Goal: Task Accomplishment & Management: Use online tool/utility

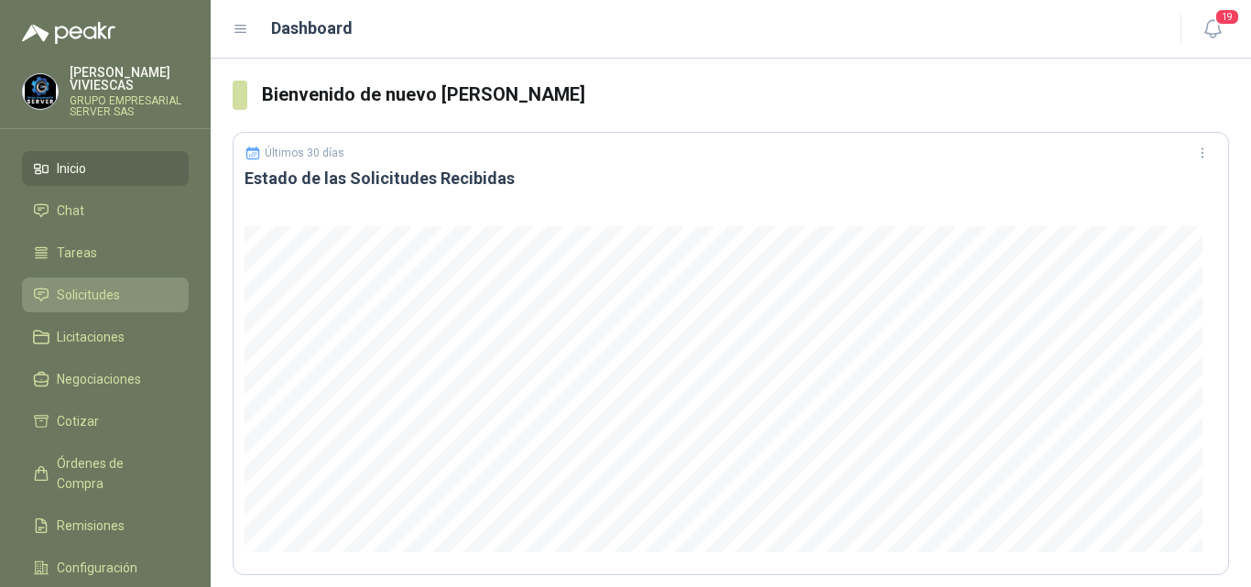
click at [85, 291] on span "Solicitudes" at bounding box center [88, 295] width 63 height 20
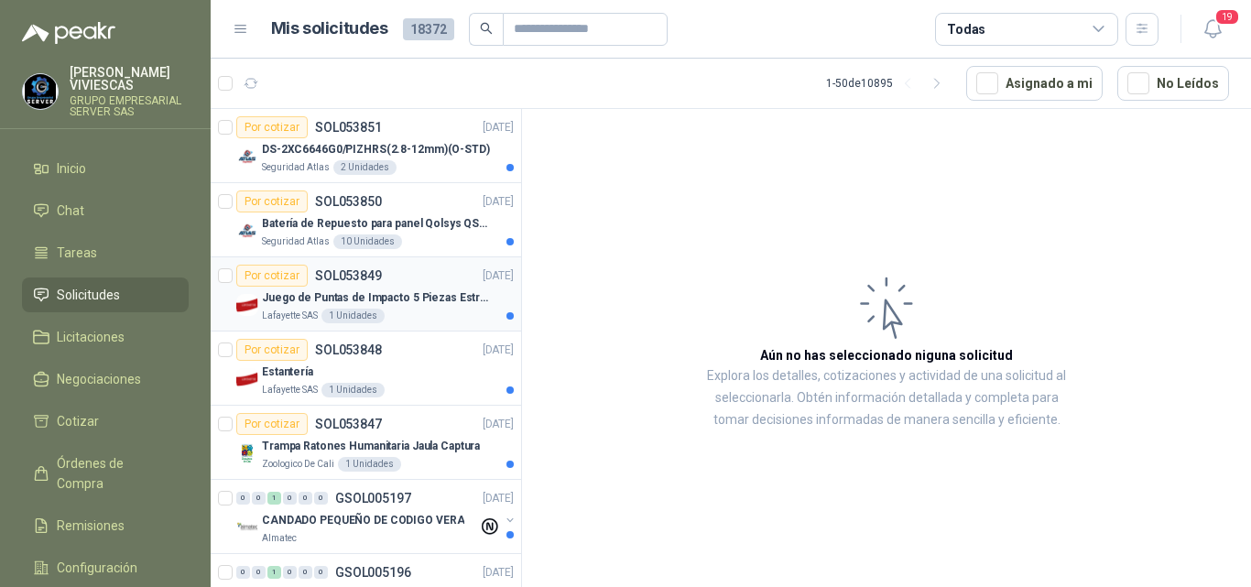
click at [414, 294] on p "Juego de Puntas de Impacto 5 Piezas Estrella PH2 de 2'' Zanco 1/4'' Truper" at bounding box center [376, 297] width 228 height 17
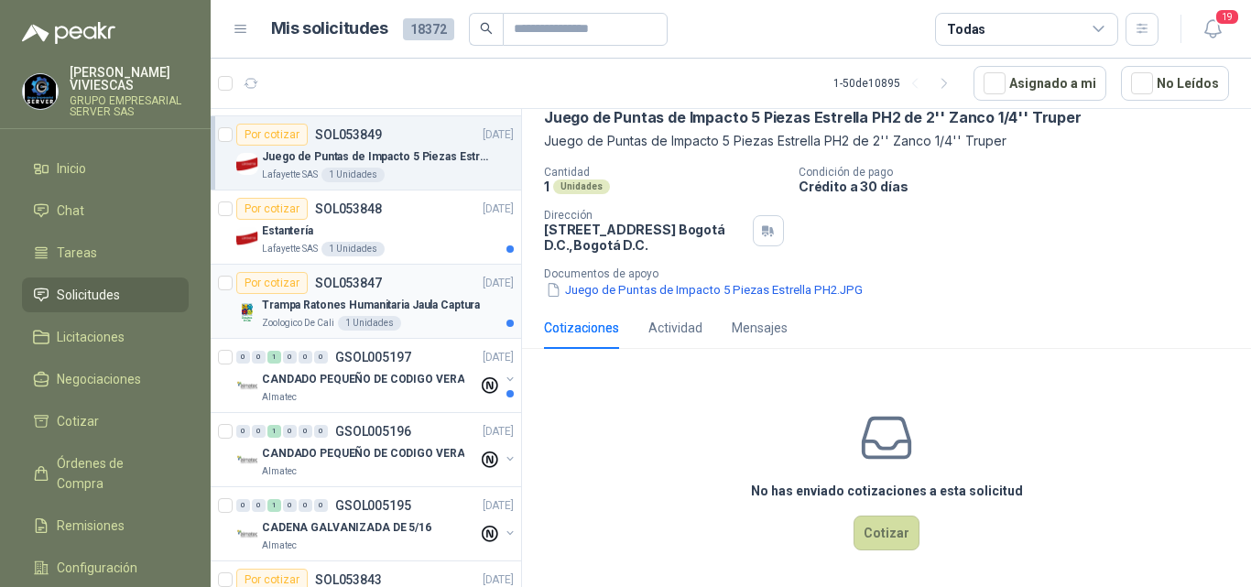
scroll to position [183, 0]
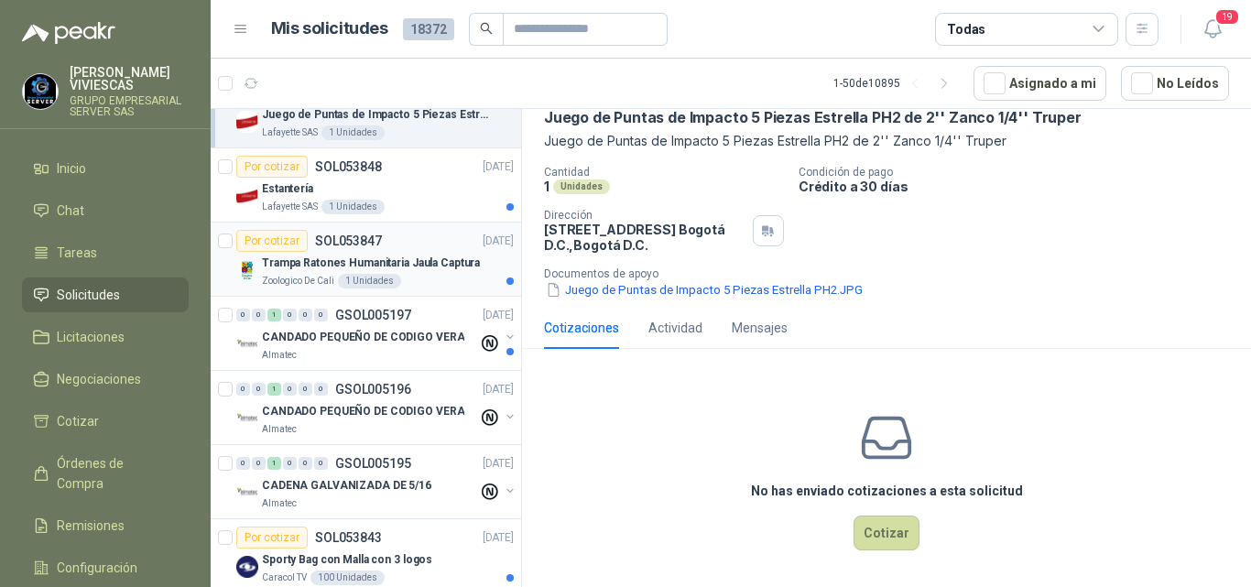
click at [359, 262] on p "Trampa Ratones Humanitaria Jaula Captura" at bounding box center [371, 263] width 218 height 17
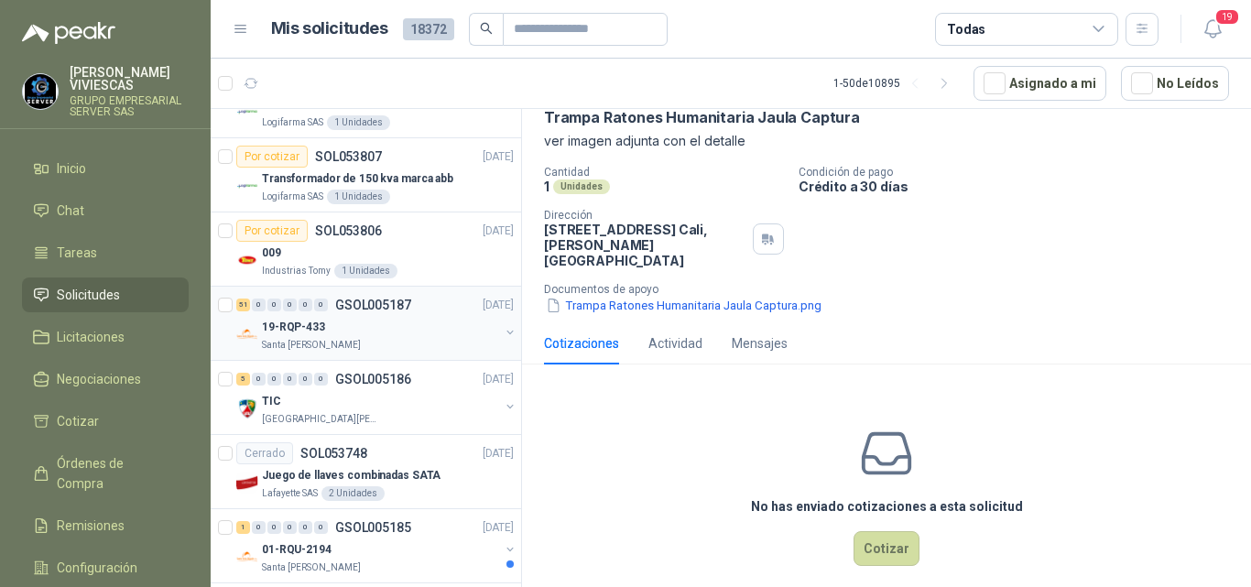
scroll to position [1191, 0]
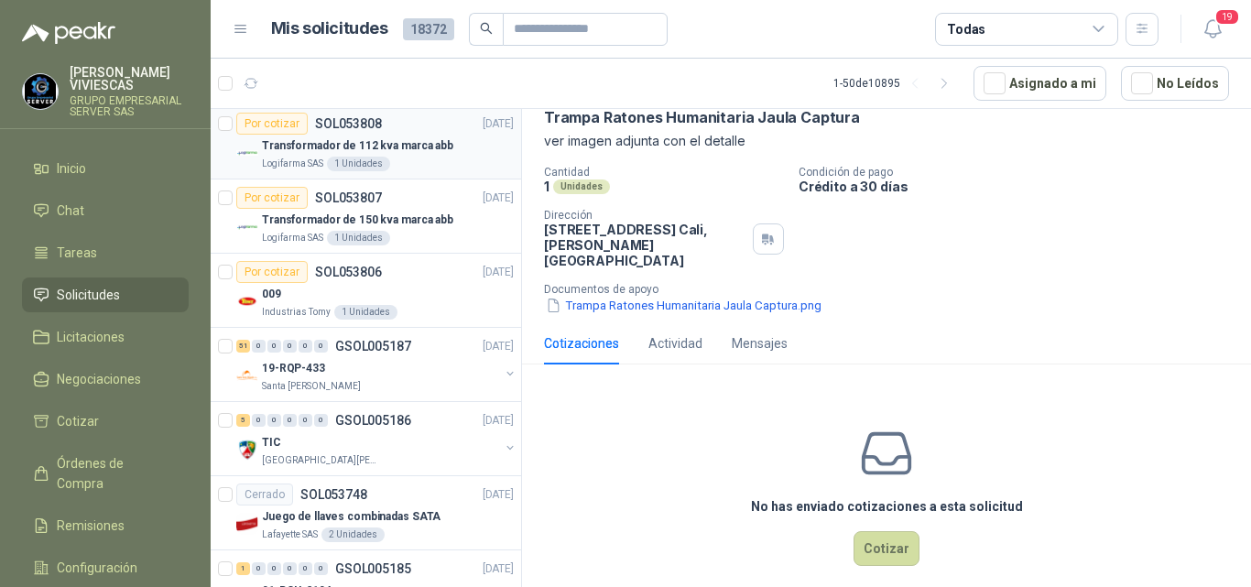
click at [390, 144] on p "Transformador de 112 kva marca abb" at bounding box center [357, 145] width 191 height 17
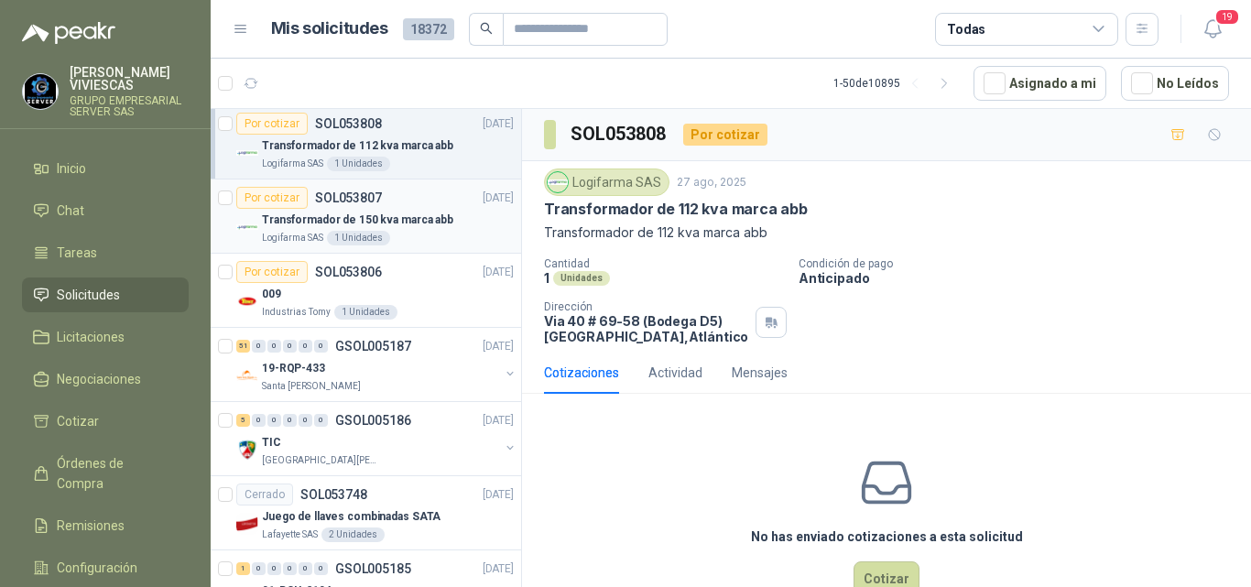
click at [363, 220] on p "Transformador de 150 kva marca abb" at bounding box center [357, 220] width 191 height 17
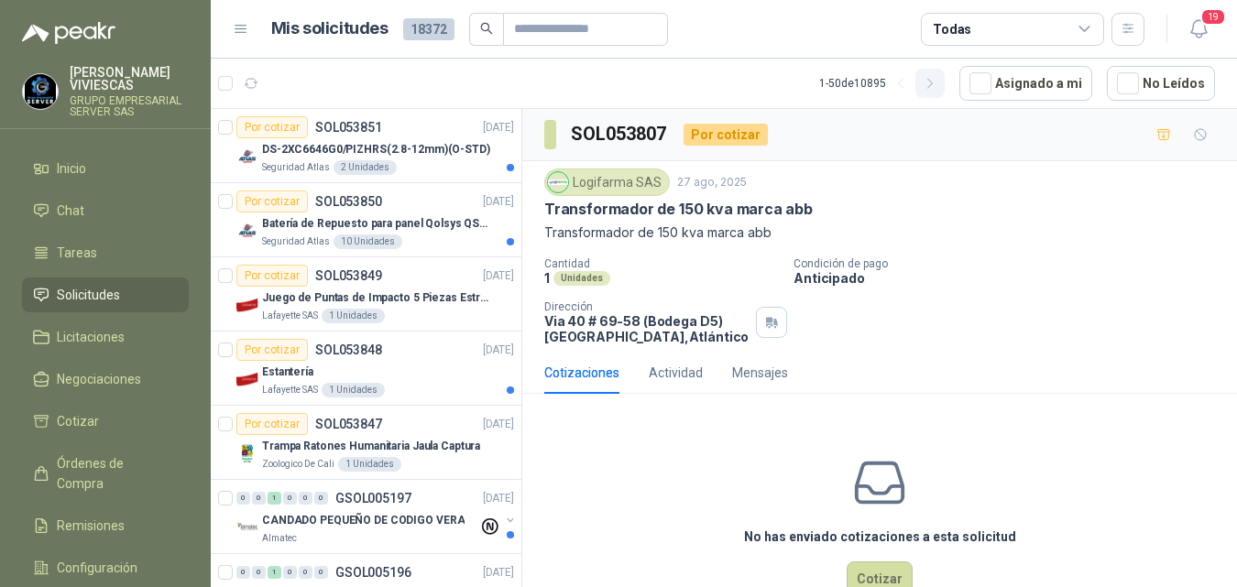
click at [933, 82] on icon "button" at bounding box center [930, 84] width 16 height 16
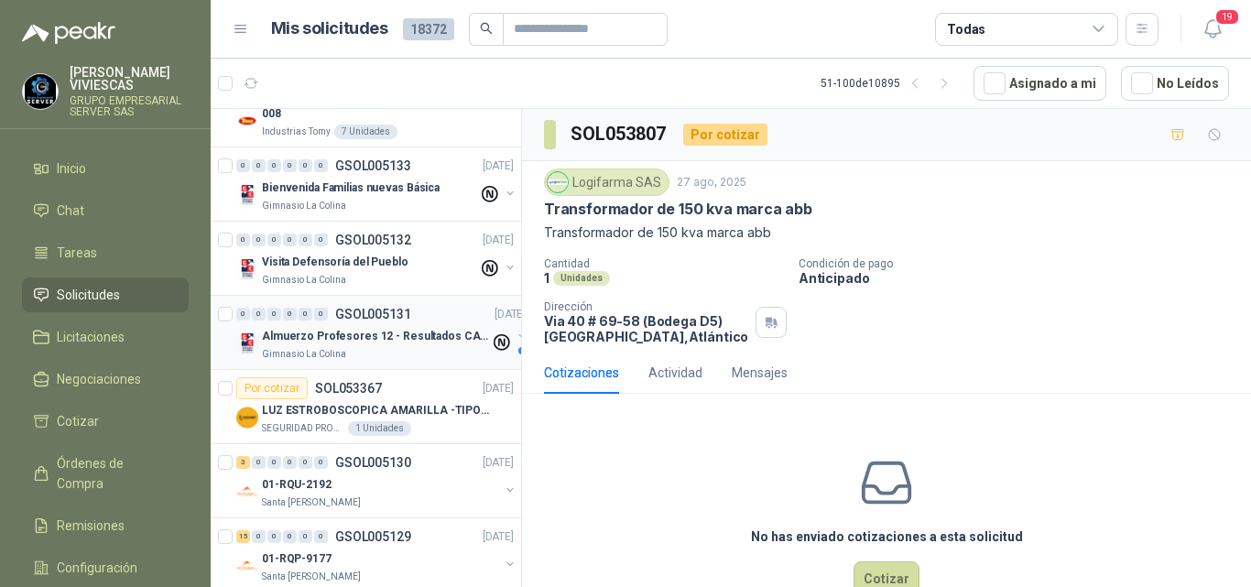
scroll to position [550, 0]
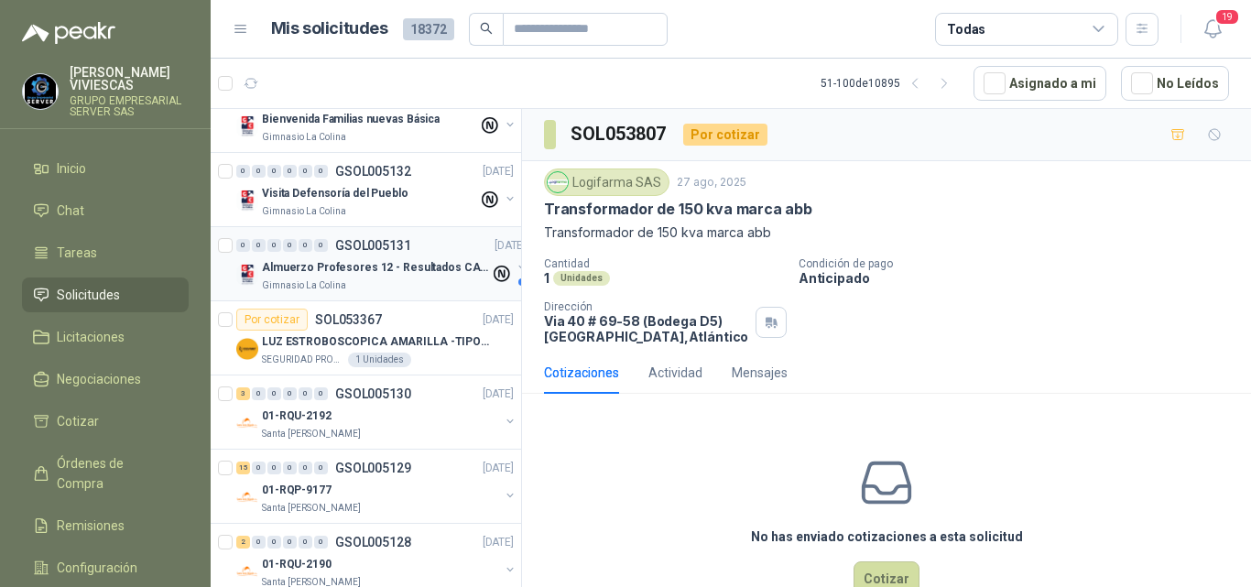
click at [370, 264] on p "Almuerzo Profesores 12 - Resultados CAmbridge" at bounding box center [376, 267] width 228 height 17
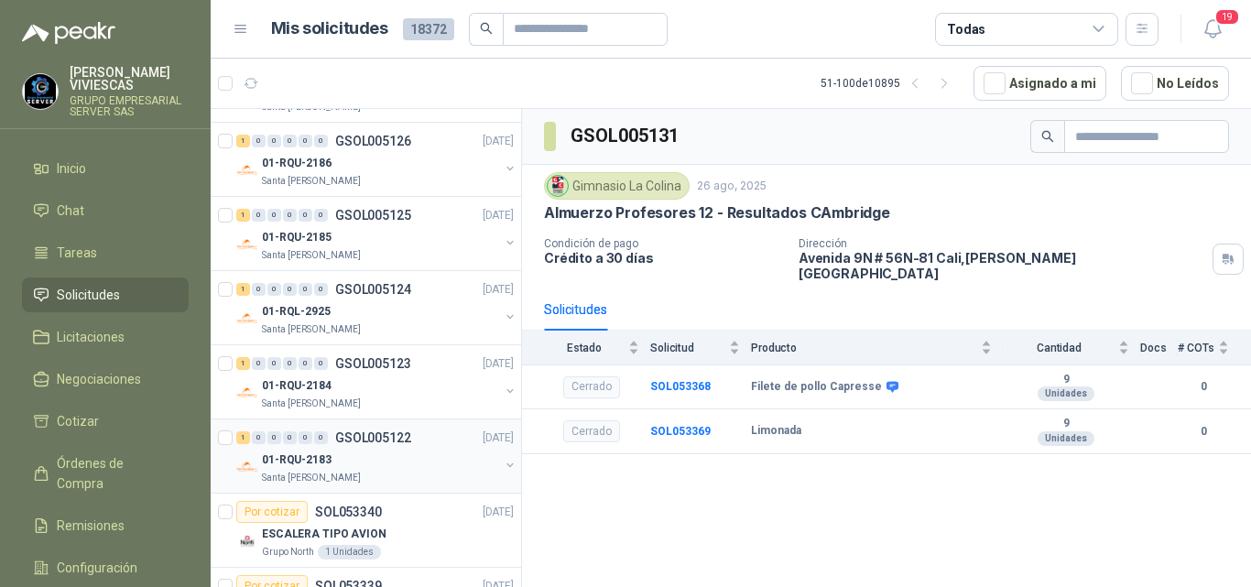
scroll to position [1282, 0]
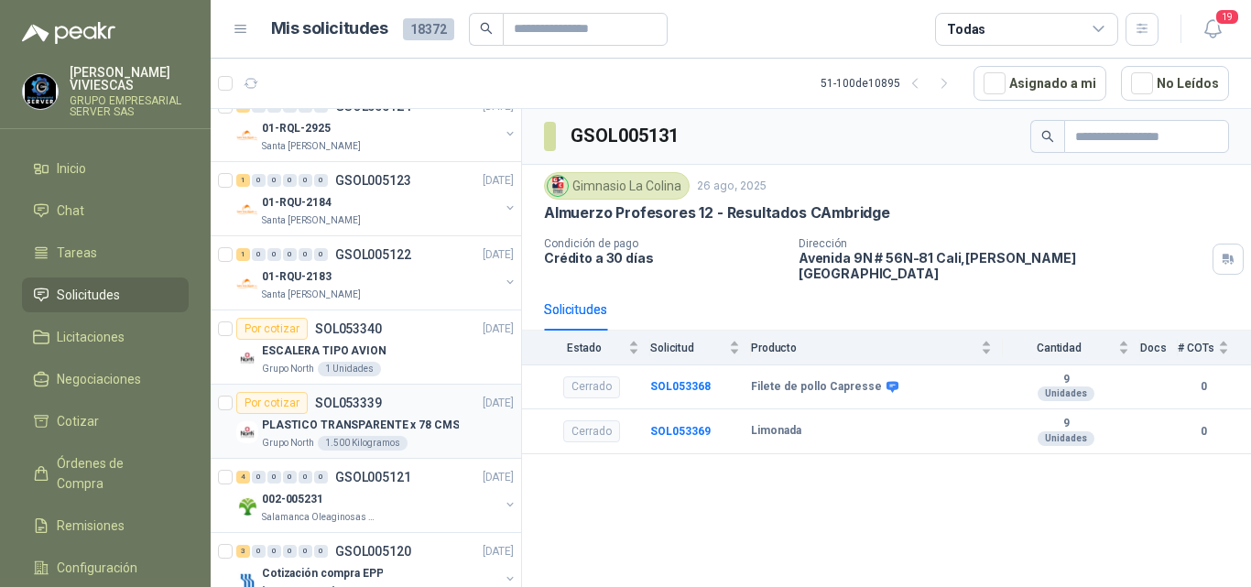
click at [334, 426] on p "PLASTICO TRANSPARENTE x 78 CMS" at bounding box center [360, 425] width 197 height 17
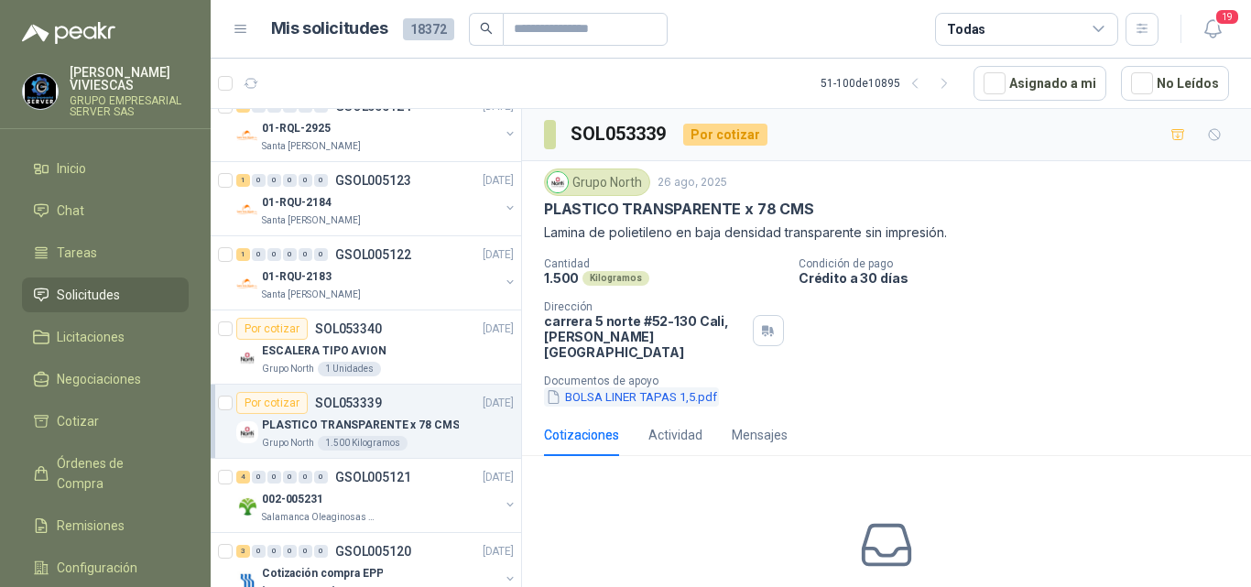
click at [630, 387] on button "BOLSA LINER TAPAS 1,5.pdf" at bounding box center [631, 396] width 175 height 19
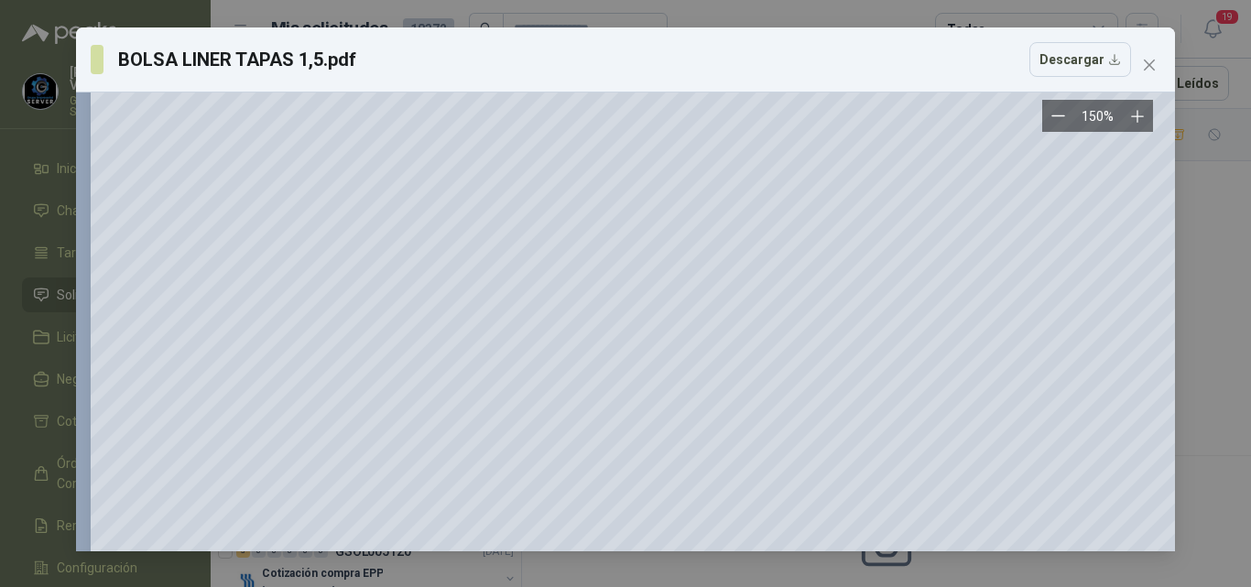
scroll to position [151, 0]
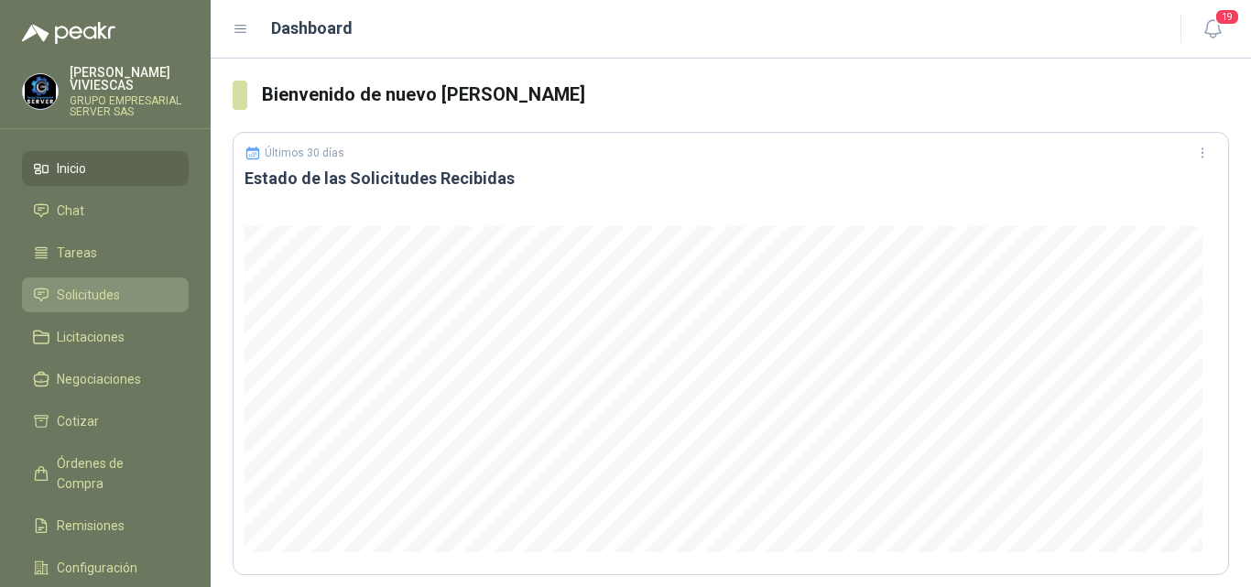
click at [65, 291] on span "Solicitudes" at bounding box center [88, 295] width 63 height 20
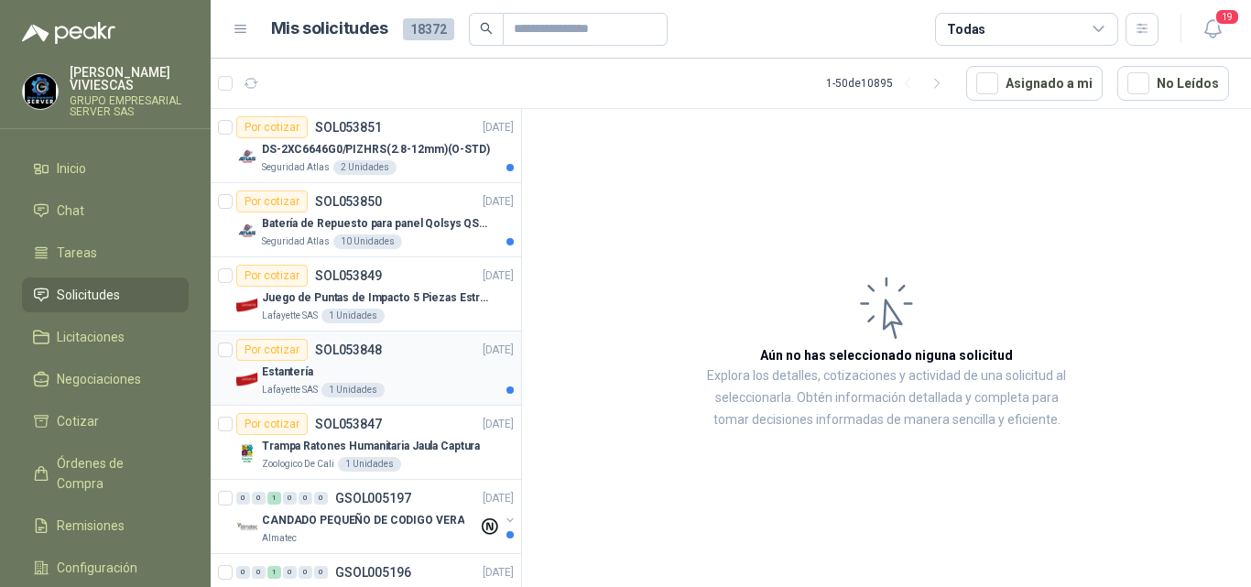
click at [287, 352] on div "Por cotizar" at bounding box center [271, 350] width 71 height 22
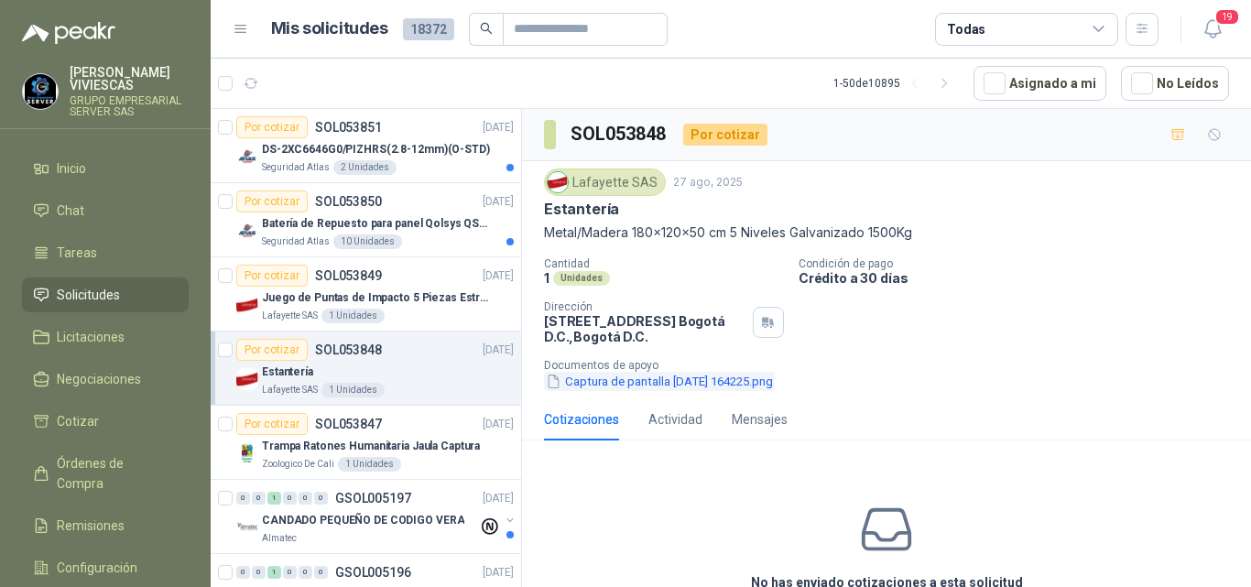
click at [610, 377] on button "Captura de pantalla 2025-08-27 164225.png" at bounding box center [659, 381] width 231 height 19
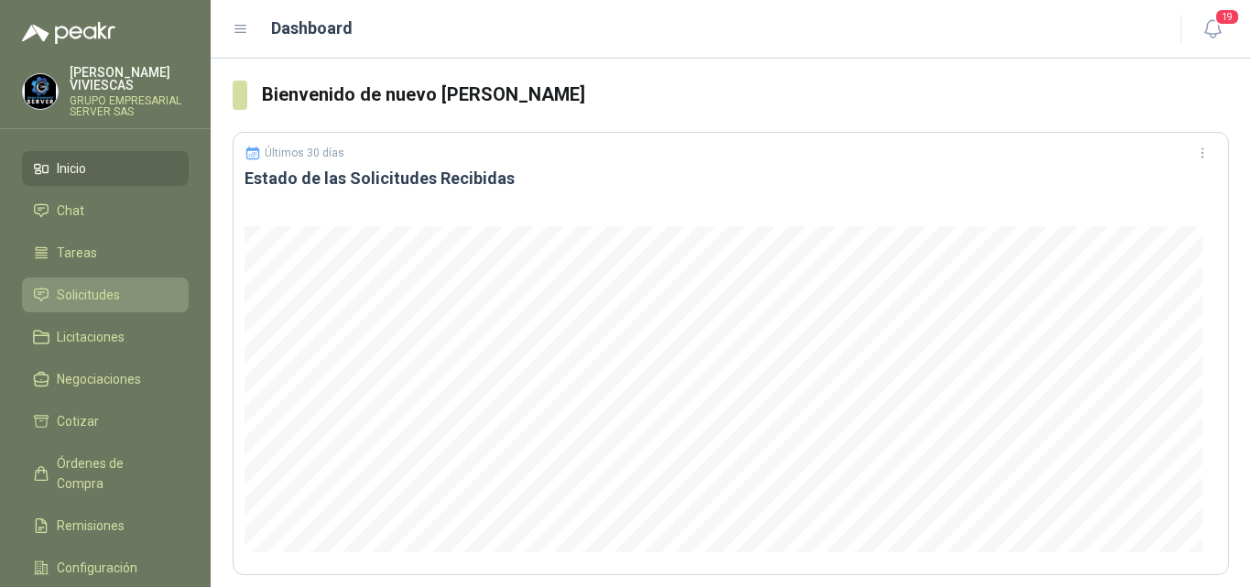
drag, startPoint x: 97, startPoint y: 293, endPoint x: 109, endPoint y: 287, distance: 13.5
click at [99, 290] on span "Solicitudes" at bounding box center [88, 295] width 63 height 20
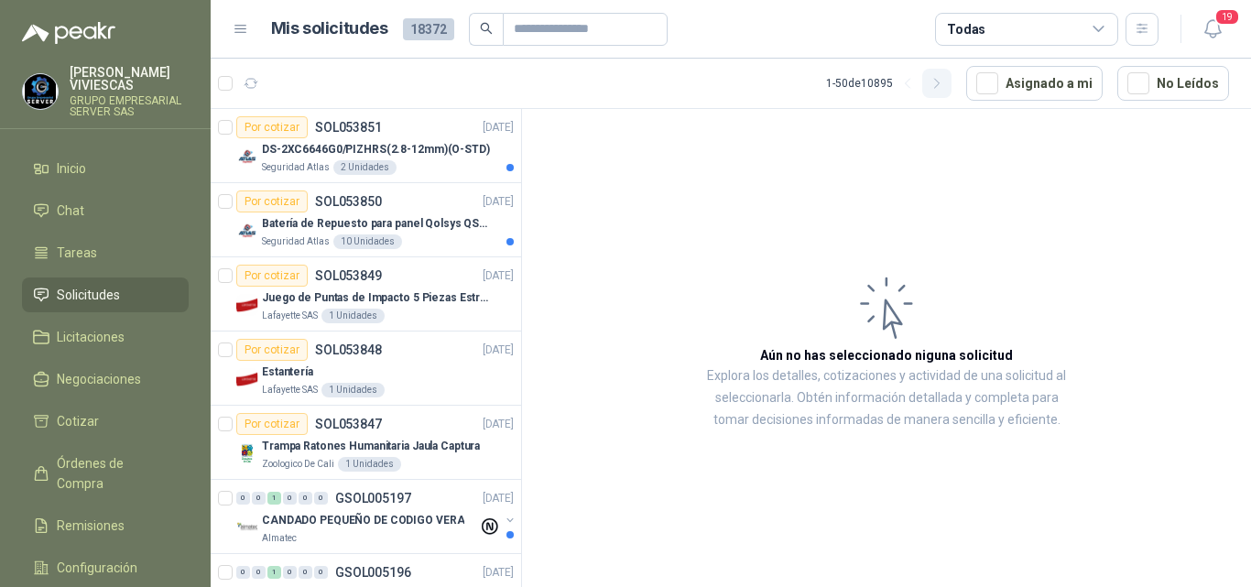
click at [939, 85] on icon "button" at bounding box center [938, 84] width 16 height 16
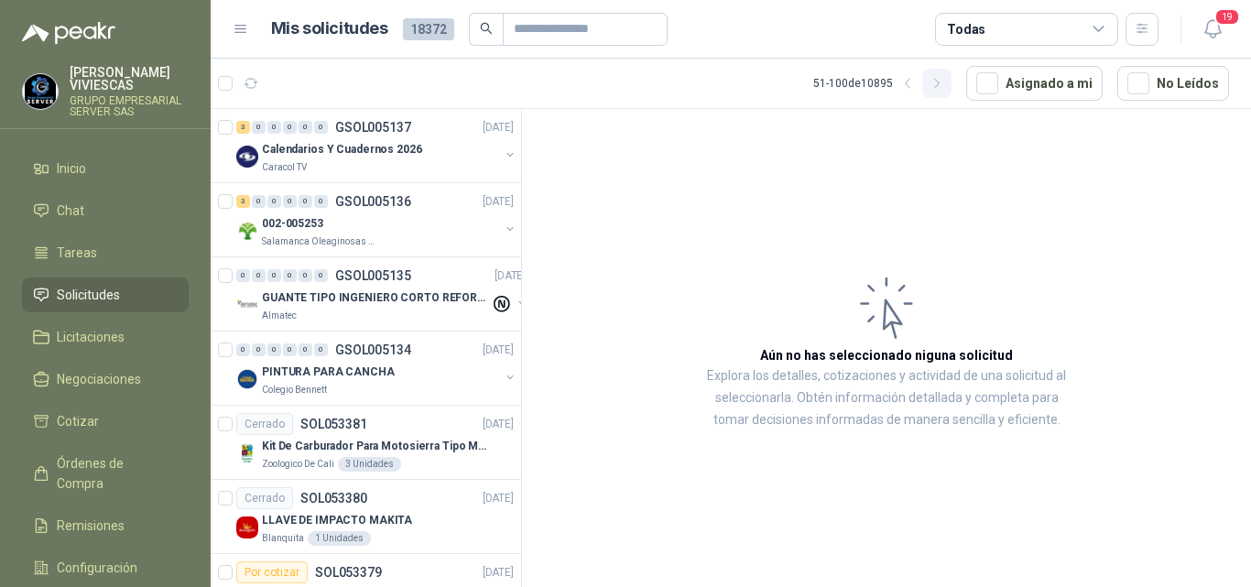
click at [944, 83] on icon "button" at bounding box center [938, 84] width 16 height 16
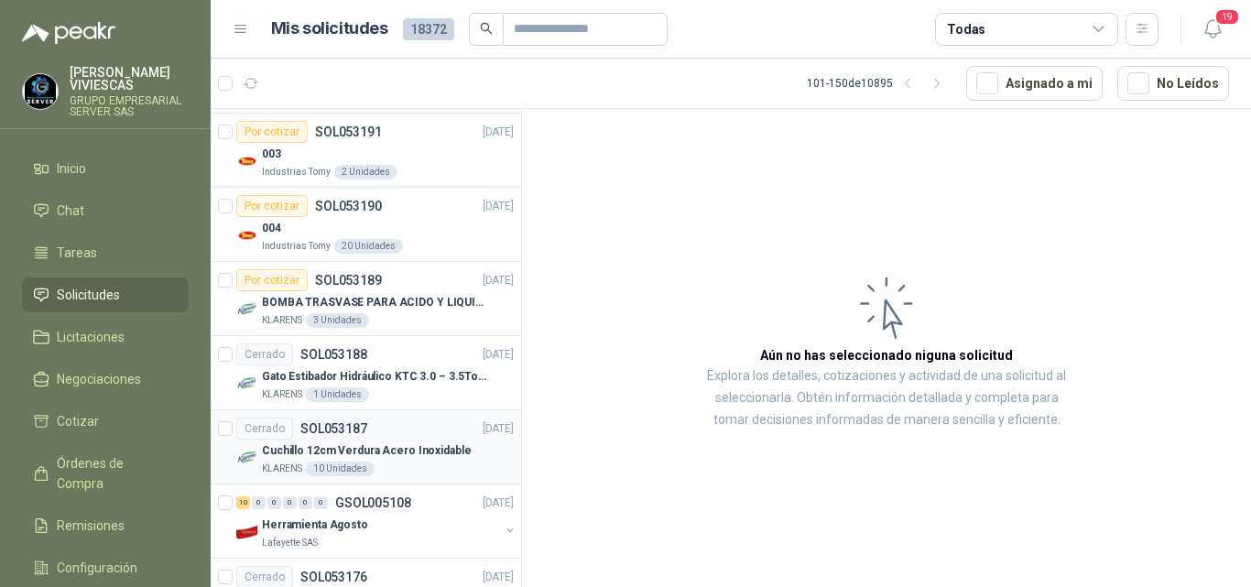
scroll to position [458, 0]
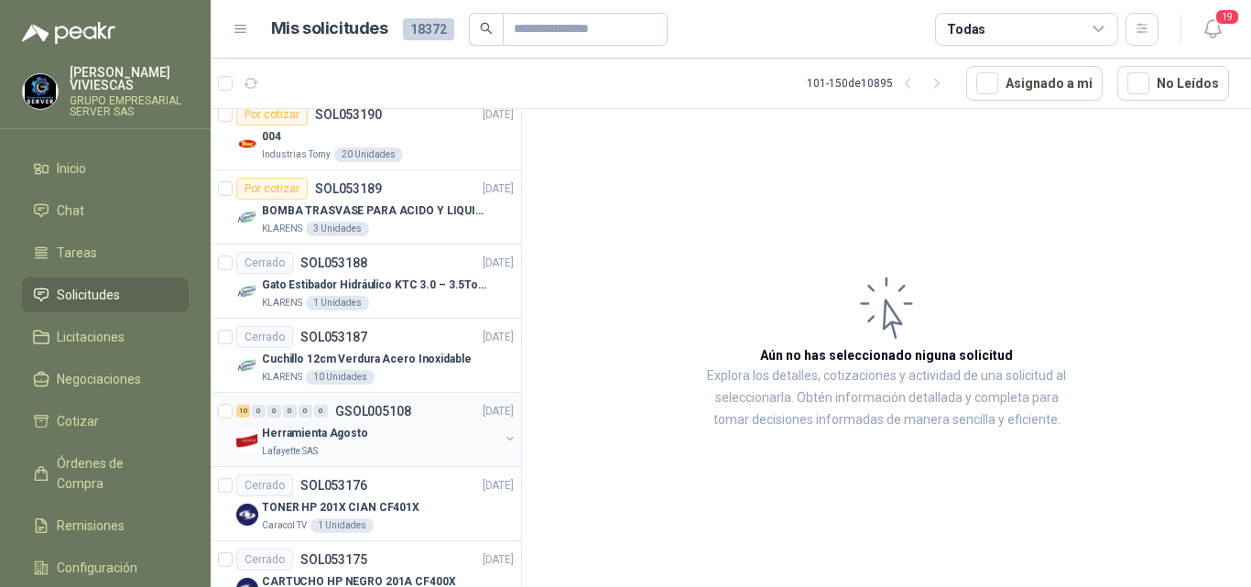
click at [311, 431] on p "Herramienta Agosto" at bounding box center [315, 433] width 106 height 17
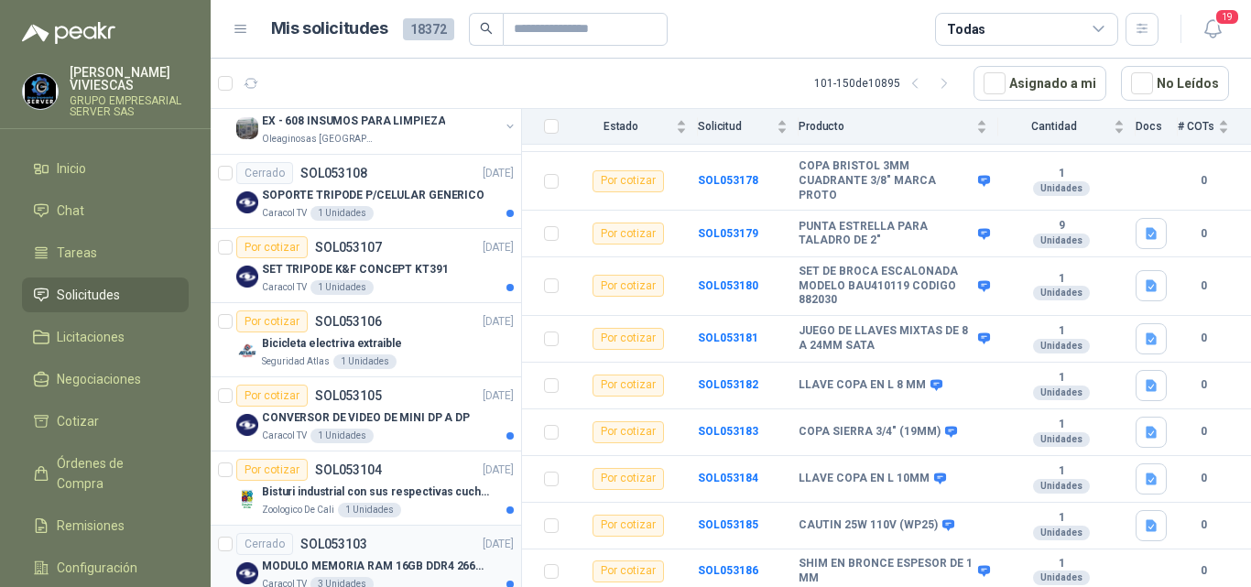
scroll to position [2657, 0]
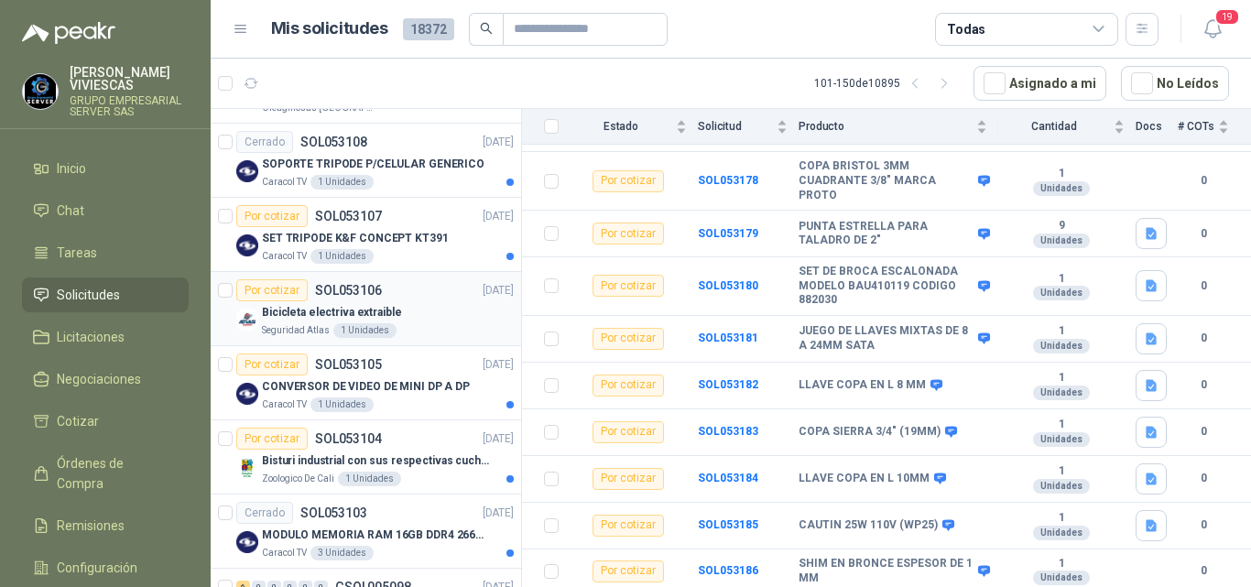
click at [318, 314] on p "Bicicleta electriva extraible" at bounding box center [332, 312] width 140 height 17
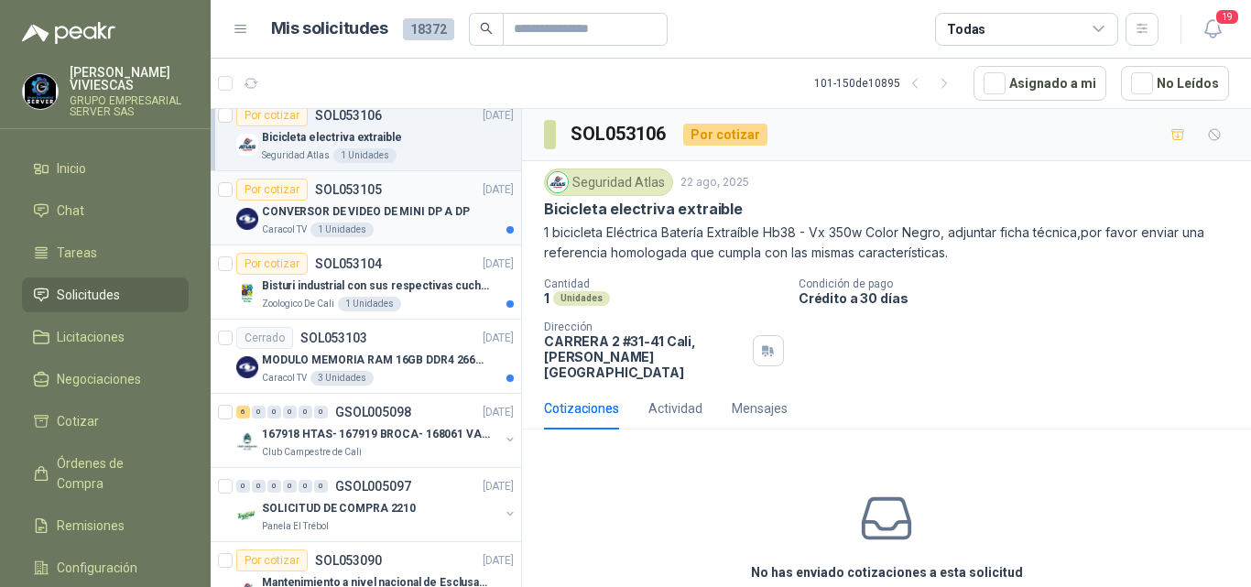
scroll to position [2840, 0]
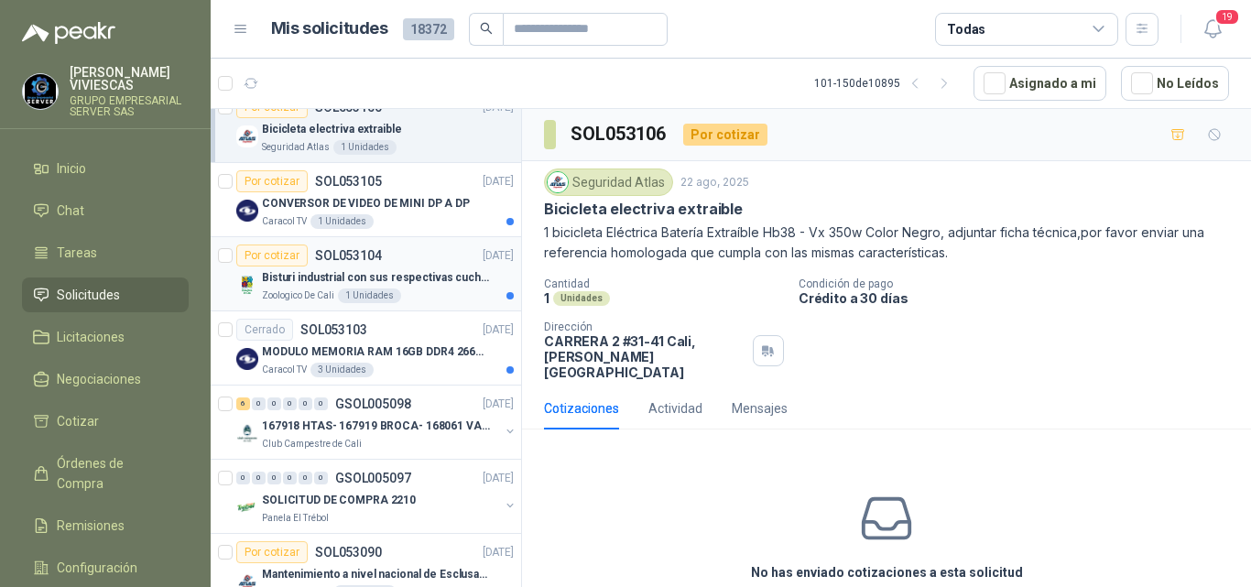
click at [353, 277] on p "Bisturi industrial con sus respectivas cuchillas segun muestra" at bounding box center [376, 277] width 228 height 17
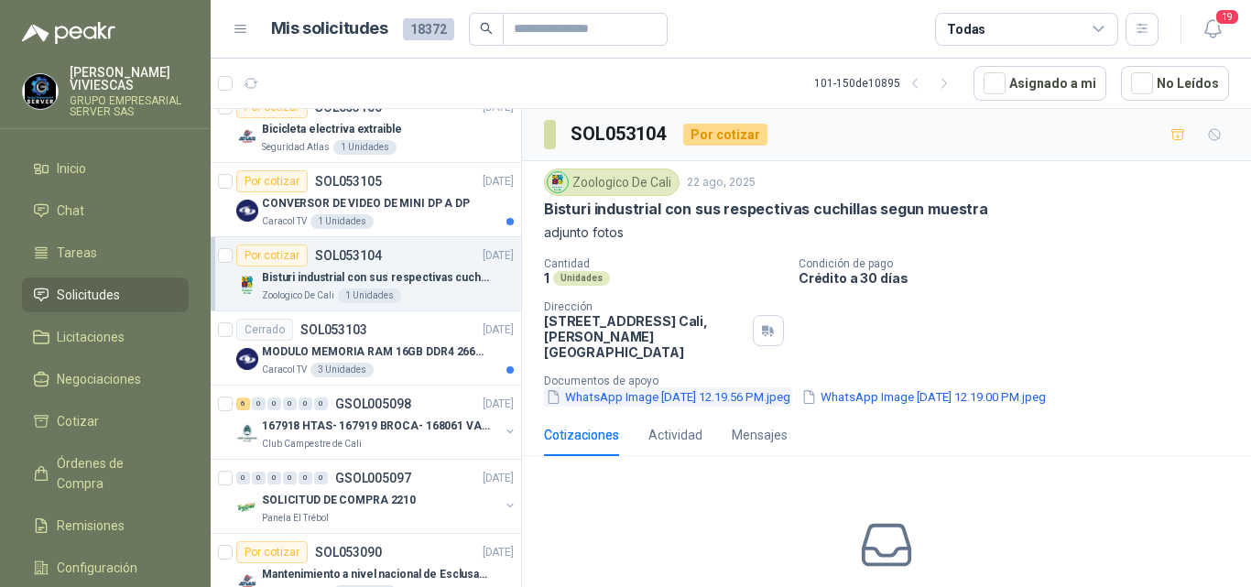
click at [607, 387] on button "WhatsApp Image 2025-08-21 at 12.19.56 PM.jpeg" at bounding box center [668, 396] width 248 height 19
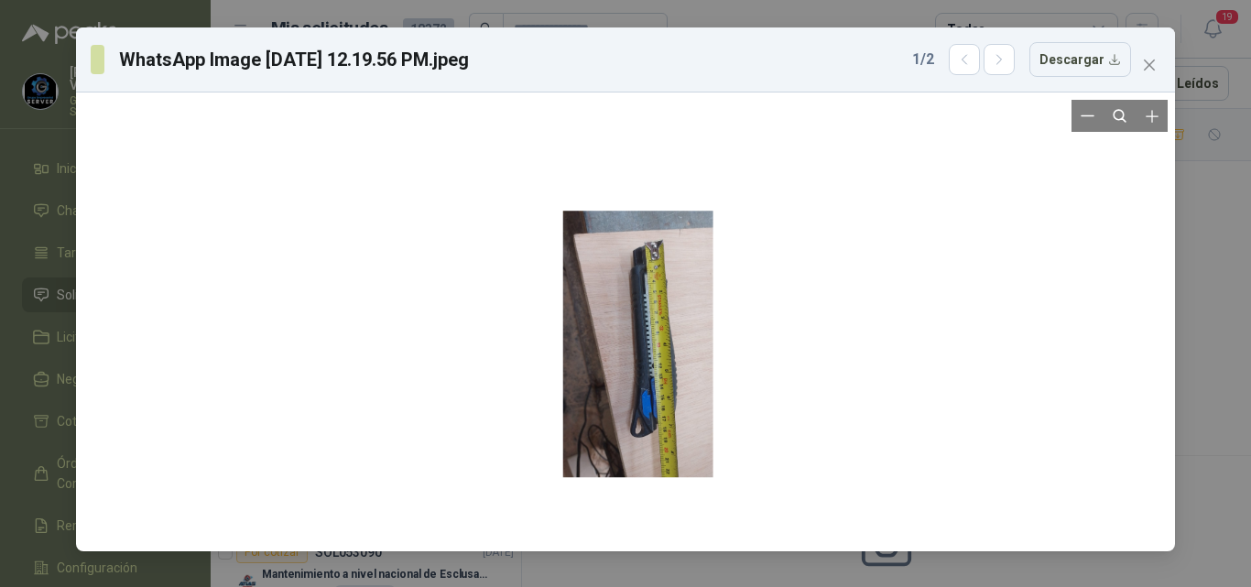
click at [668, 377] on div at bounding box center [638, 344] width 150 height 267
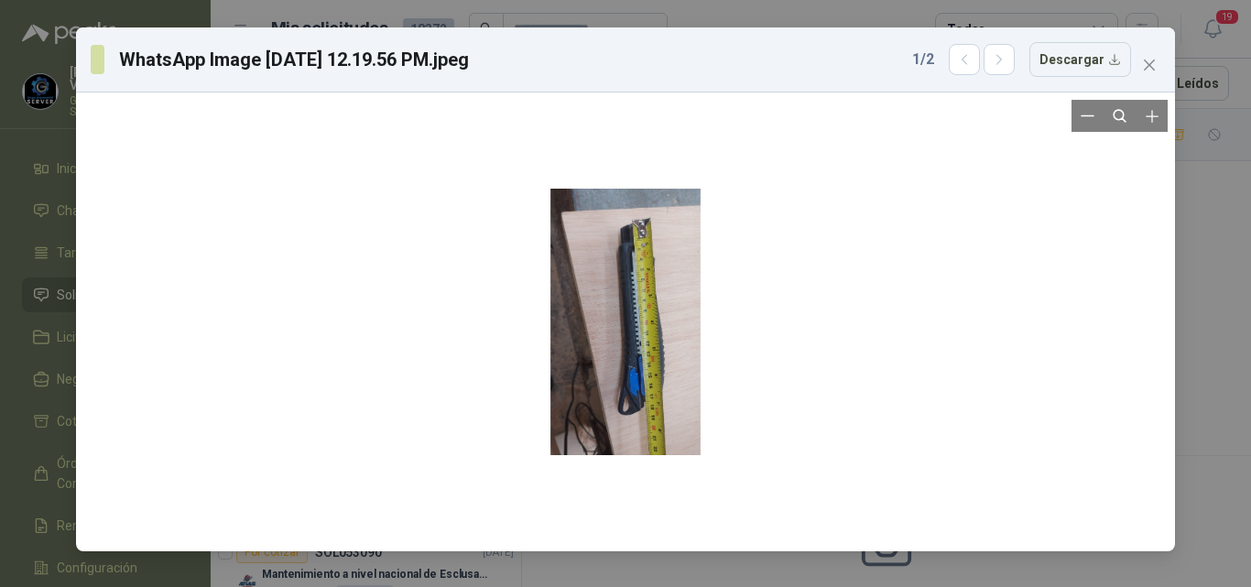
click at [632, 387] on div at bounding box center [626, 322] width 150 height 267
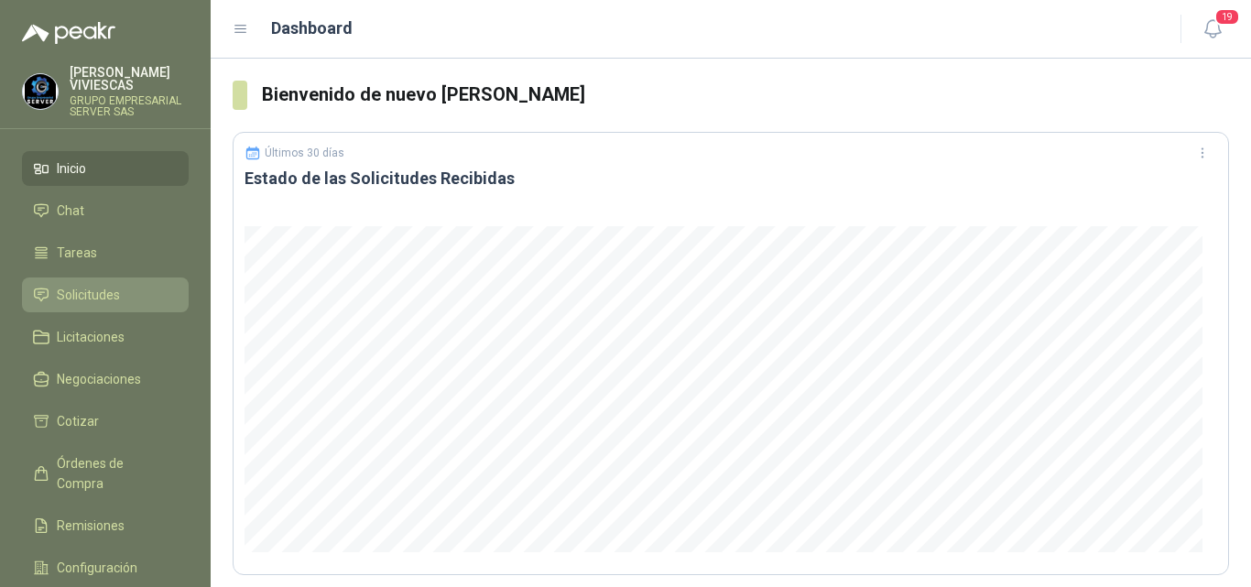
click at [71, 287] on span "Solicitudes" at bounding box center [88, 295] width 63 height 20
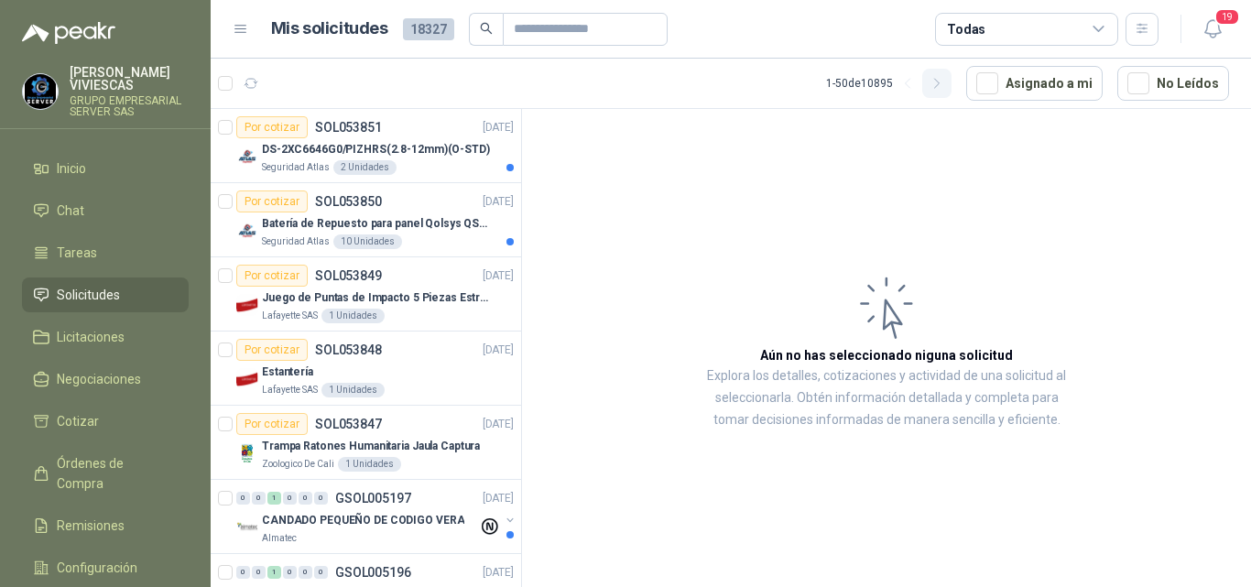
click at [936, 84] on icon "button" at bounding box center [938, 84] width 16 height 16
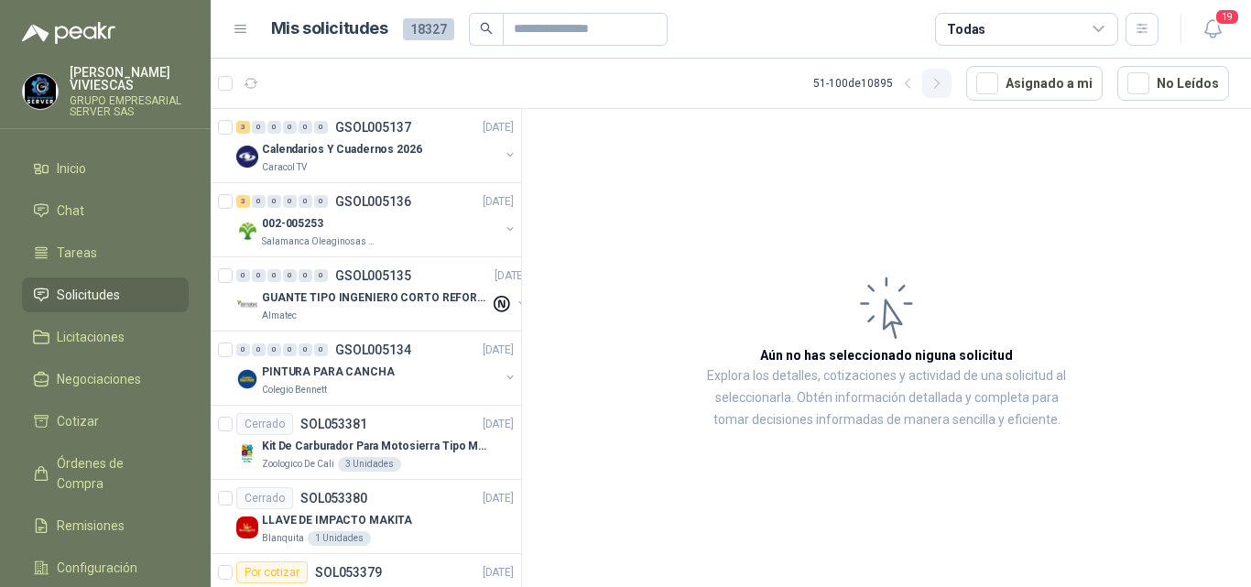
click at [940, 87] on icon "button" at bounding box center [938, 84] width 16 height 16
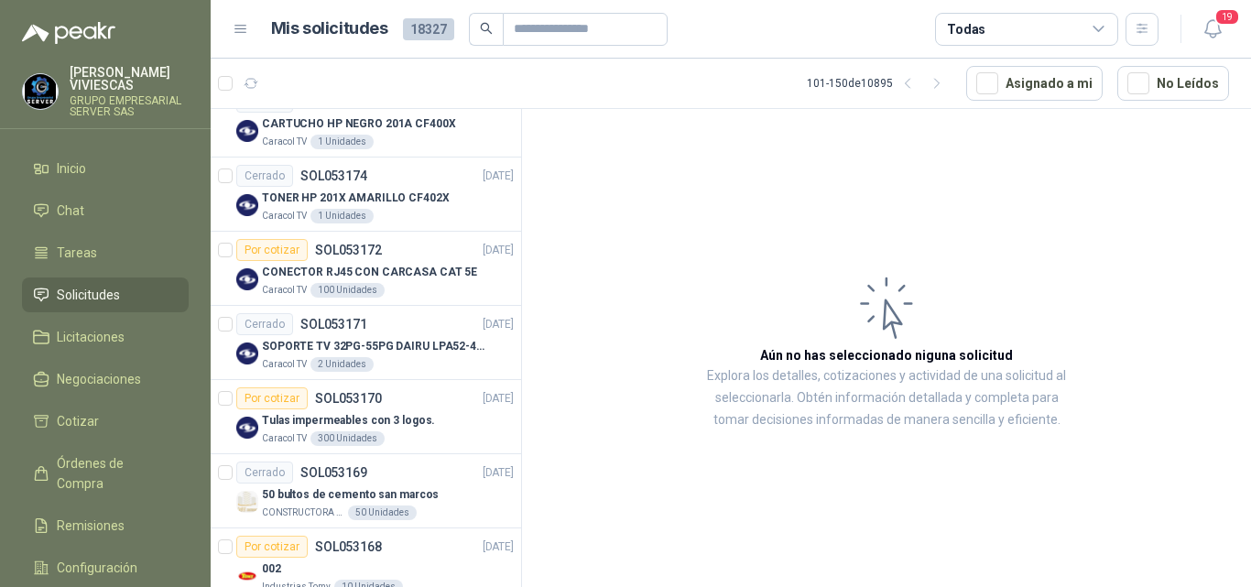
scroll to position [1282, 0]
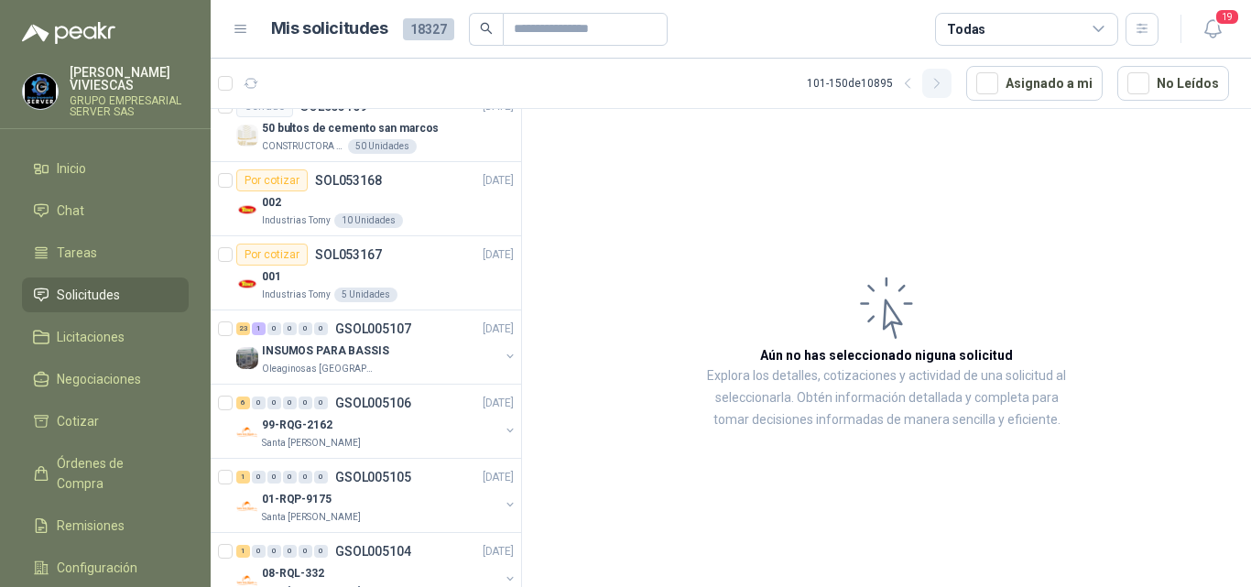
click at [933, 84] on icon "button" at bounding box center [938, 84] width 16 height 16
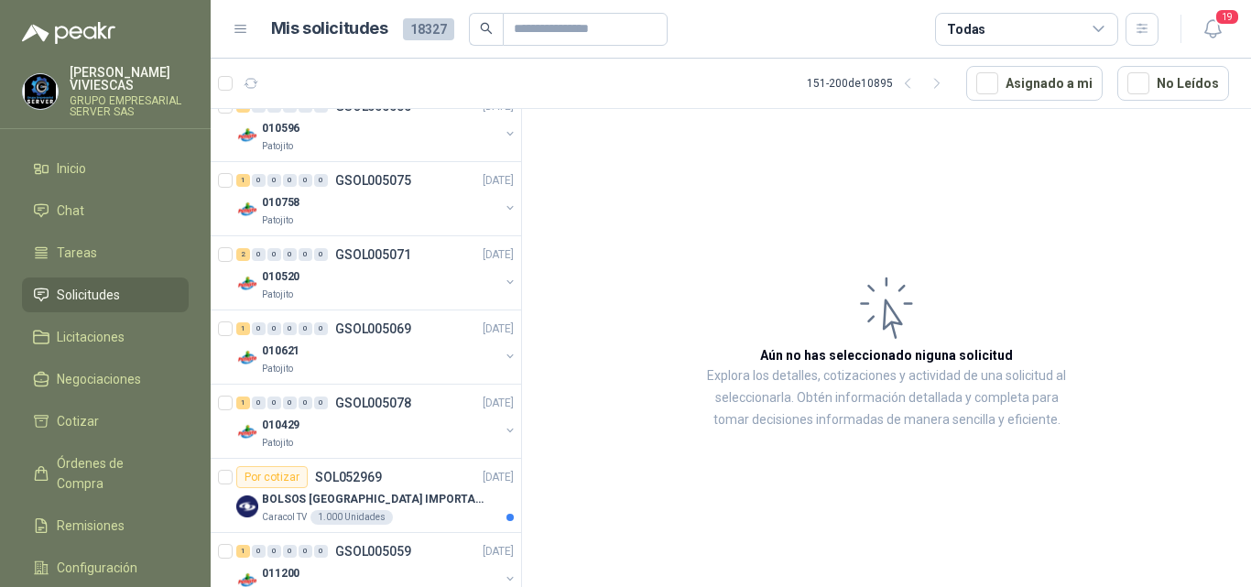
drag, startPoint x: 22, startPoint y: 328, endPoint x: 58, endPoint y: 287, distance: 54.6
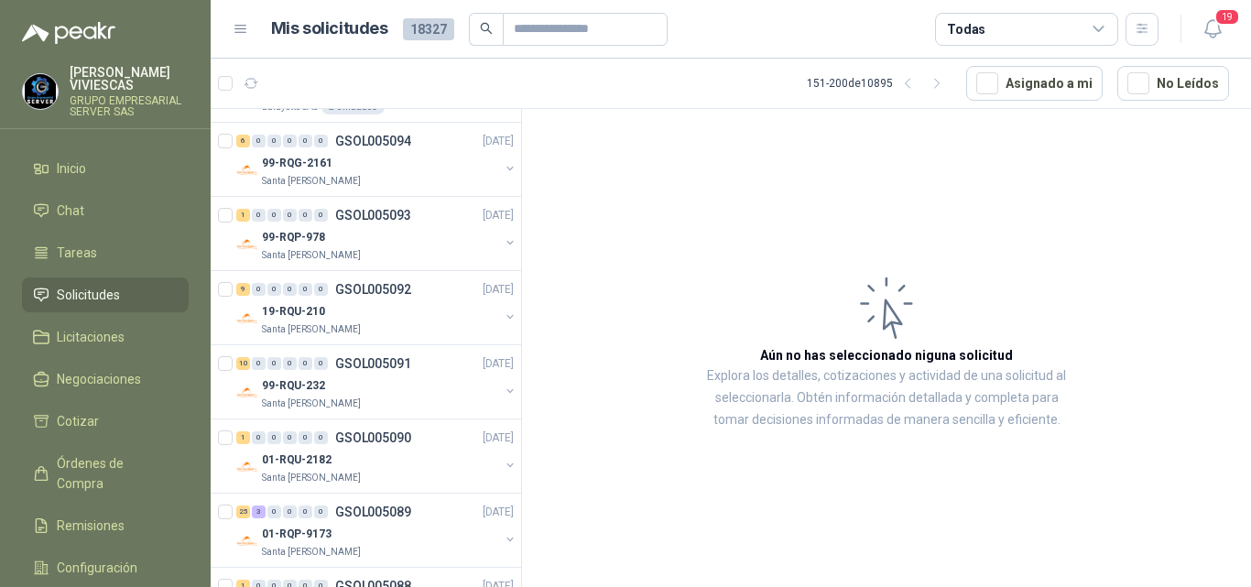
scroll to position [0, 0]
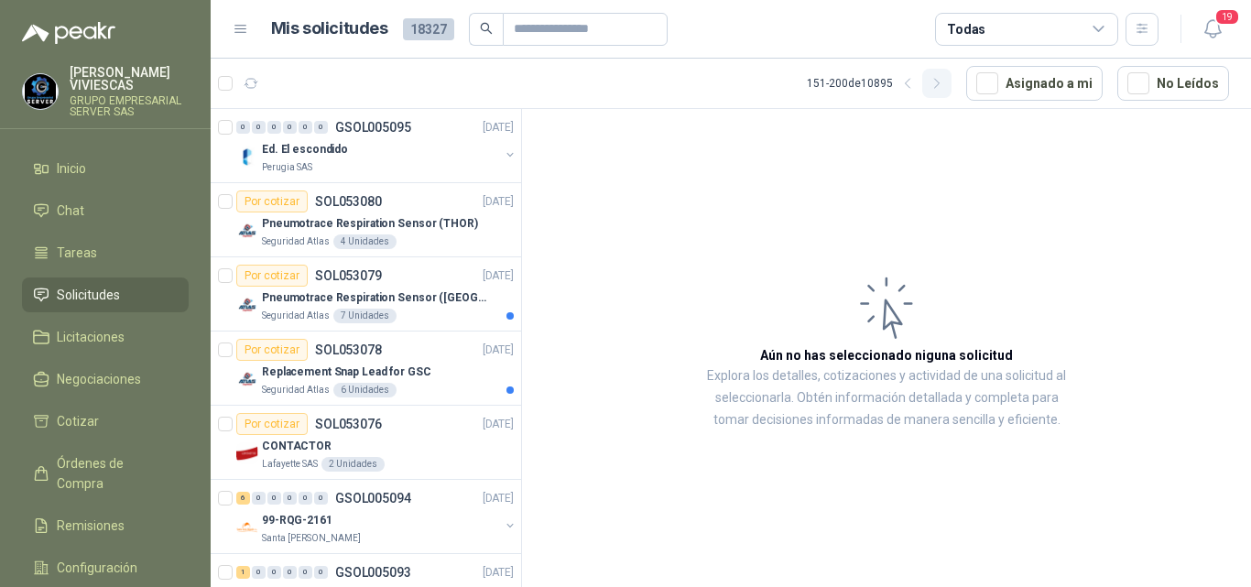
click at [936, 83] on icon "button" at bounding box center [938, 84] width 16 height 16
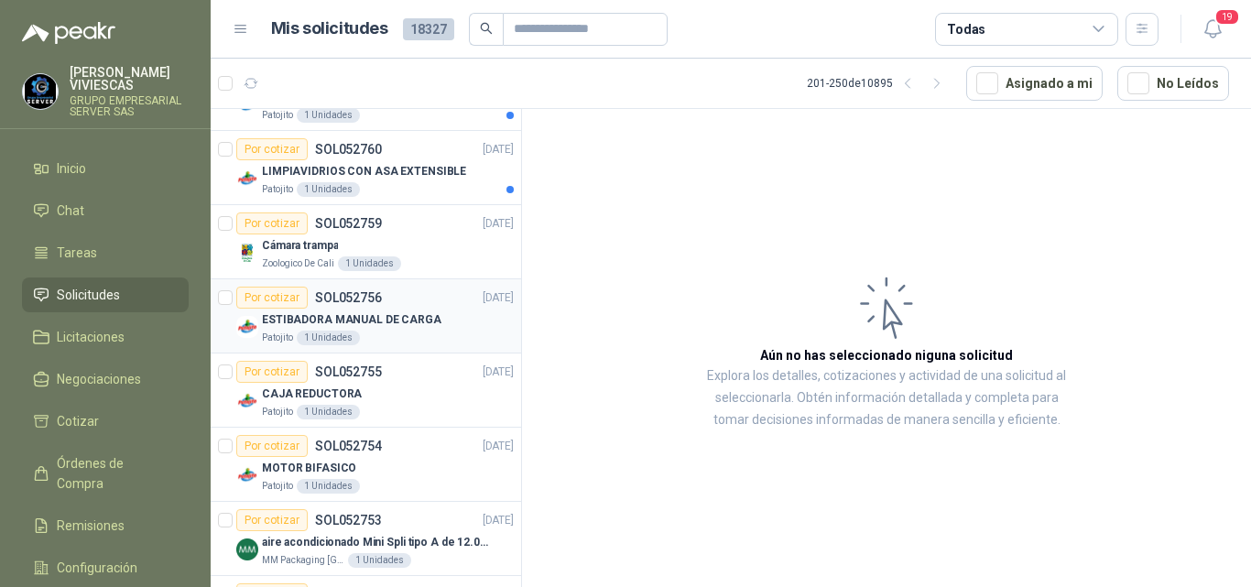
scroll to position [366, 0]
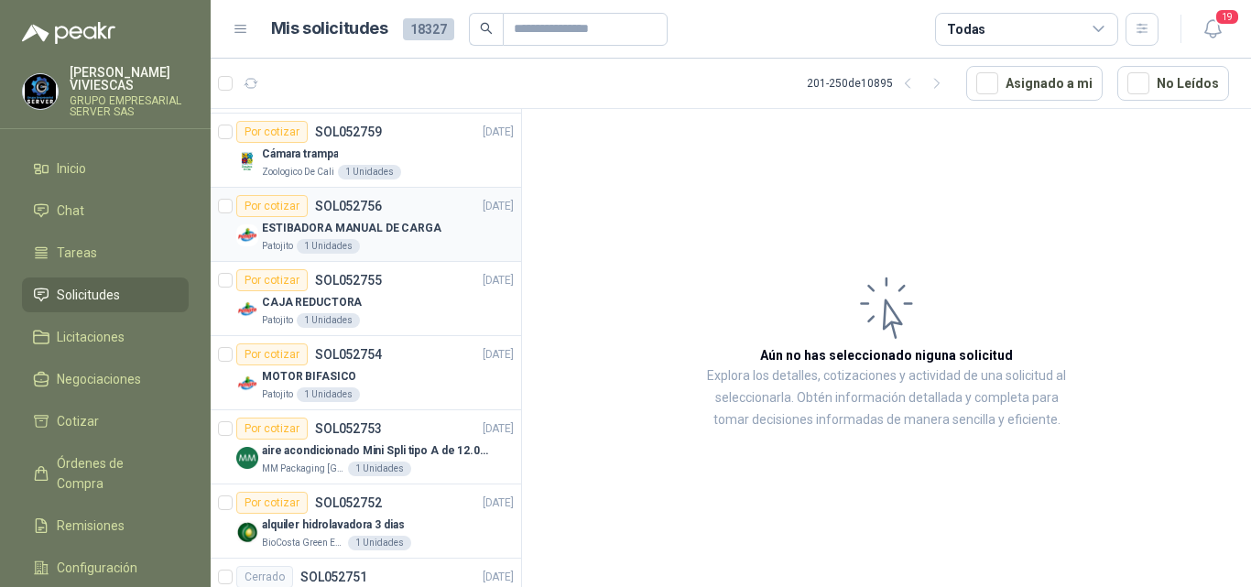
click at [352, 227] on p "ESTIBADORA MANUAL DE CARGA" at bounding box center [352, 228] width 180 height 17
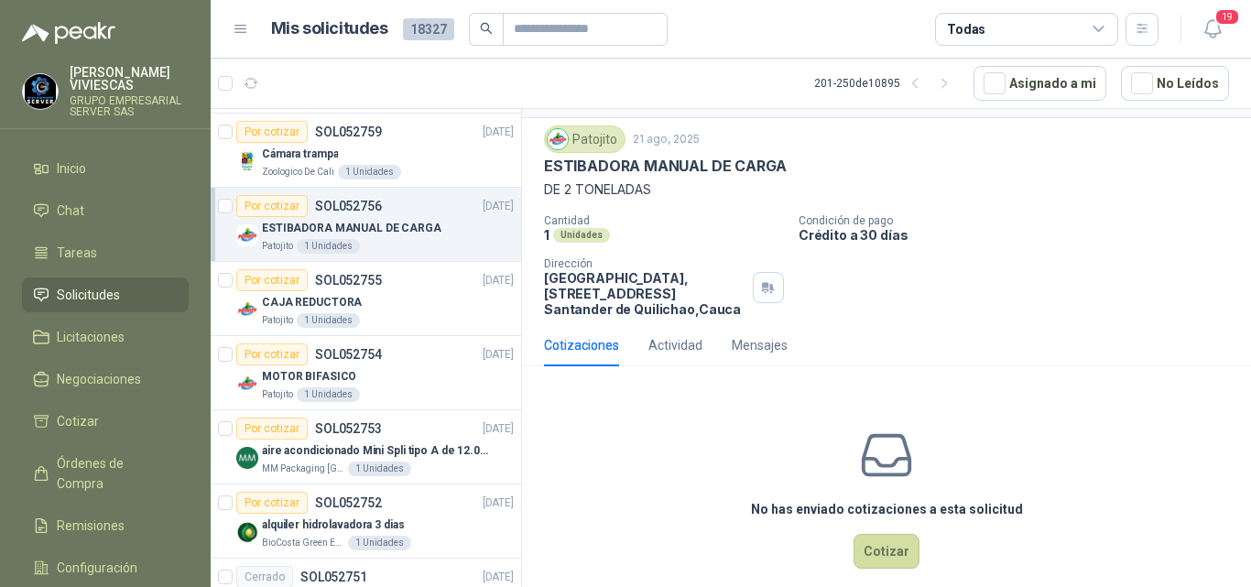
scroll to position [80, 0]
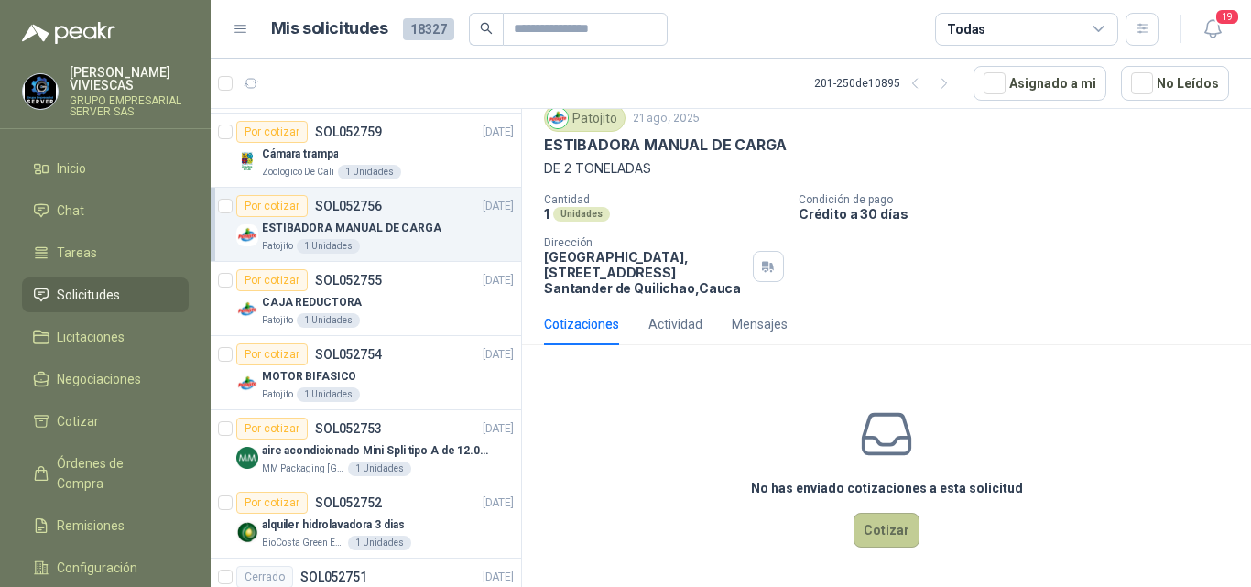
click at [877, 513] on button "Cotizar" at bounding box center [887, 530] width 66 height 35
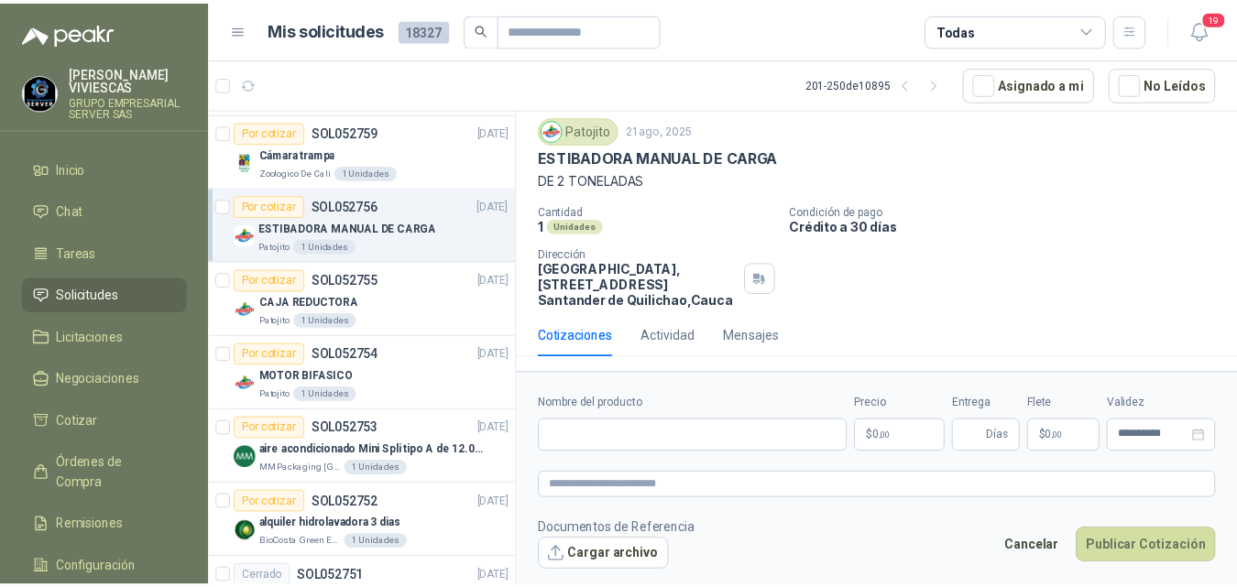
scroll to position [68, 0]
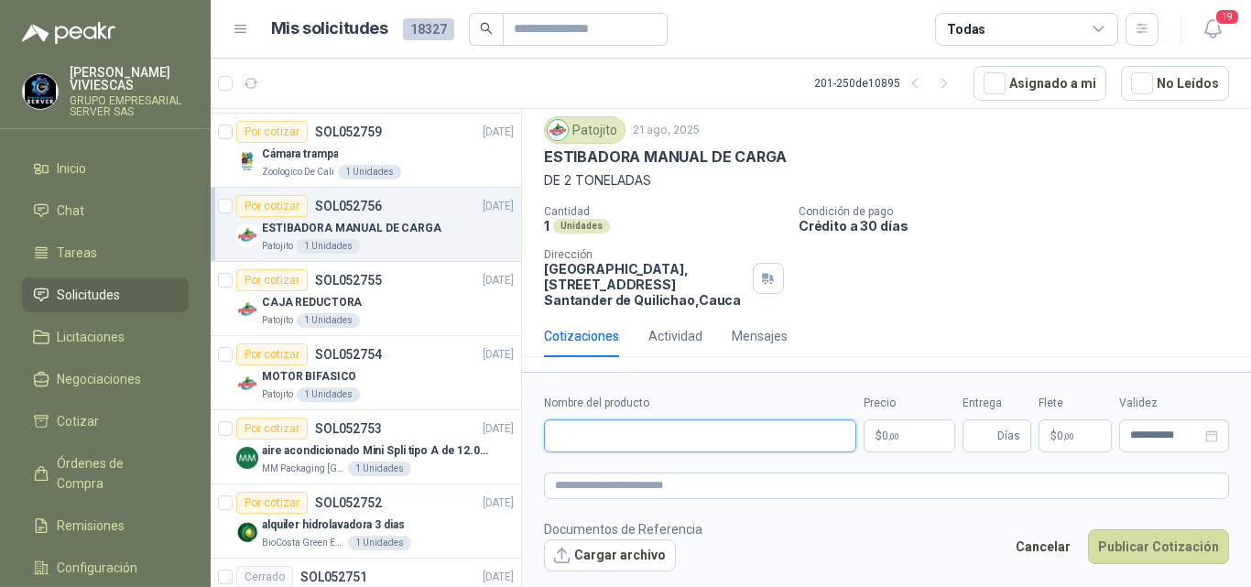
click at [606, 435] on input "Nombre del producto" at bounding box center [700, 436] width 312 height 33
type input "**********"
click at [886, 431] on body "RODRIGO VIVIESCAS GRUPO EMPRESARIAL SERVER SAS Inicio Chat Tareas Solicitudes L…" at bounding box center [625, 293] width 1251 height 587
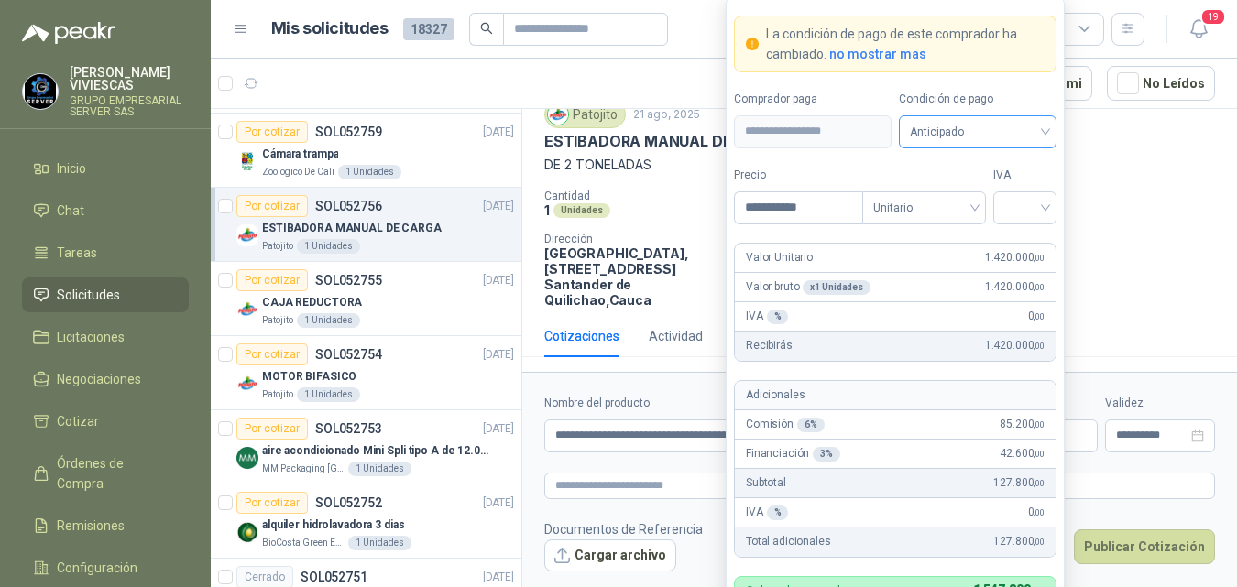
click at [935, 128] on span "Anticipado" at bounding box center [978, 131] width 136 height 27
type input "**********"
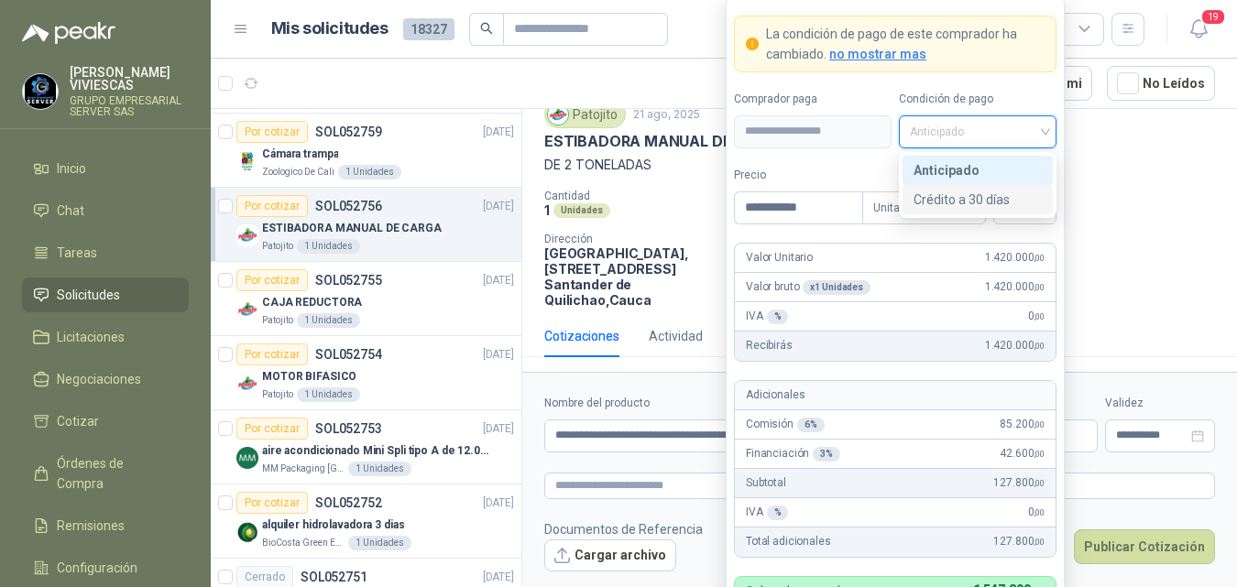
click at [952, 202] on div "Crédito a 30 días" at bounding box center [977, 200] width 128 height 20
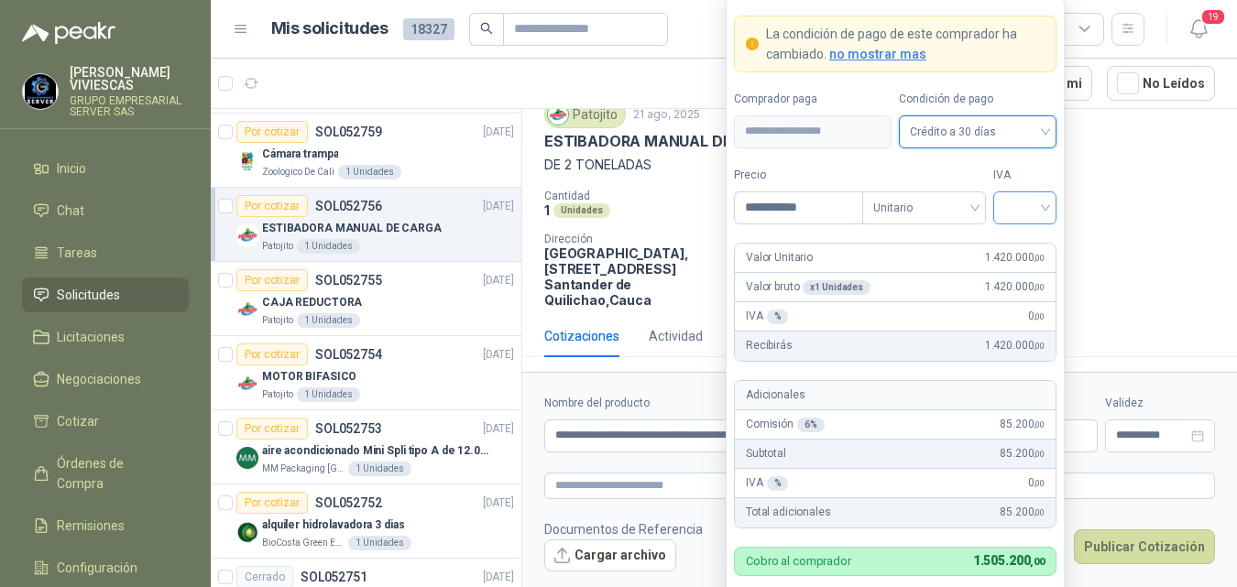
click at [1045, 206] on div at bounding box center [1024, 207] width 63 height 33
click at [1014, 241] on div "19%" at bounding box center [1025, 246] width 34 height 20
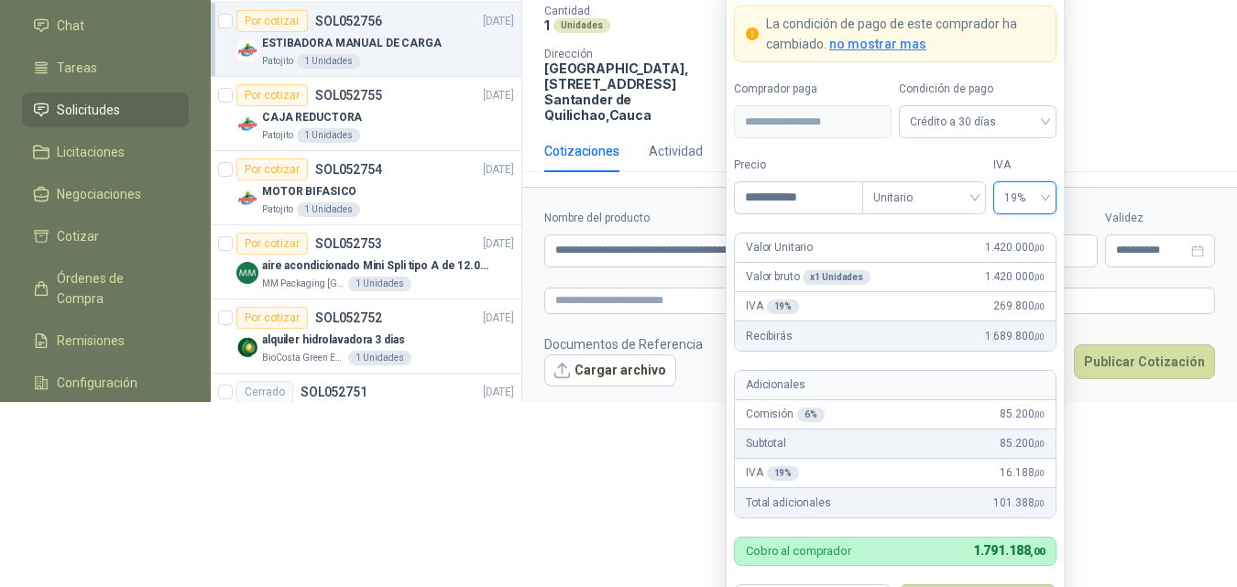
scroll to position [240, 0]
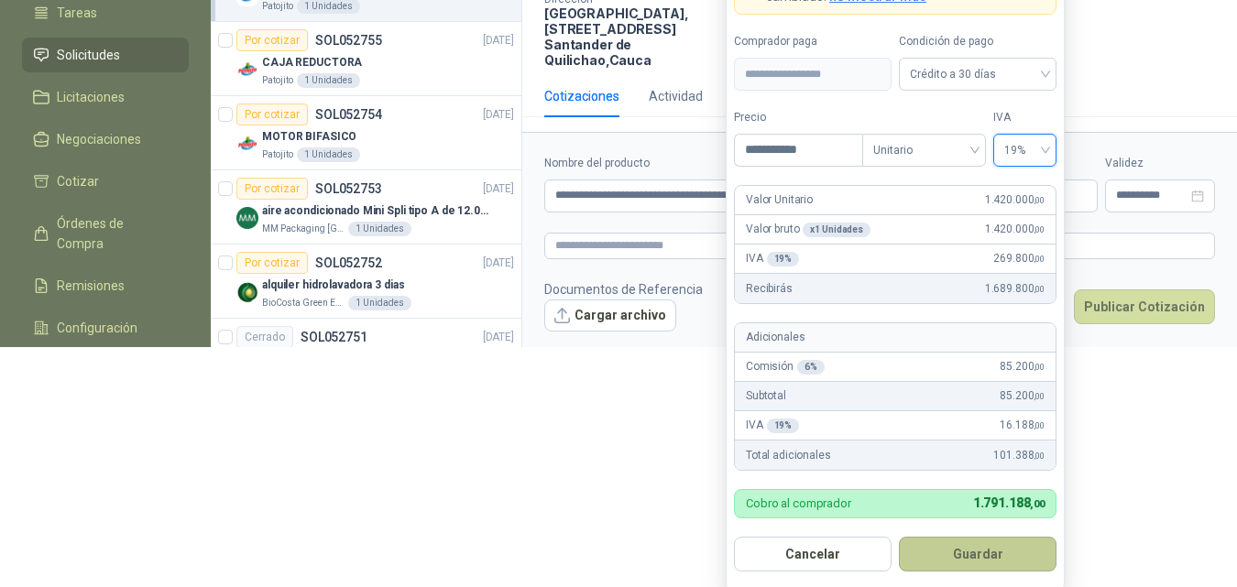
click at [993, 552] on button "Guardar" at bounding box center [978, 554] width 158 height 35
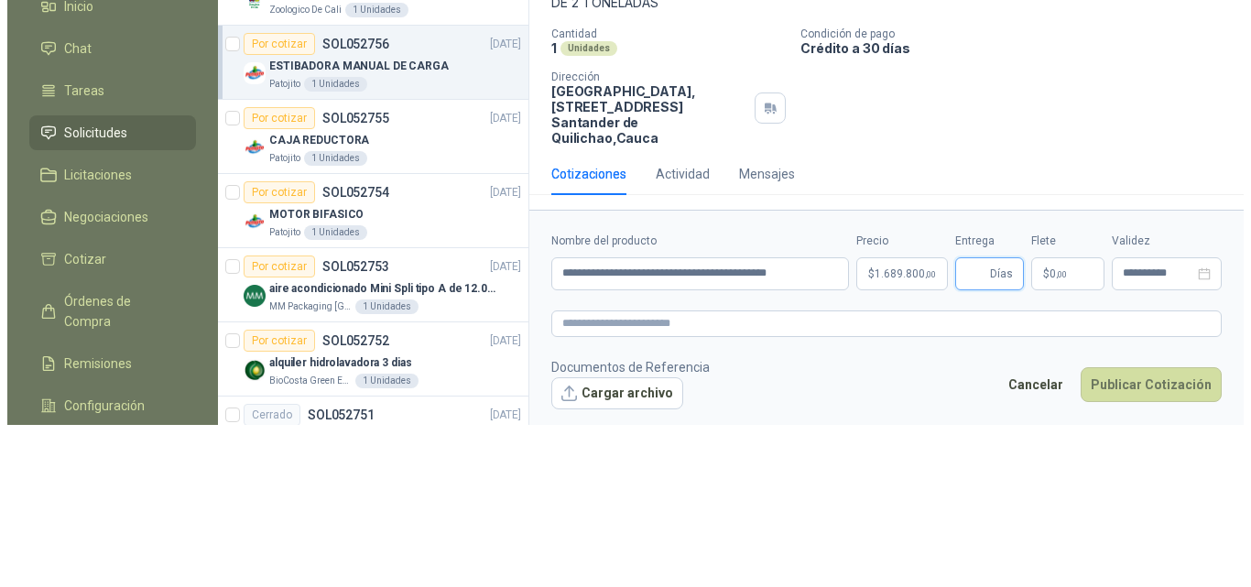
scroll to position [0, 0]
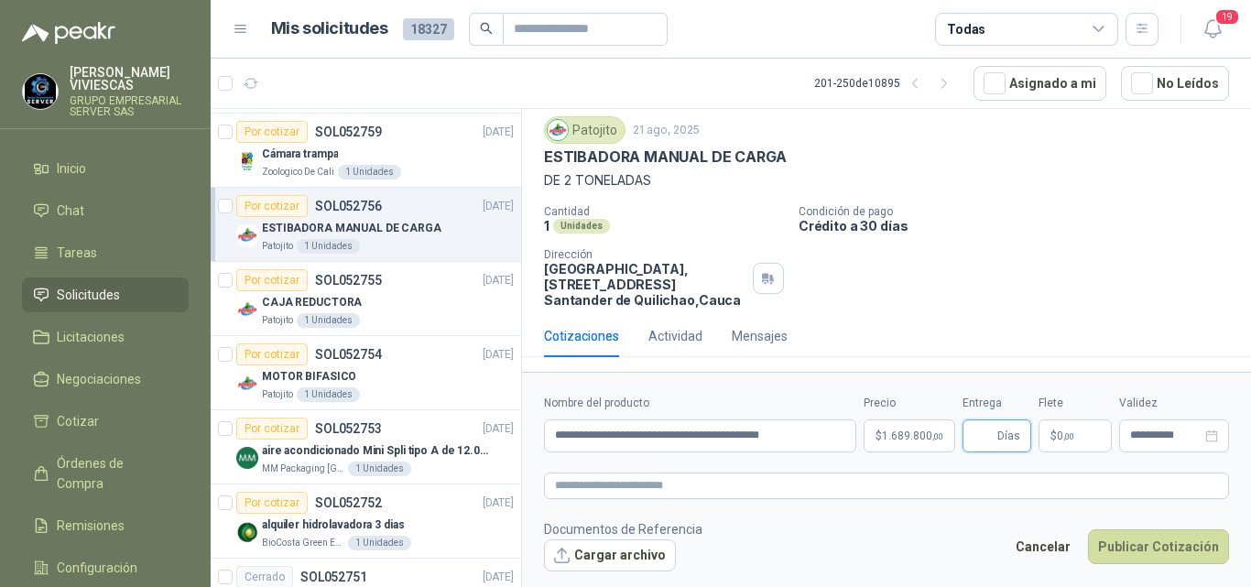
click at [976, 434] on input "Entrega" at bounding box center [984, 435] width 20 height 31
type input "*"
click at [1054, 434] on span "$" at bounding box center [1054, 436] width 6 height 11
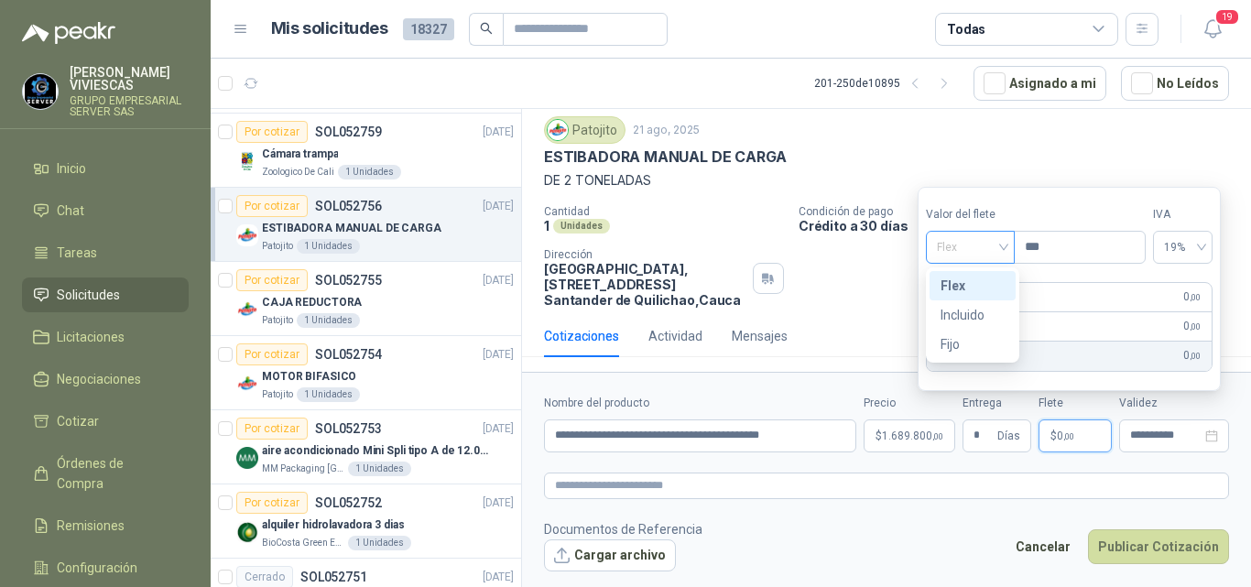
click at [961, 246] on span "Flex" at bounding box center [970, 247] width 67 height 27
click at [969, 312] on div "Incluido" at bounding box center [973, 315] width 64 height 20
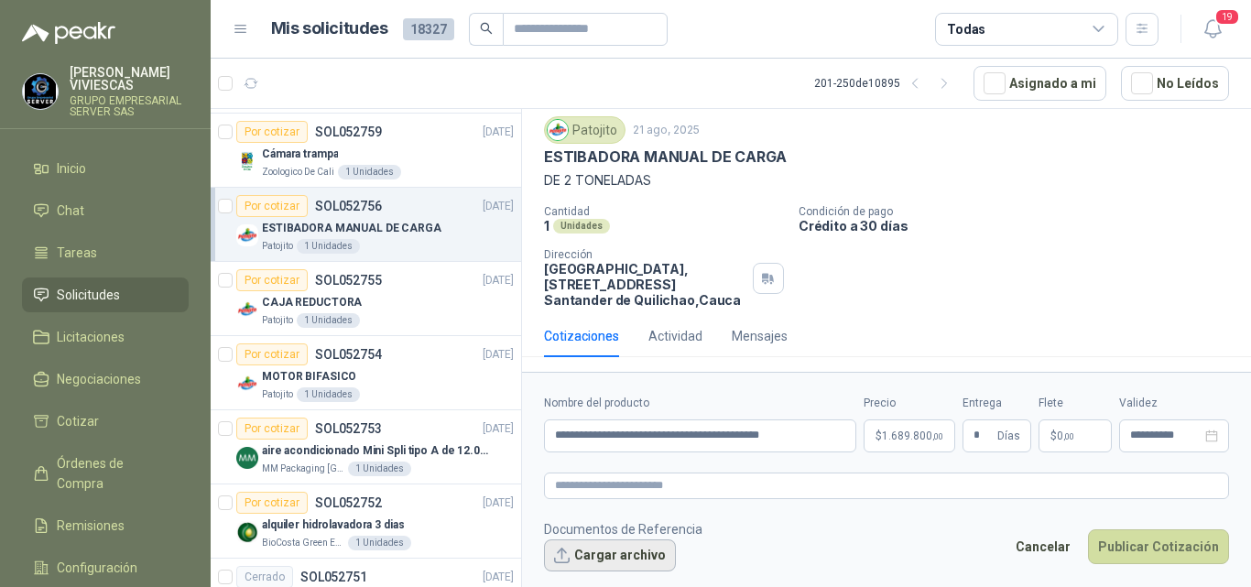
click at [612, 555] on button "Cargar archivo" at bounding box center [610, 556] width 132 height 33
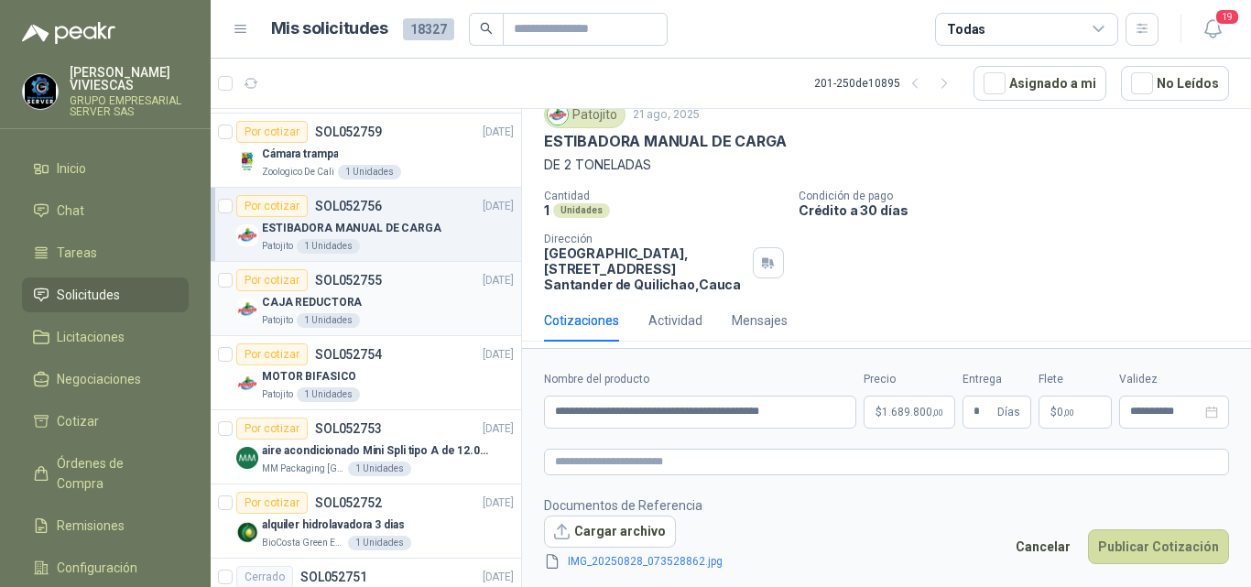
scroll to position [80, 0]
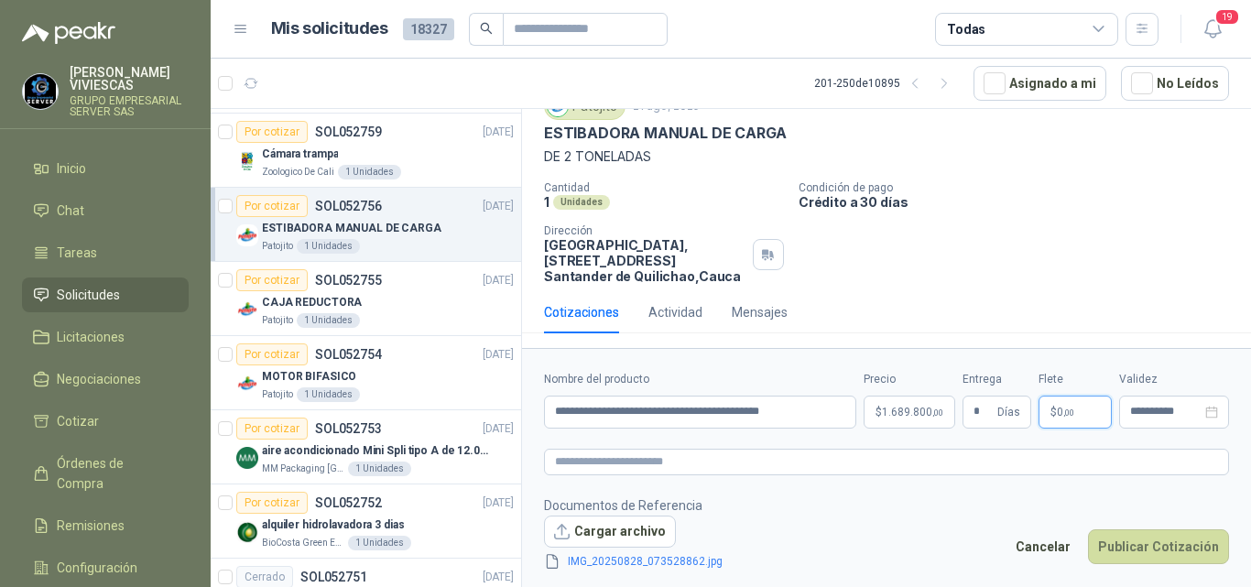
click at [1051, 402] on p "$ 0 ,00" at bounding box center [1075, 412] width 73 height 33
click at [634, 561] on link "IMG_20250828_073528862.jpg" at bounding box center [645, 561] width 169 height 17
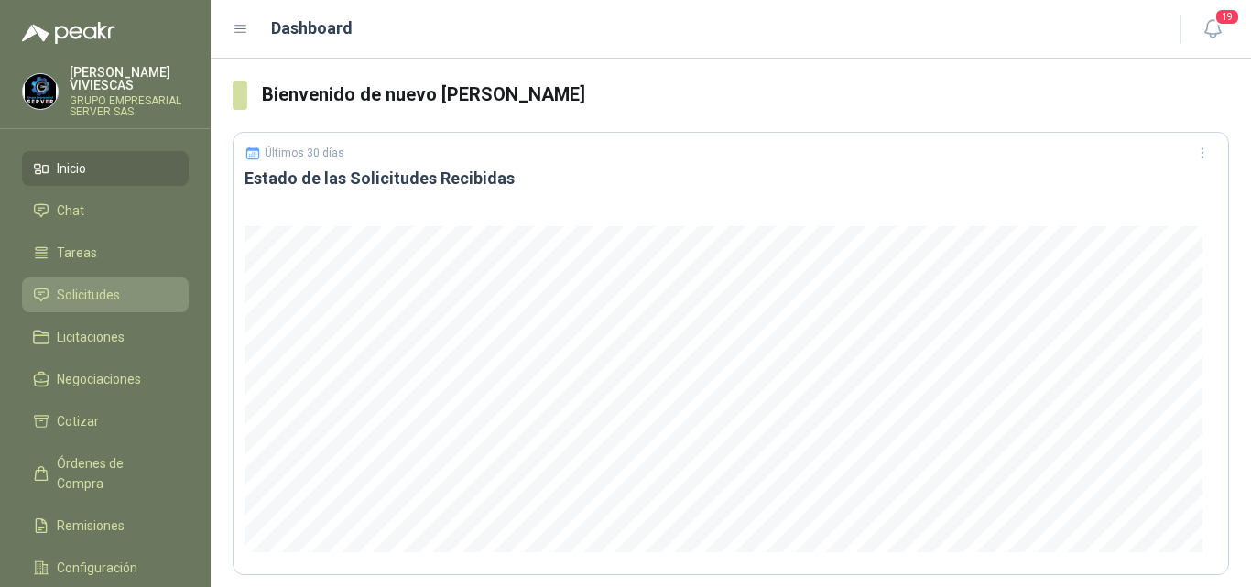
click at [106, 290] on span "Solicitudes" at bounding box center [88, 295] width 63 height 20
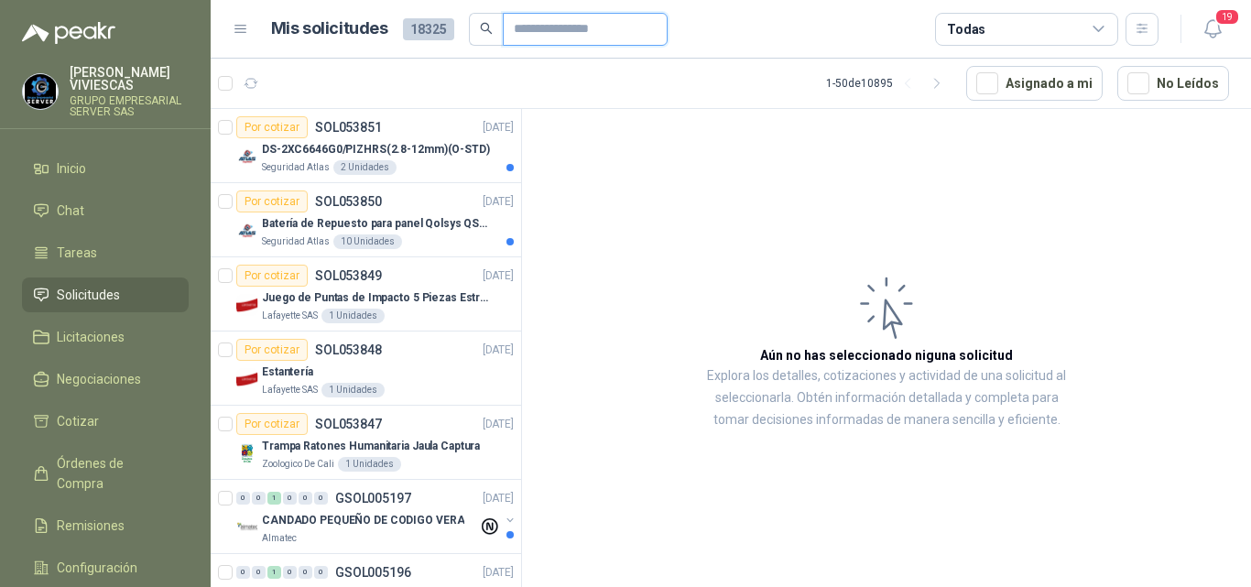
click at [594, 23] on input "text" at bounding box center [578, 29] width 128 height 31
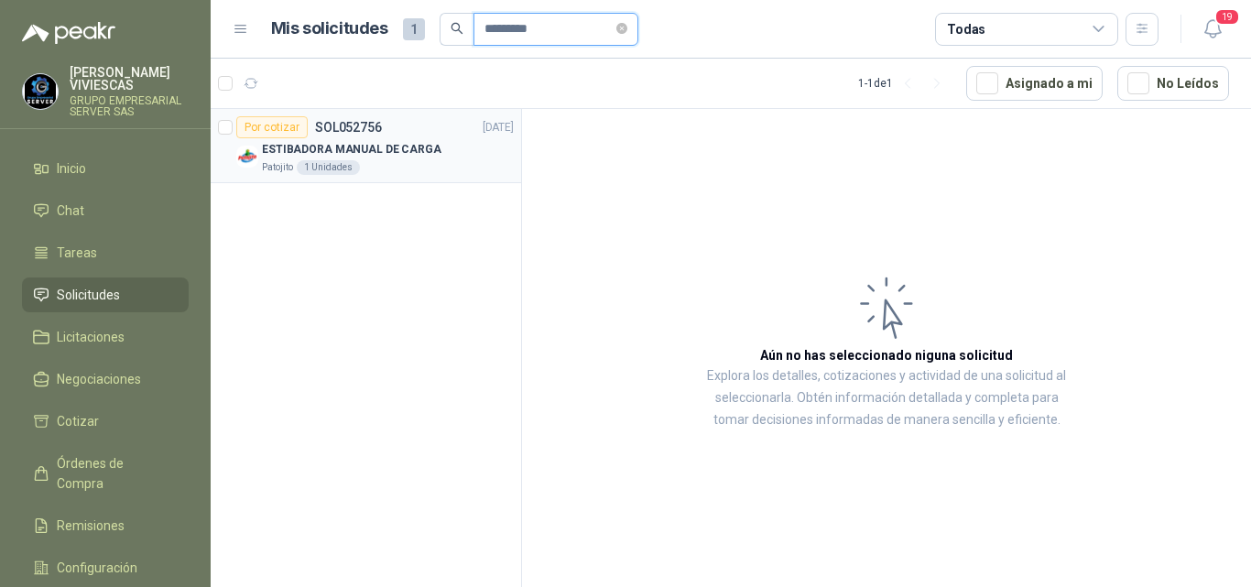
type input "*********"
click at [290, 142] on p "ESTIBADORA MANUAL DE CARGA" at bounding box center [352, 149] width 180 height 17
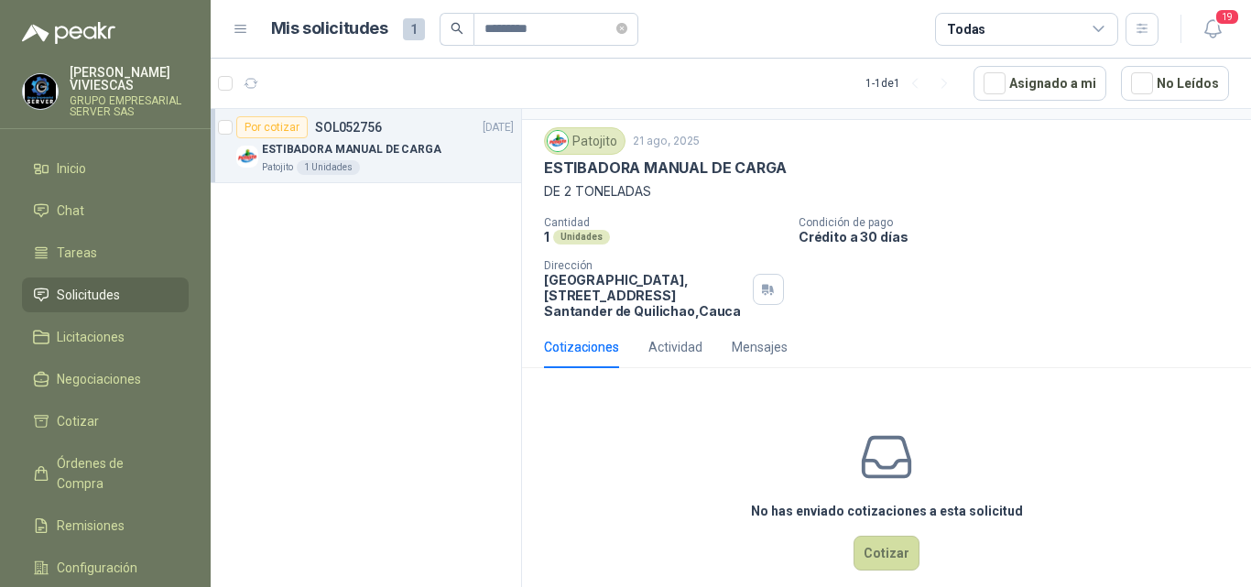
scroll to position [80, 0]
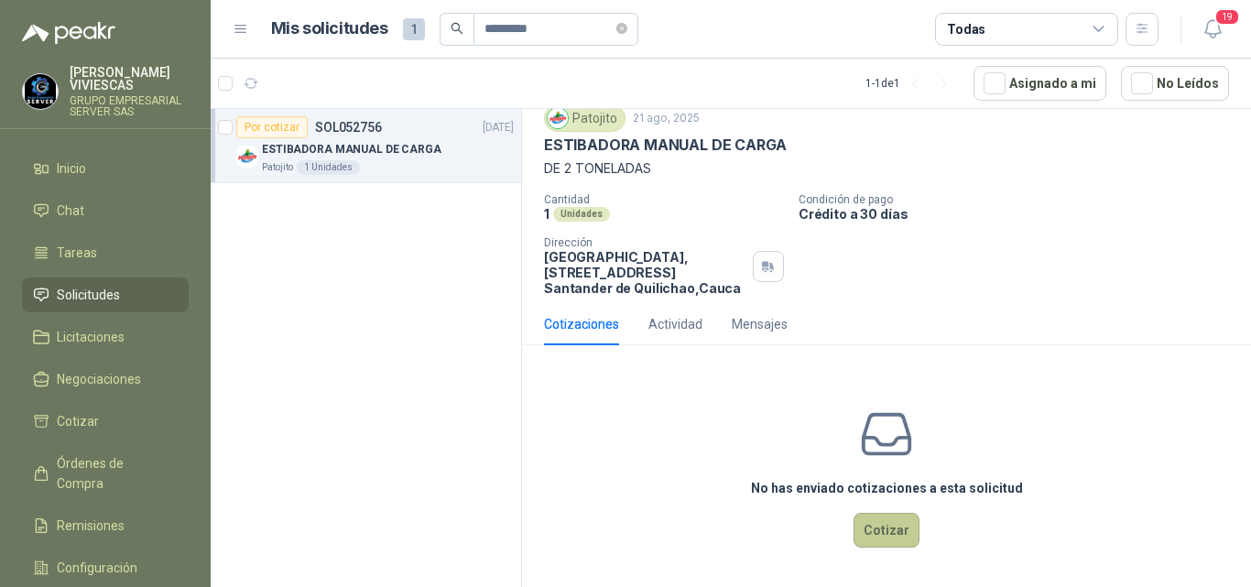
click at [867, 531] on button "Cotizar" at bounding box center [887, 530] width 66 height 35
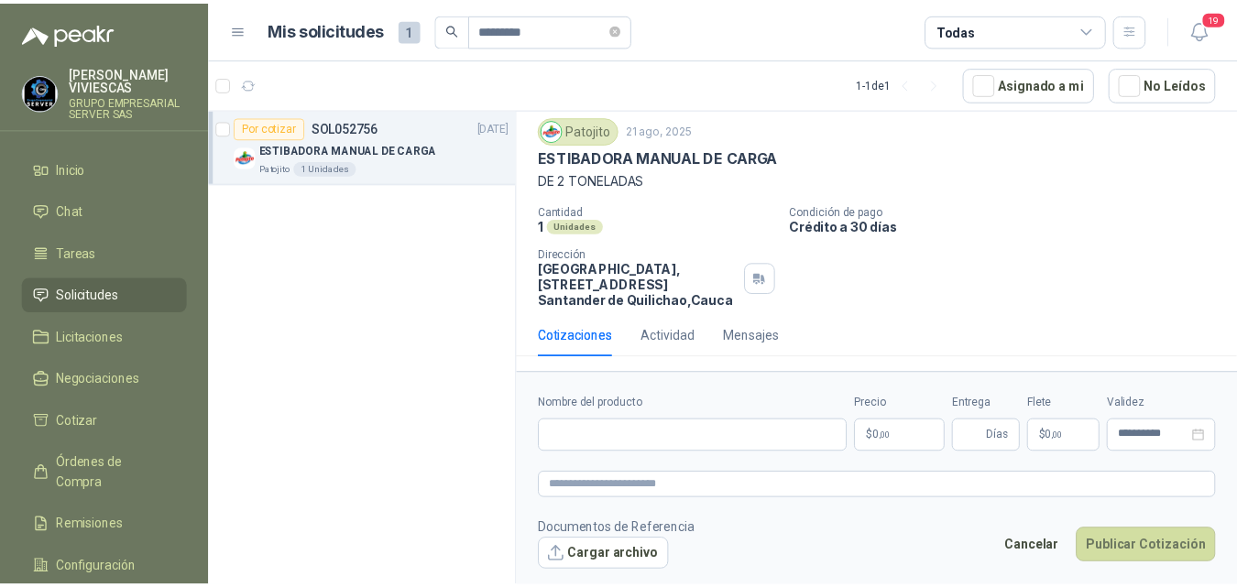
scroll to position [68, 0]
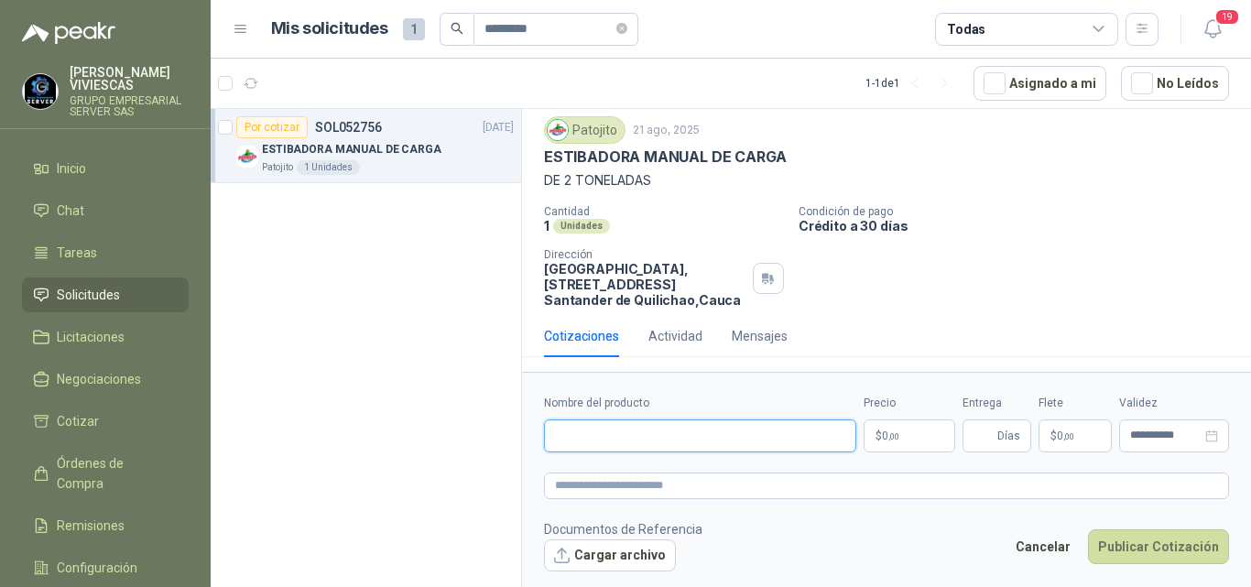
click at [597, 434] on input "Nombre del producto" at bounding box center [700, 436] width 312 height 33
type input "**********"
click at [895, 436] on body "**********" at bounding box center [625, 293] width 1251 height 587
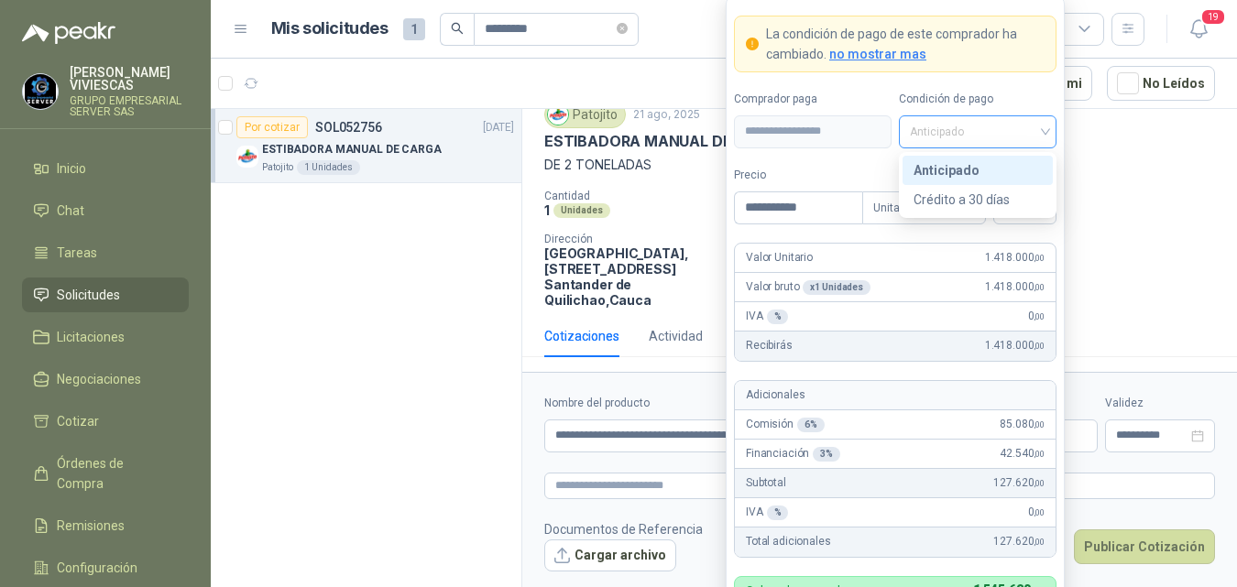
click at [941, 130] on span "Anticipado" at bounding box center [978, 131] width 136 height 27
type input "**********"
click at [952, 199] on div "Crédito a 30 días" at bounding box center [977, 200] width 128 height 20
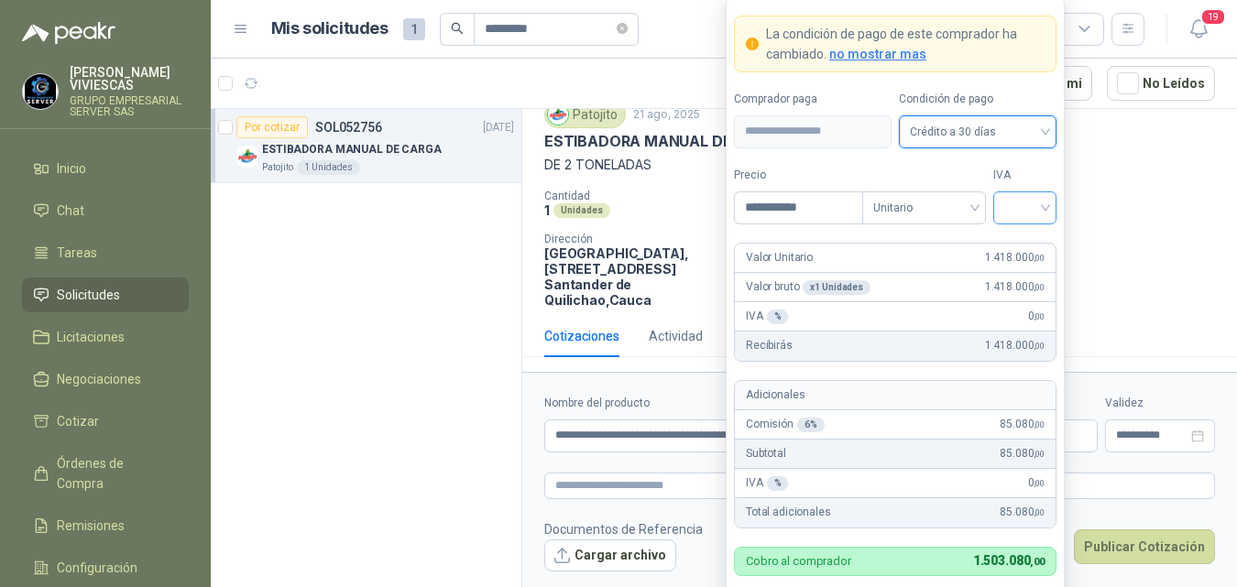
click at [1048, 209] on div at bounding box center [1024, 207] width 63 height 33
click at [1025, 236] on div "19%" at bounding box center [1025, 246] width 34 height 20
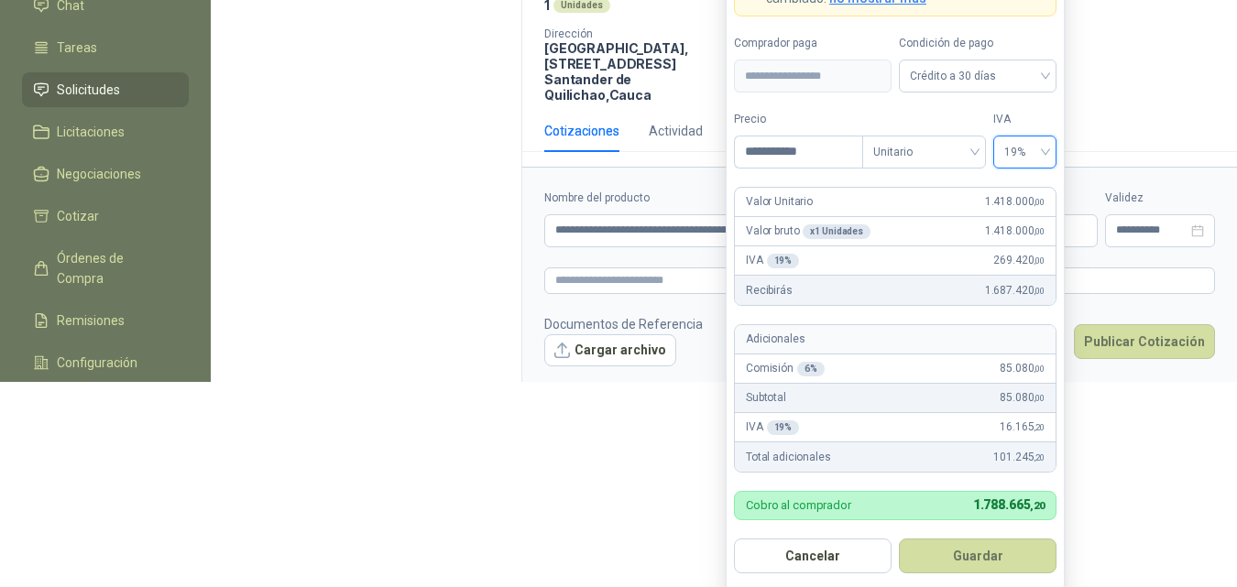
scroll to position [207, 0]
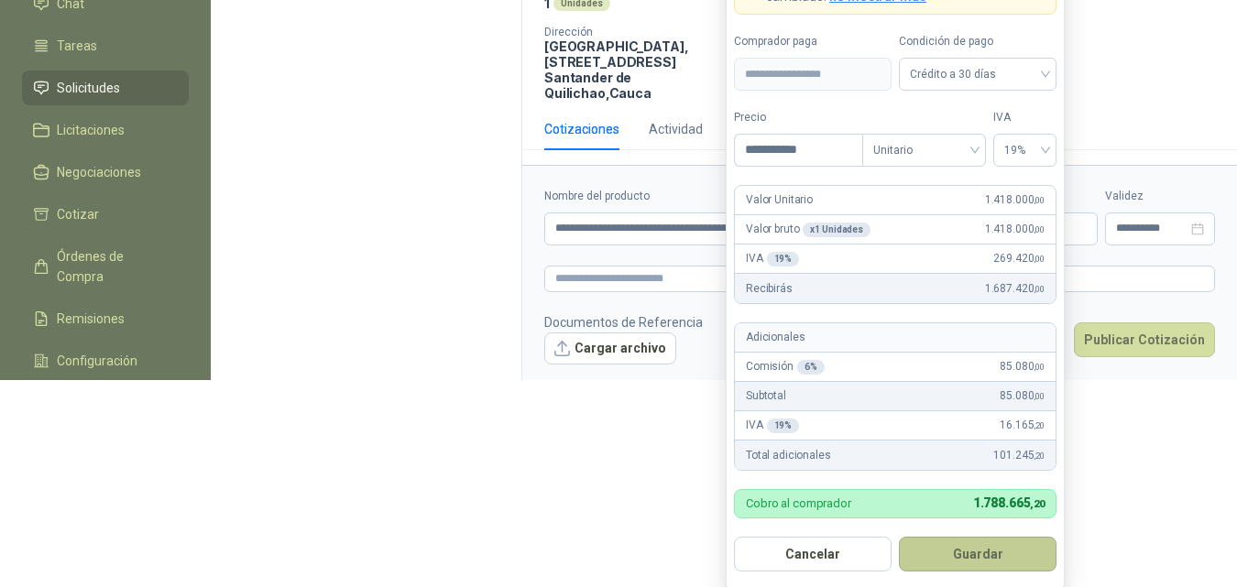
click at [999, 549] on button "Guardar" at bounding box center [978, 554] width 158 height 35
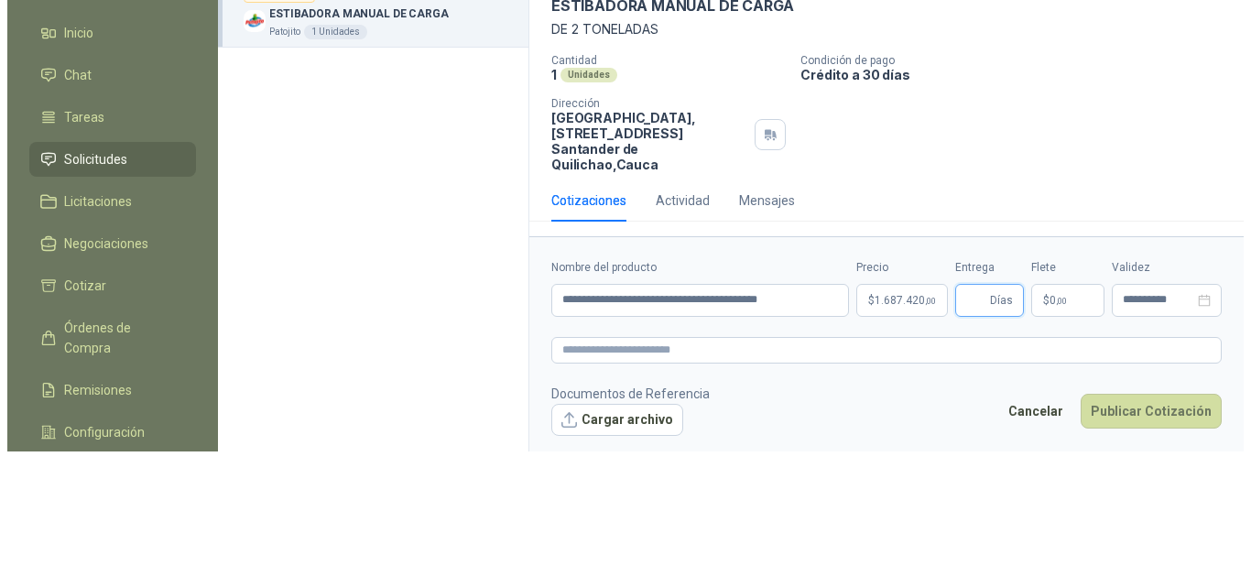
scroll to position [0, 0]
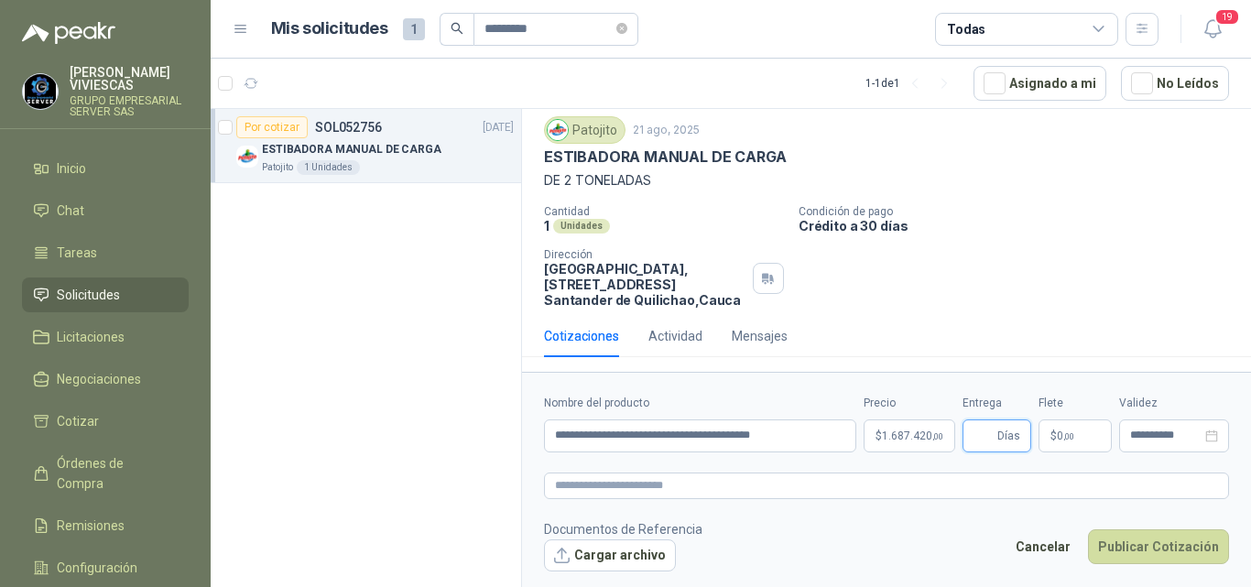
click at [978, 443] on input "Entrega" at bounding box center [984, 435] width 20 height 31
type input "*"
click at [1050, 437] on p "$ 0 ,00" at bounding box center [1075, 436] width 73 height 33
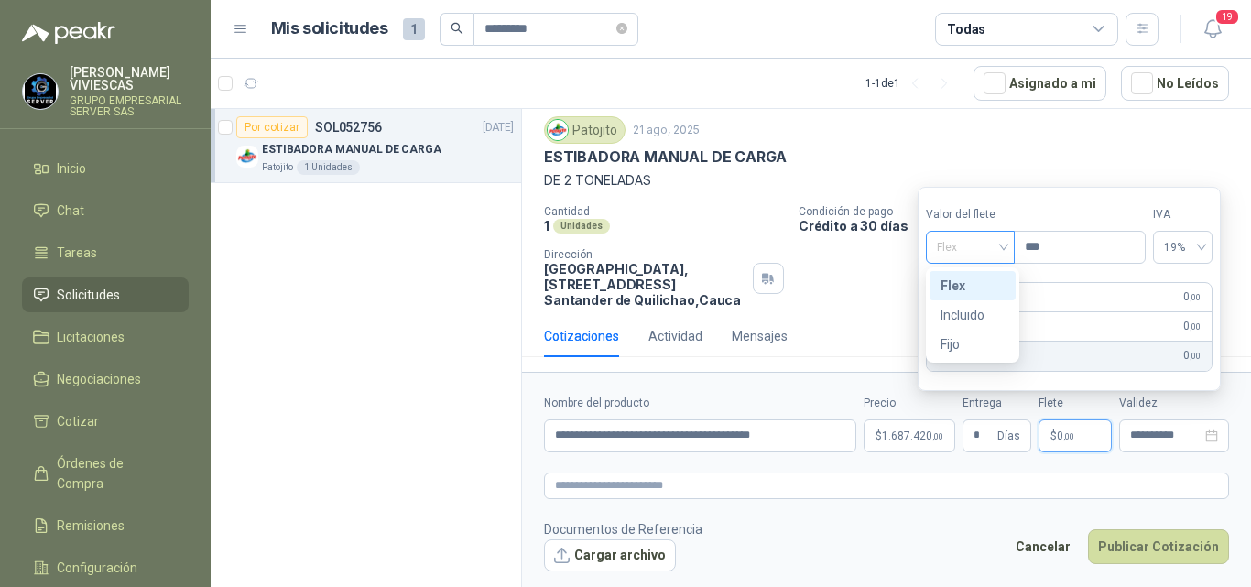
click at [951, 251] on span "Flex" at bounding box center [970, 247] width 67 height 27
click at [958, 310] on div "Incluido" at bounding box center [973, 315] width 64 height 20
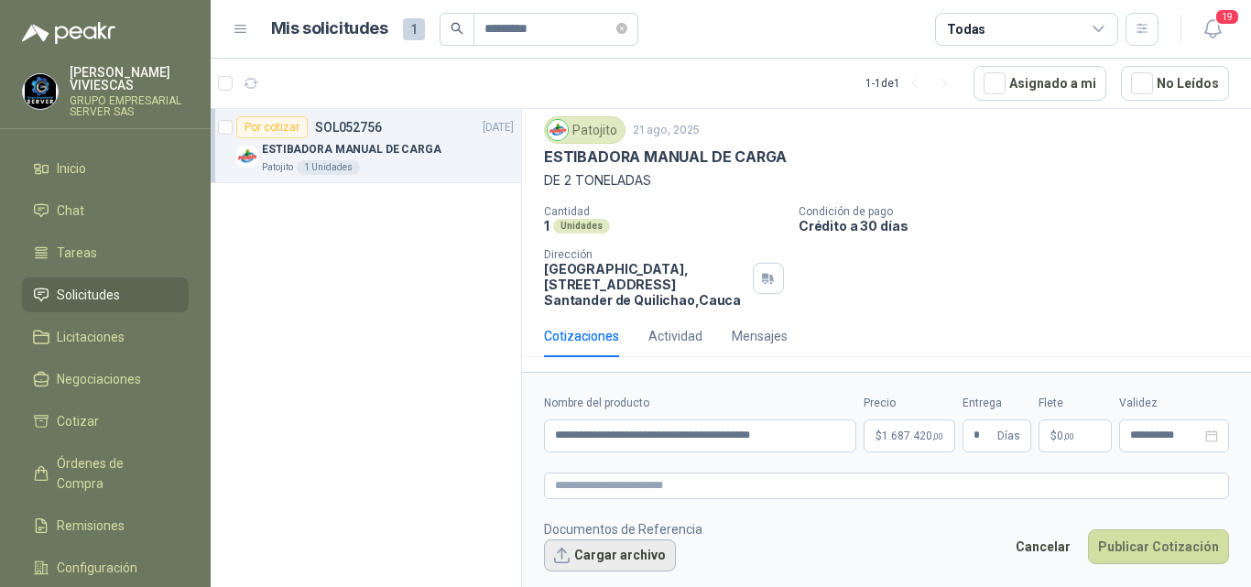
click at [606, 552] on button "Cargar archivo" at bounding box center [610, 556] width 132 height 33
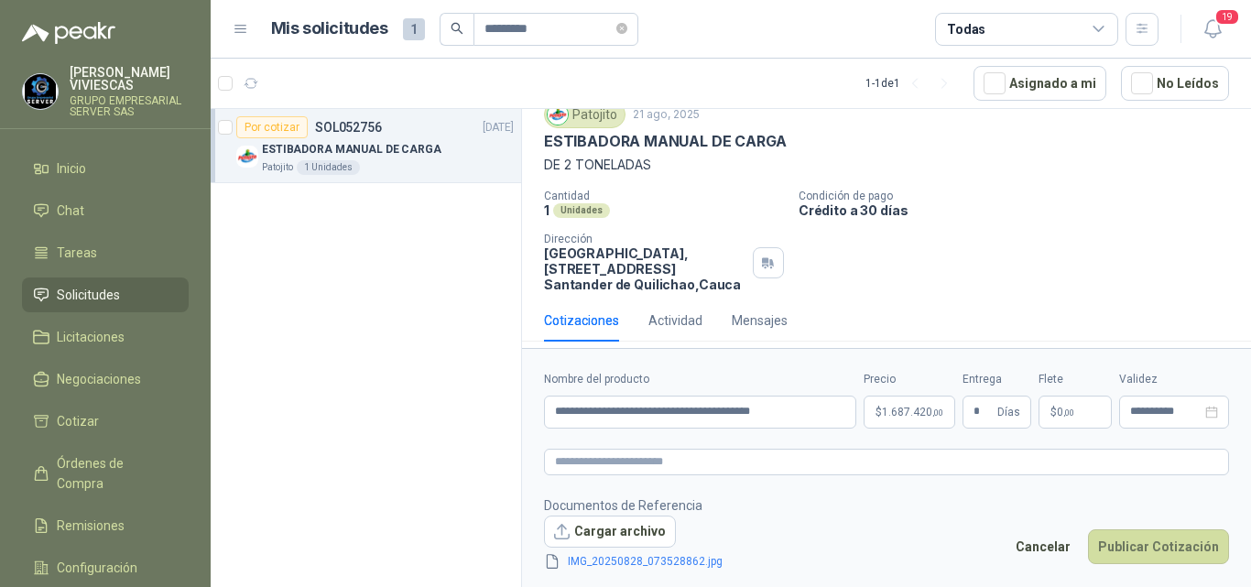
scroll to position [80, 0]
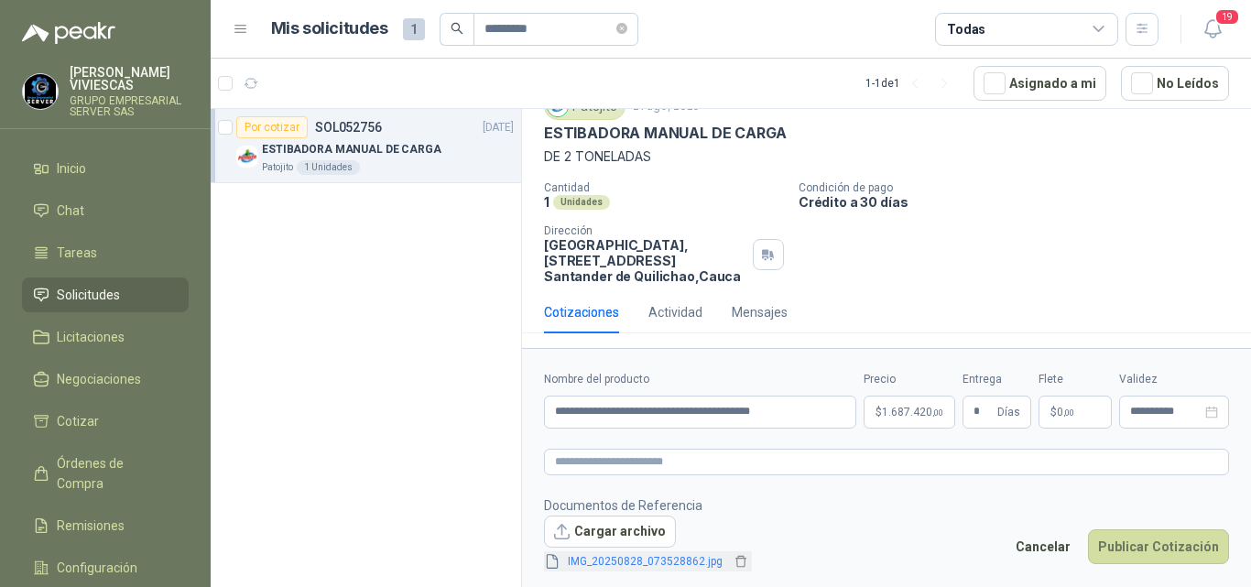
click at [637, 559] on span "IMG_20250828_073528862.jpg" at bounding box center [645, 561] width 169 height 17
click at [628, 557] on span "IMG_20250828_073528862.jpg" at bounding box center [645, 561] width 169 height 17
click at [638, 558] on span "IMG_20250828_073528862.jpg" at bounding box center [645, 561] width 169 height 17
click at [631, 558] on span "IMG_20250828_073528862.jpg" at bounding box center [645, 561] width 169 height 17
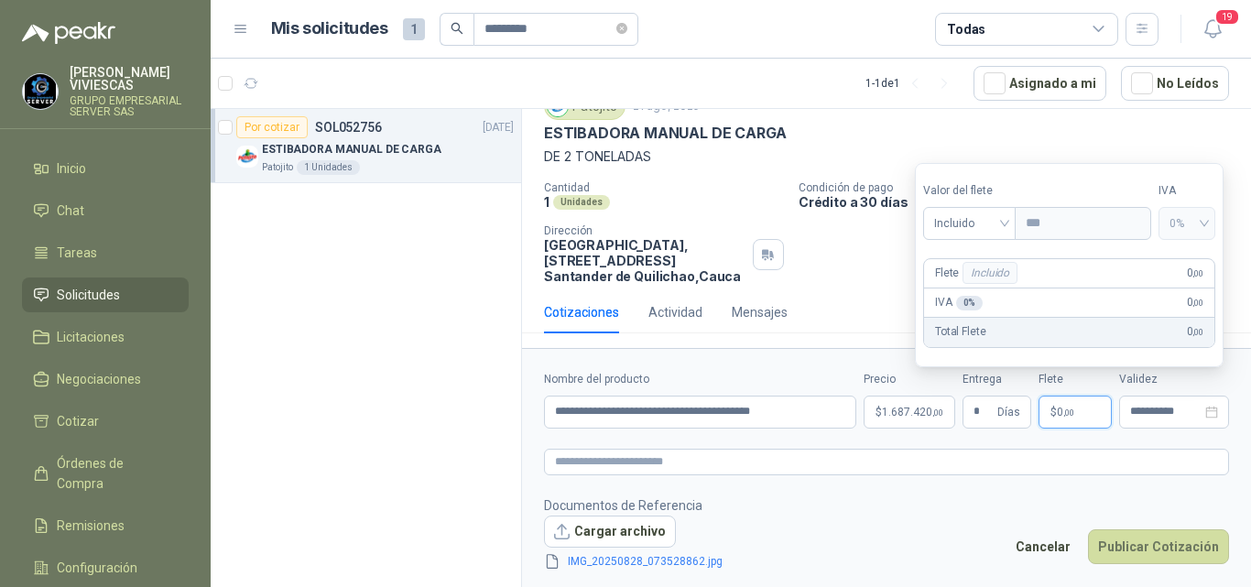
click at [1049, 405] on p "$ 0 ,00" at bounding box center [1075, 412] width 73 height 33
click at [1045, 416] on p "$ 0 ,00" at bounding box center [1075, 412] width 73 height 33
click at [1151, 546] on button "Publicar Cotización" at bounding box center [1158, 546] width 141 height 35
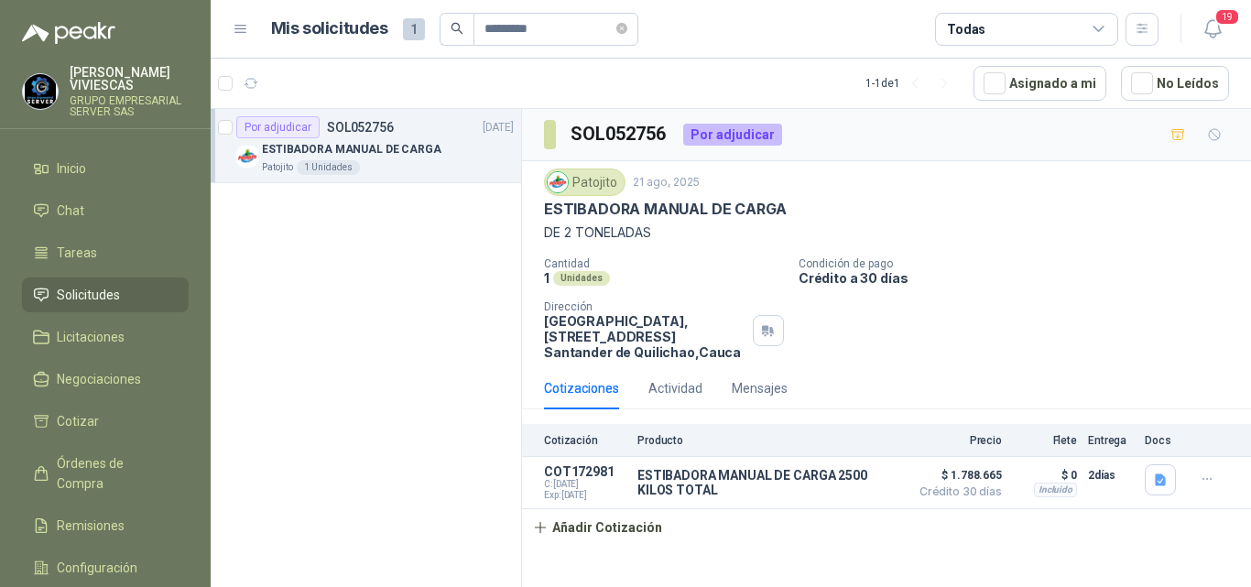
scroll to position [0, 0]
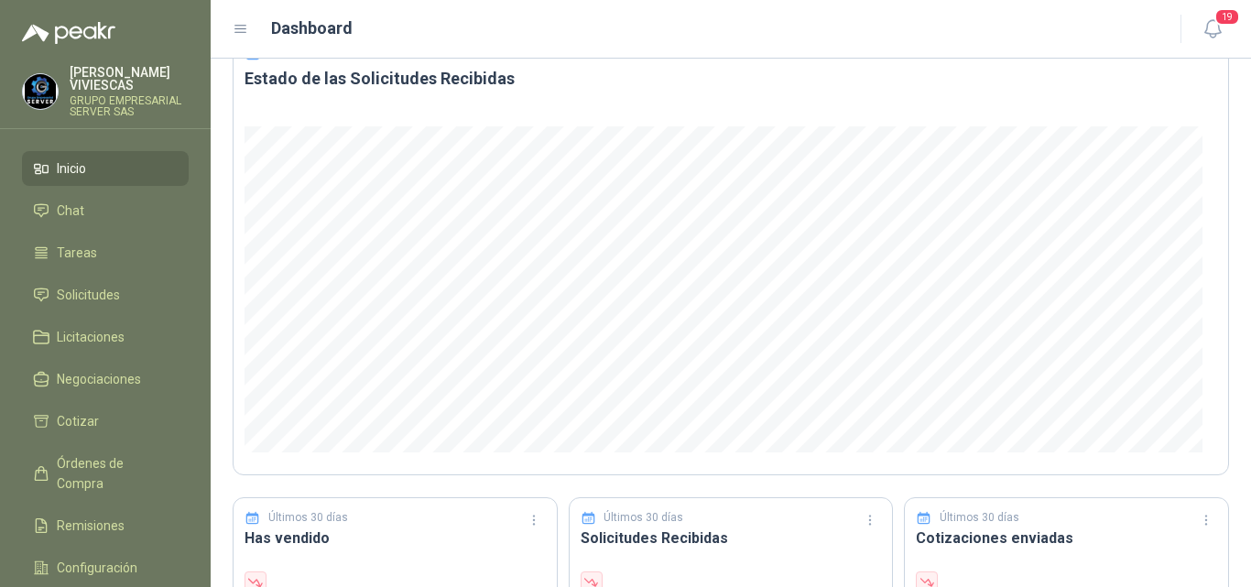
scroll to position [183, 0]
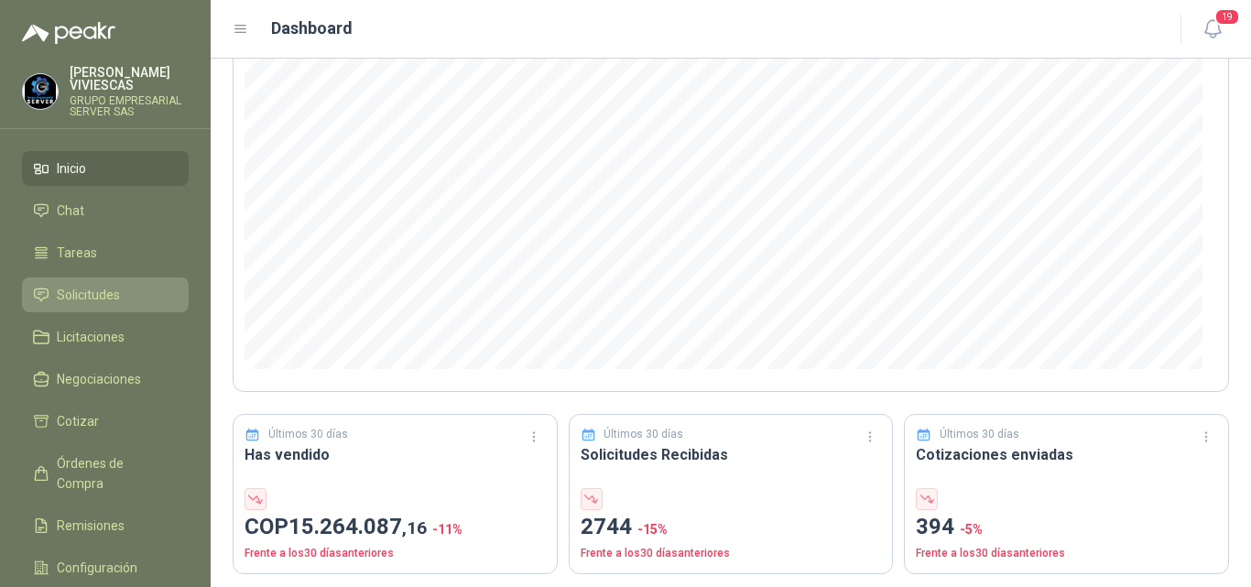
click at [65, 288] on span "Solicitudes" at bounding box center [88, 295] width 63 height 20
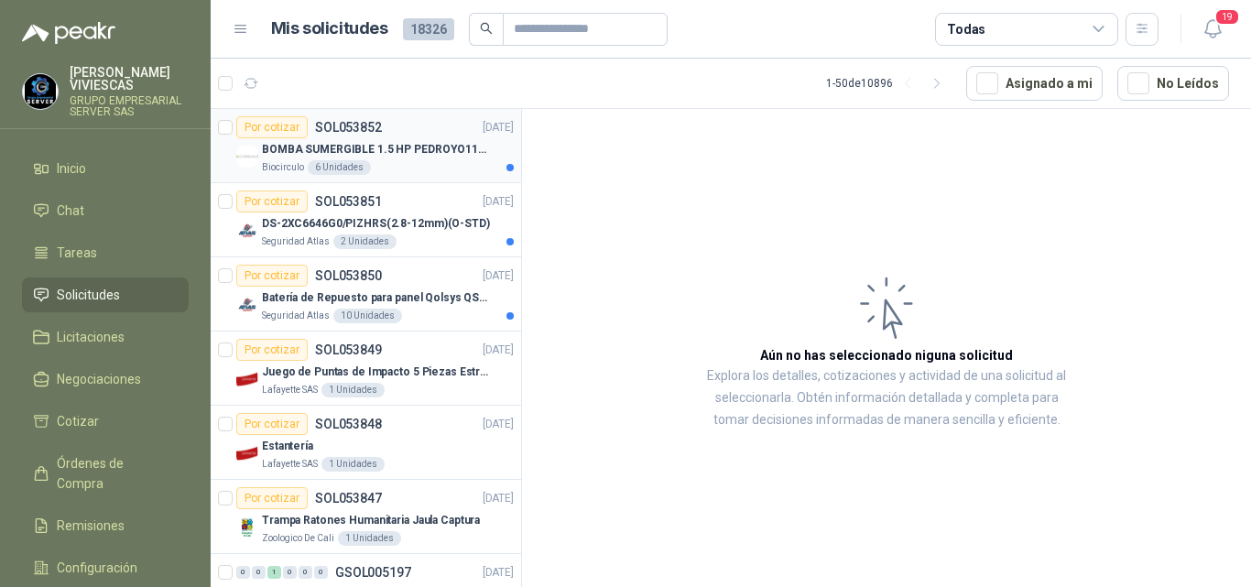
click at [358, 143] on p "BOMBA SUMERGIBLE 1.5 HP PEDROYO110 VOLTIOS" at bounding box center [376, 149] width 228 height 17
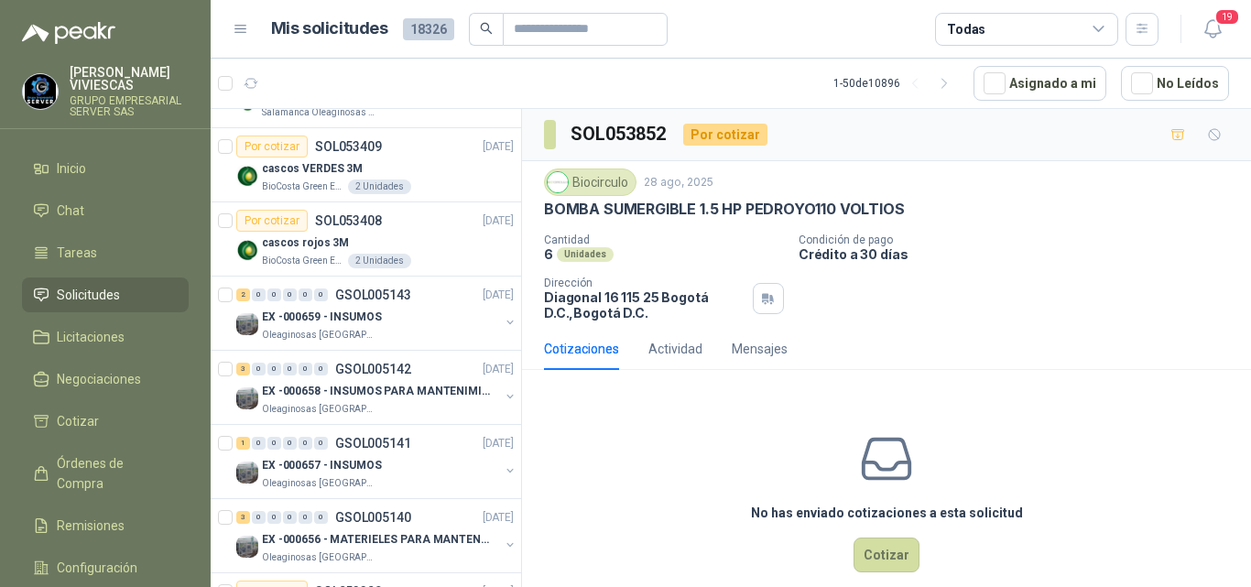
scroll to position [3266, 0]
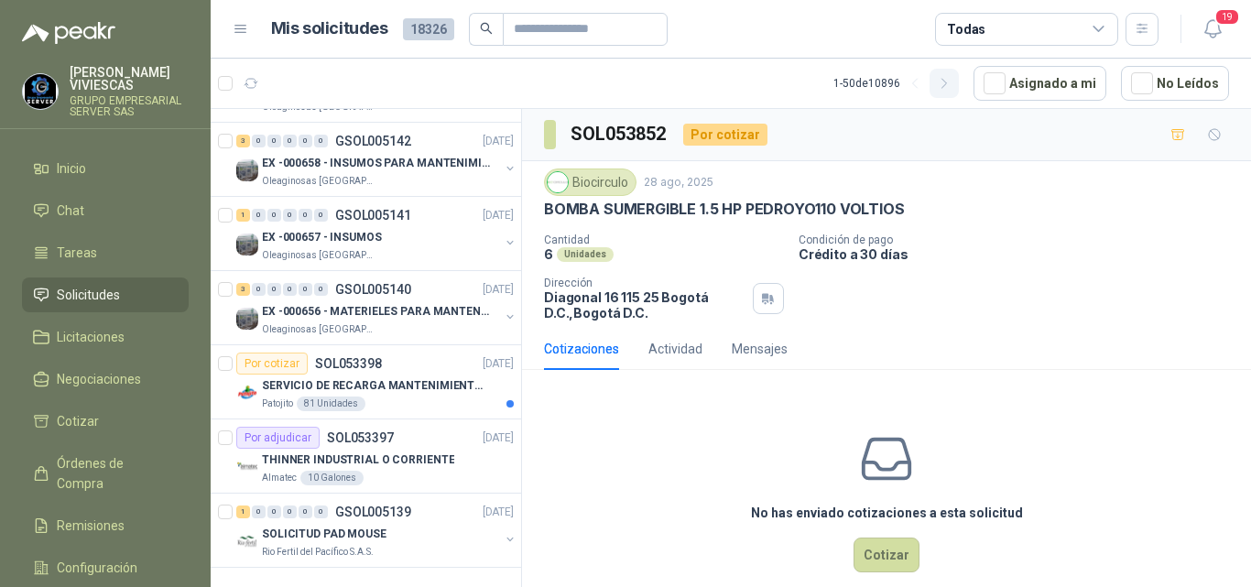
click at [944, 82] on icon "button" at bounding box center [945, 84] width 16 height 16
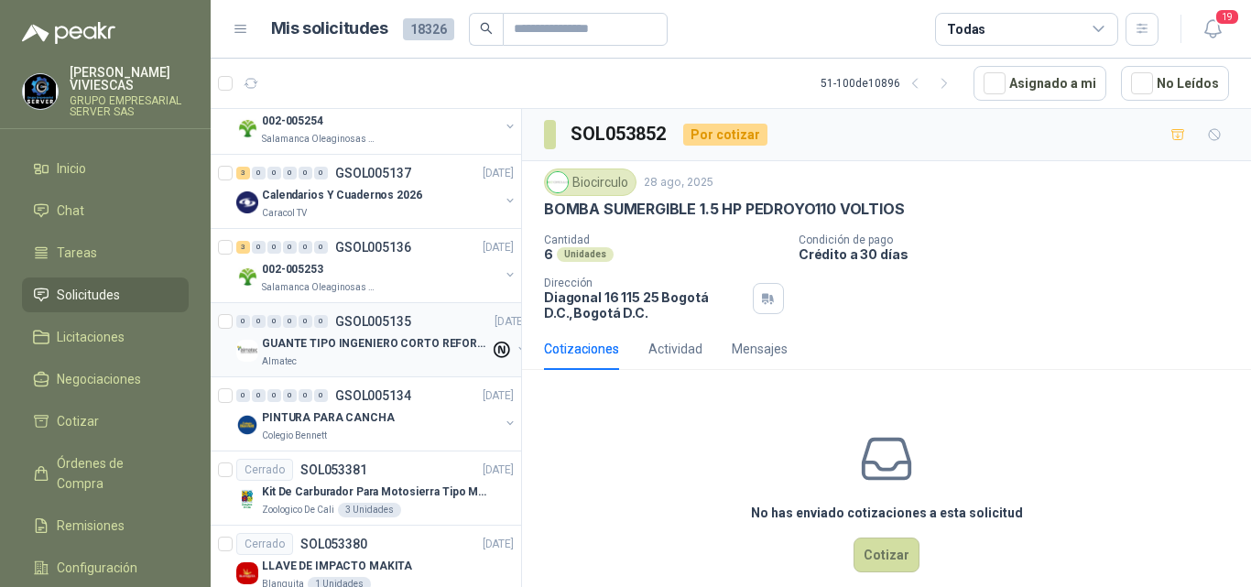
scroll to position [0, 0]
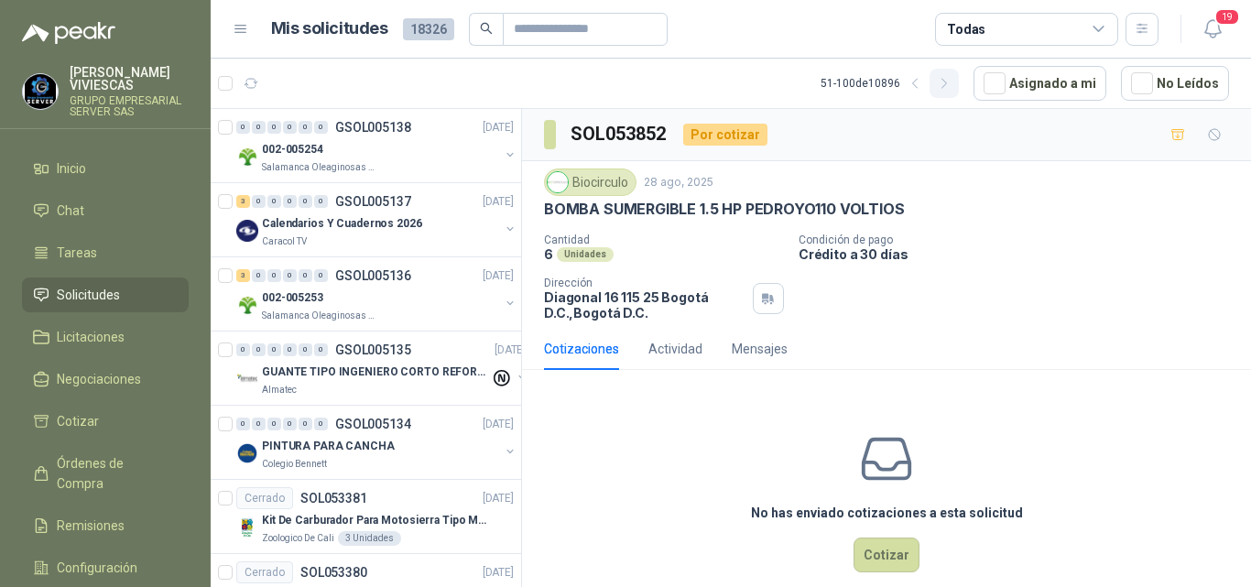
click at [943, 84] on icon "button" at bounding box center [945, 84] width 16 height 16
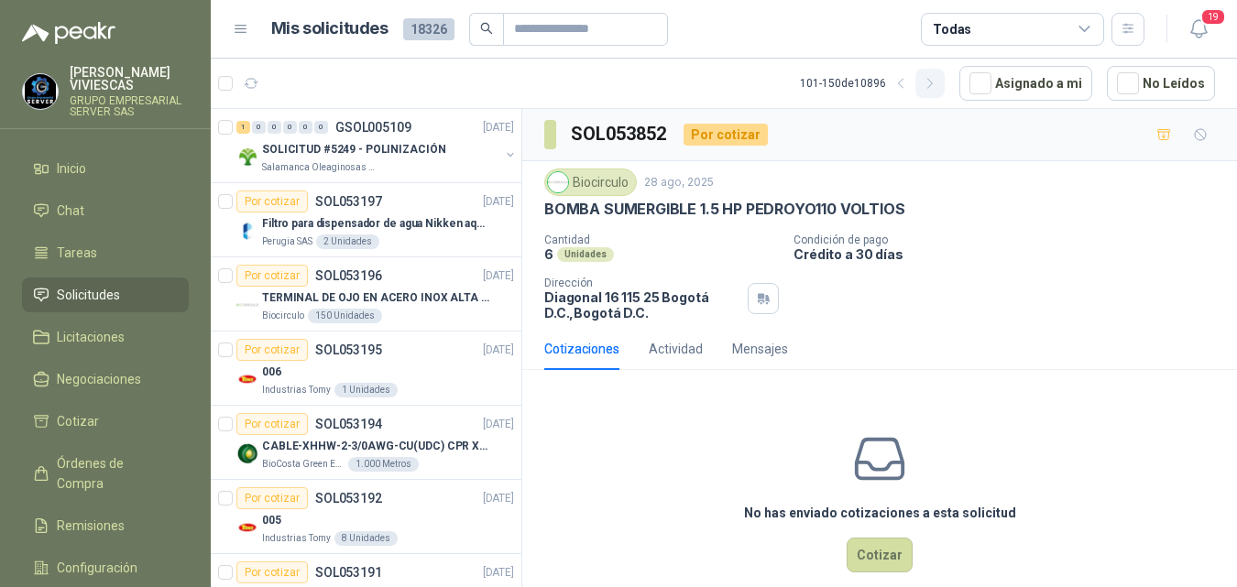
click at [931, 83] on icon "button" at bounding box center [930, 84] width 16 height 16
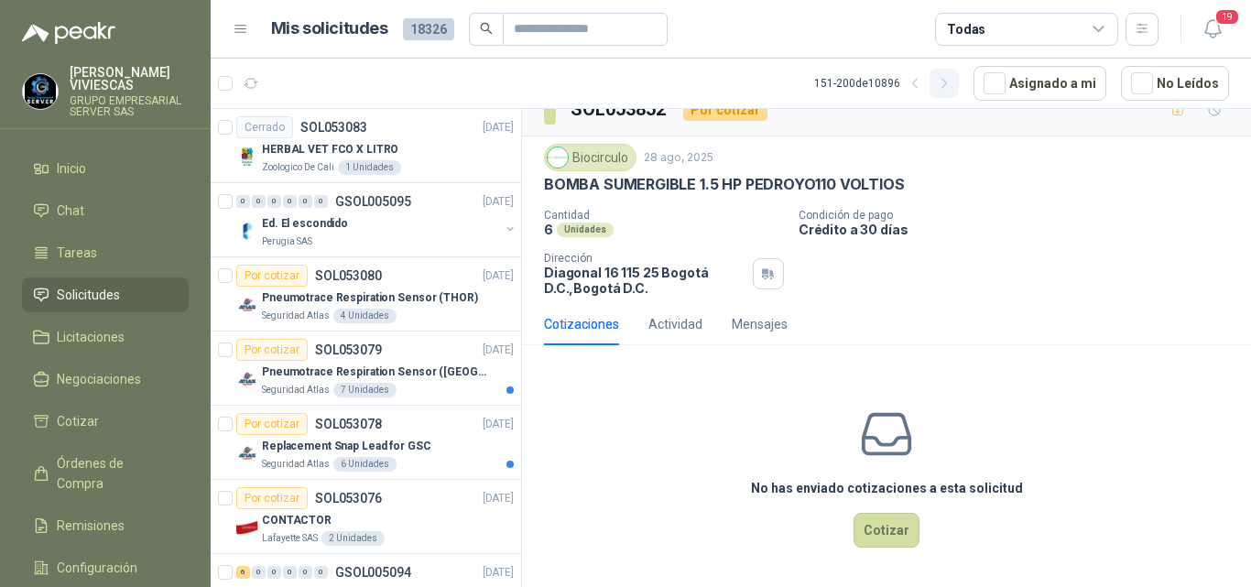
click at [943, 85] on icon "button" at bounding box center [945, 84] width 16 height 16
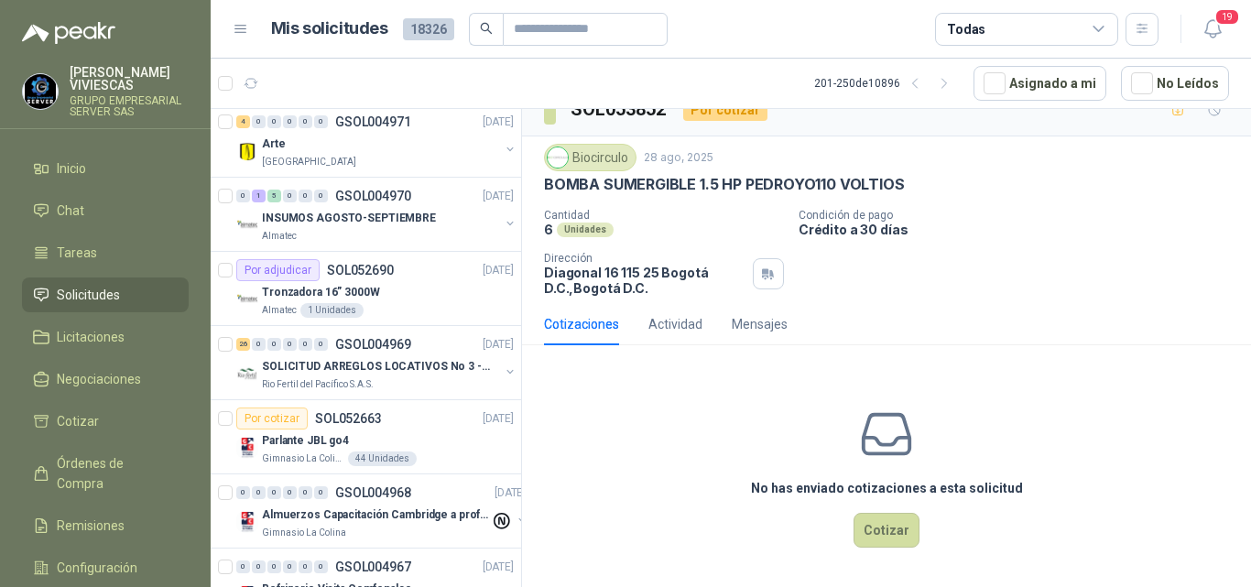
scroll to position [2657, 0]
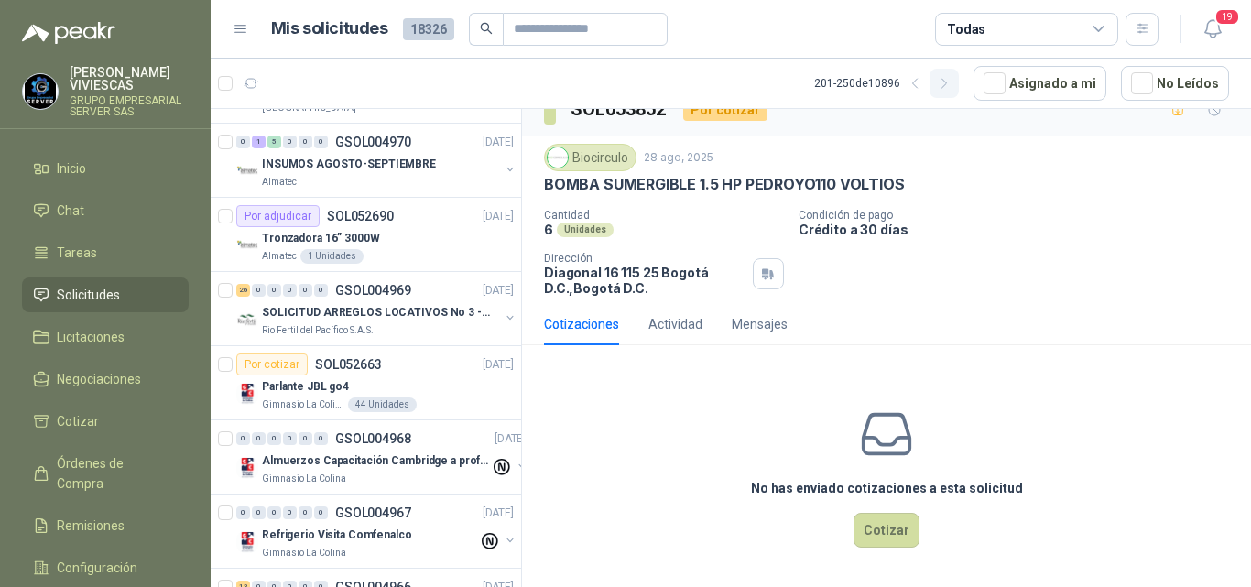
click at [942, 83] on icon "button" at bounding box center [945, 84] width 16 height 16
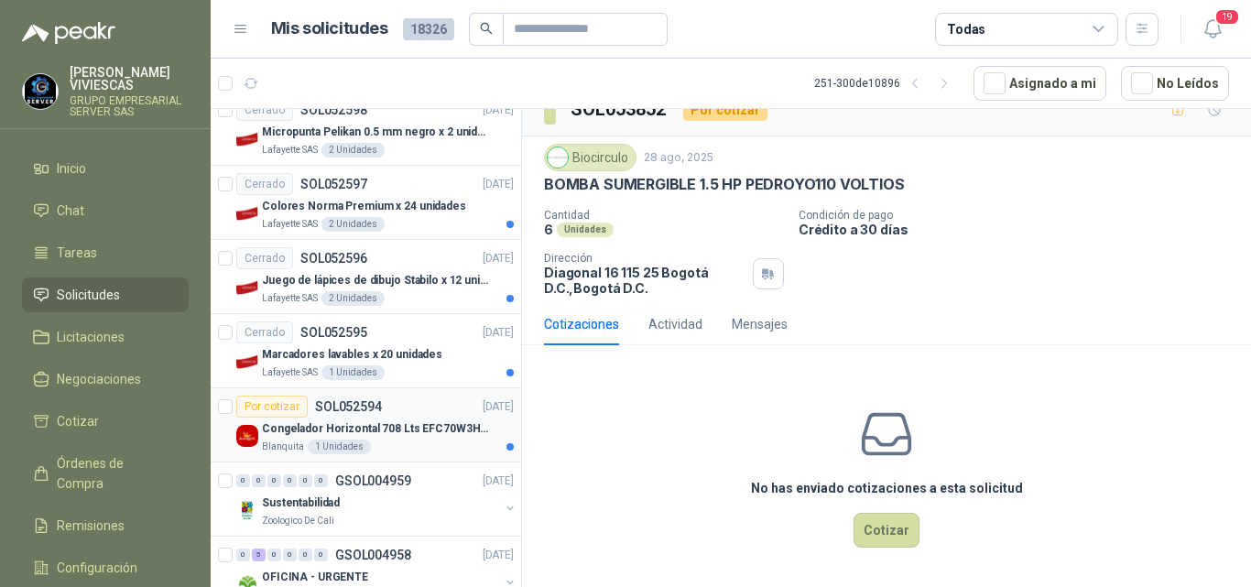
scroll to position [0, 0]
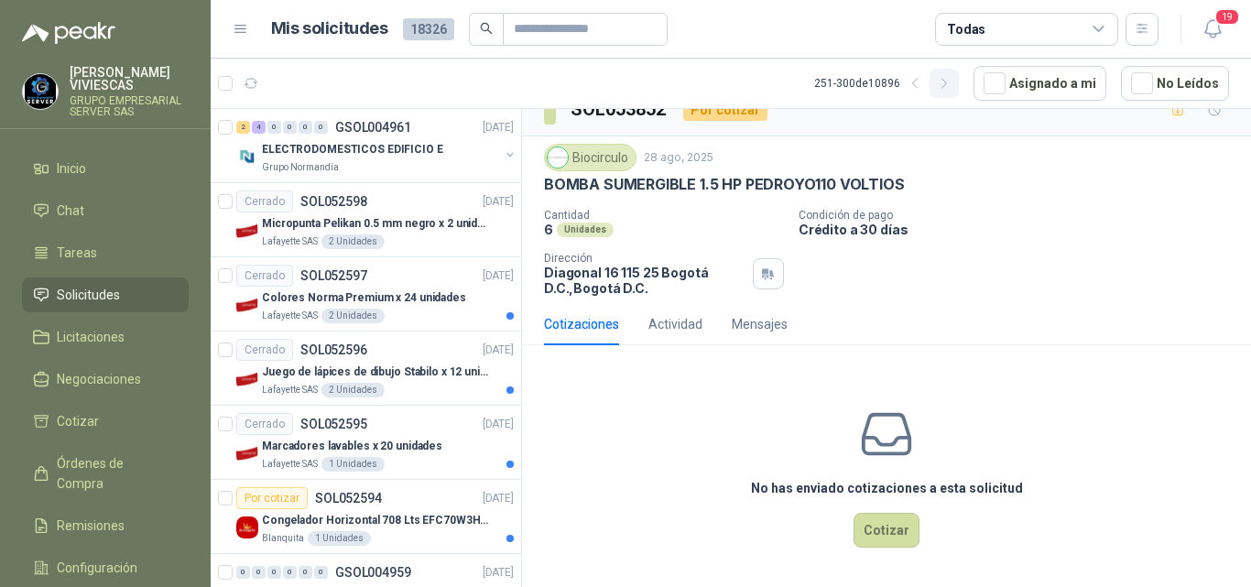
click at [942, 82] on icon "button" at bounding box center [945, 84] width 16 height 16
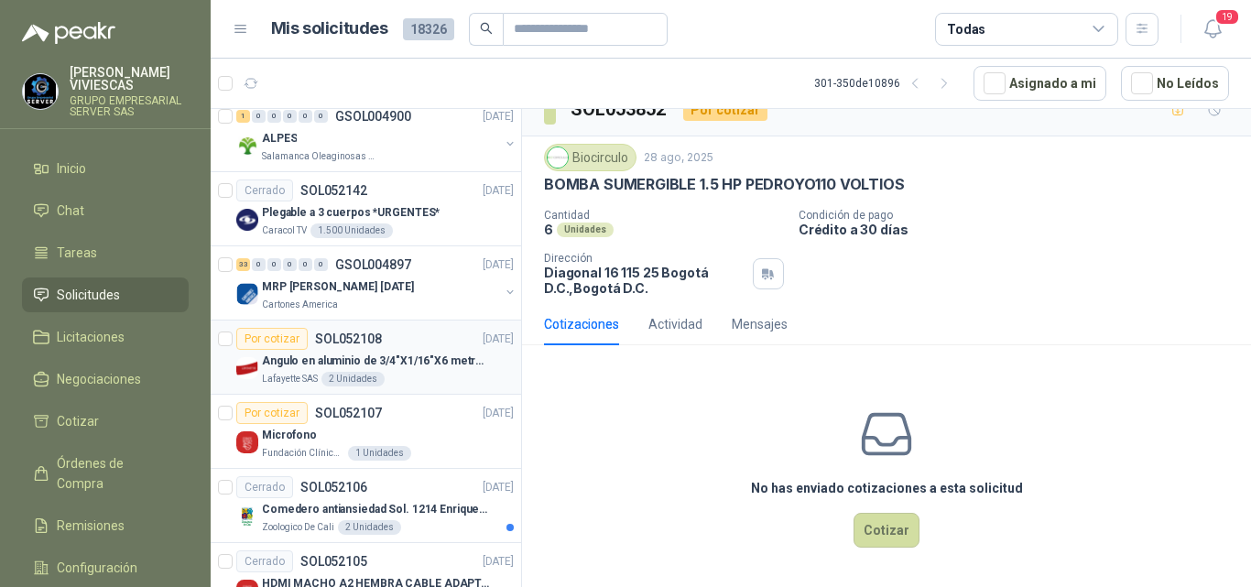
scroll to position [2931, 0]
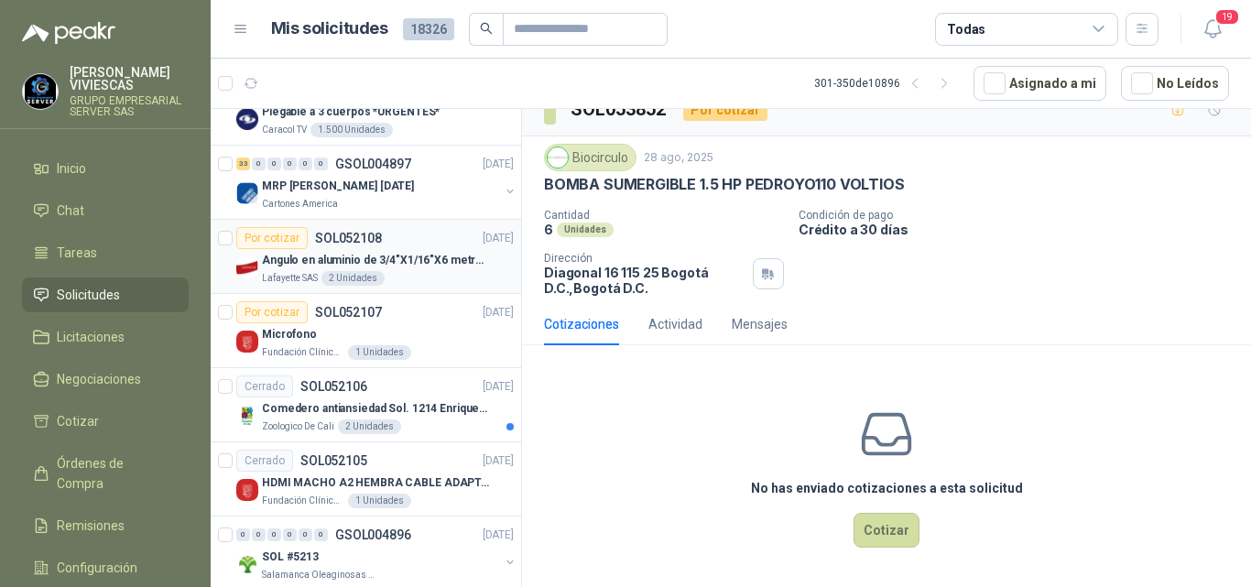
click at [338, 256] on p "Angulo en aluminio de 3/4"X1/16"X6 metros color Anolok" at bounding box center [376, 260] width 228 height 17
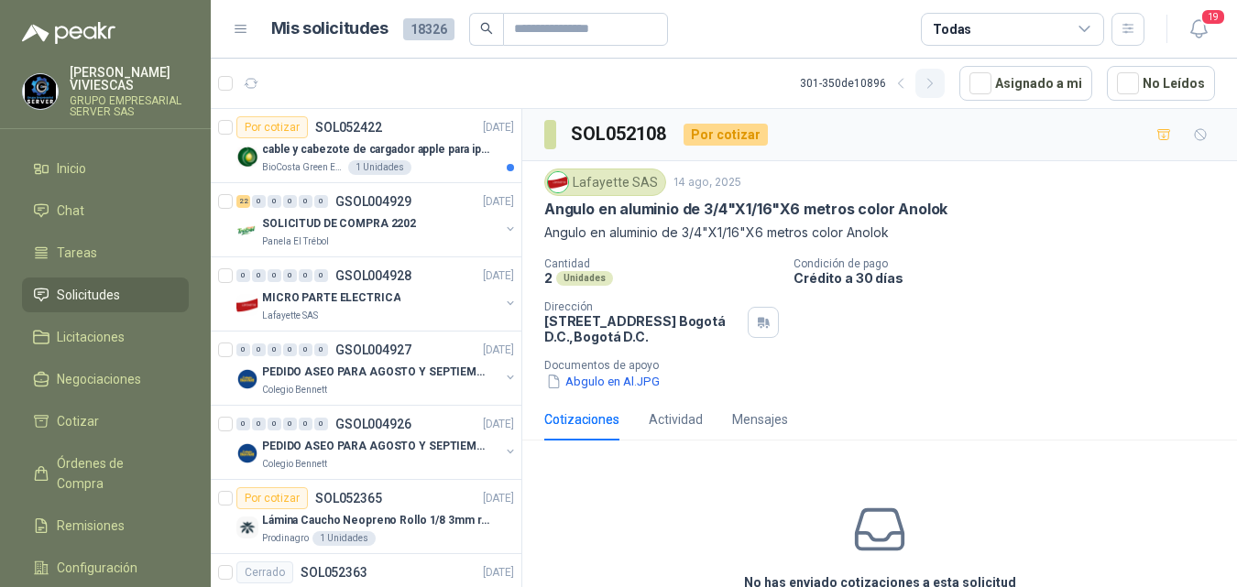
click at [928, 76] on icon "button" at bounding box center [930, 84] width 16 height 16
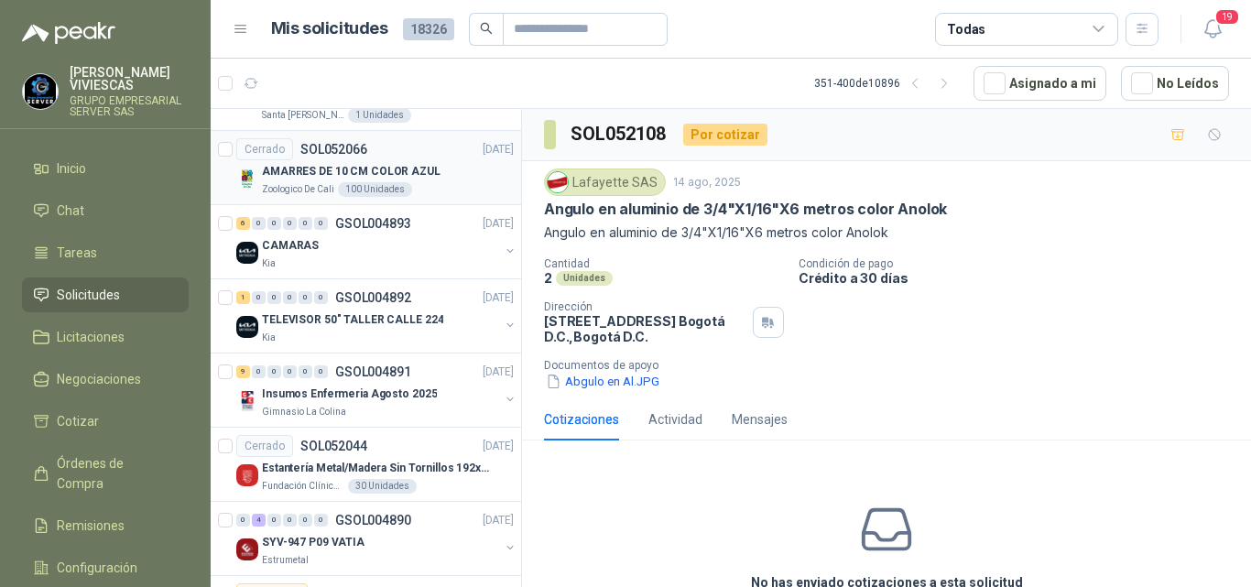
scroll to position [92, 0]
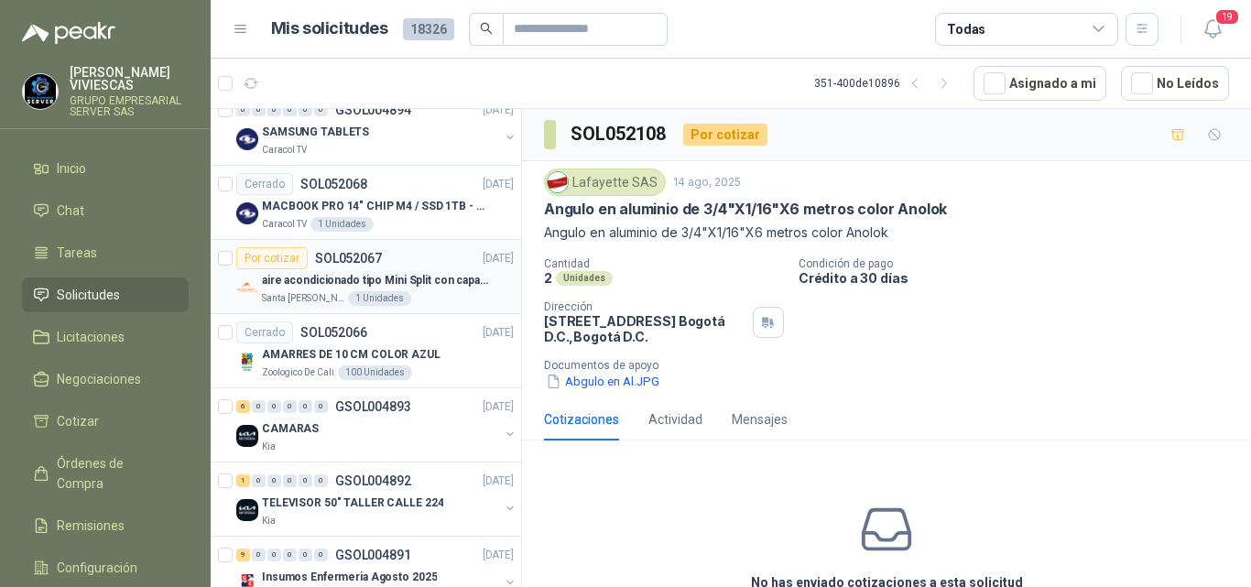
click at [406, 278] on p "aire acondicionado tipo Mini Split con capacidad de 12000 BTU a 110V o 220V" at bounding box center [376, 280] width 228 height 17
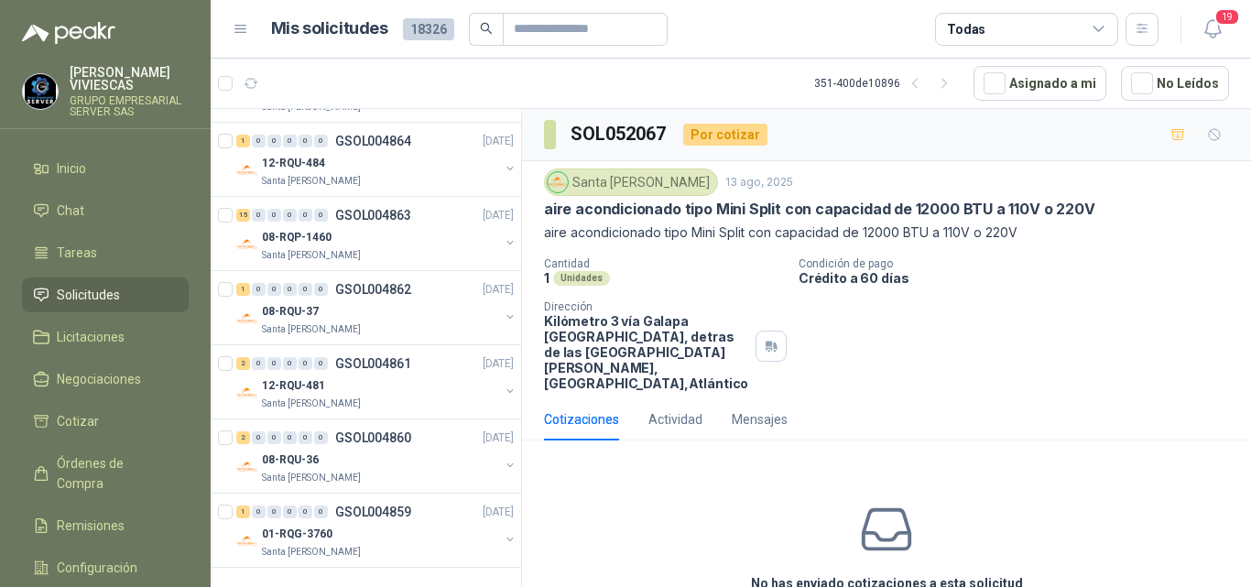
scroll to position [3266, 0]
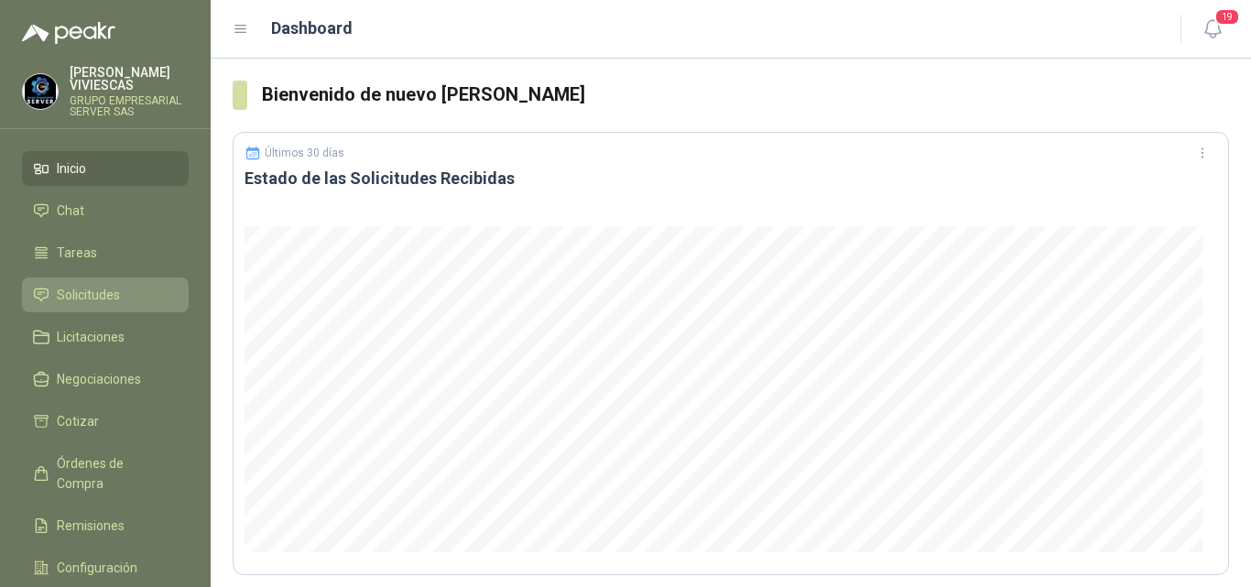
click at [93, 289] on span "Solicitudes" at bounding box center [88, 295] width 63 height 20
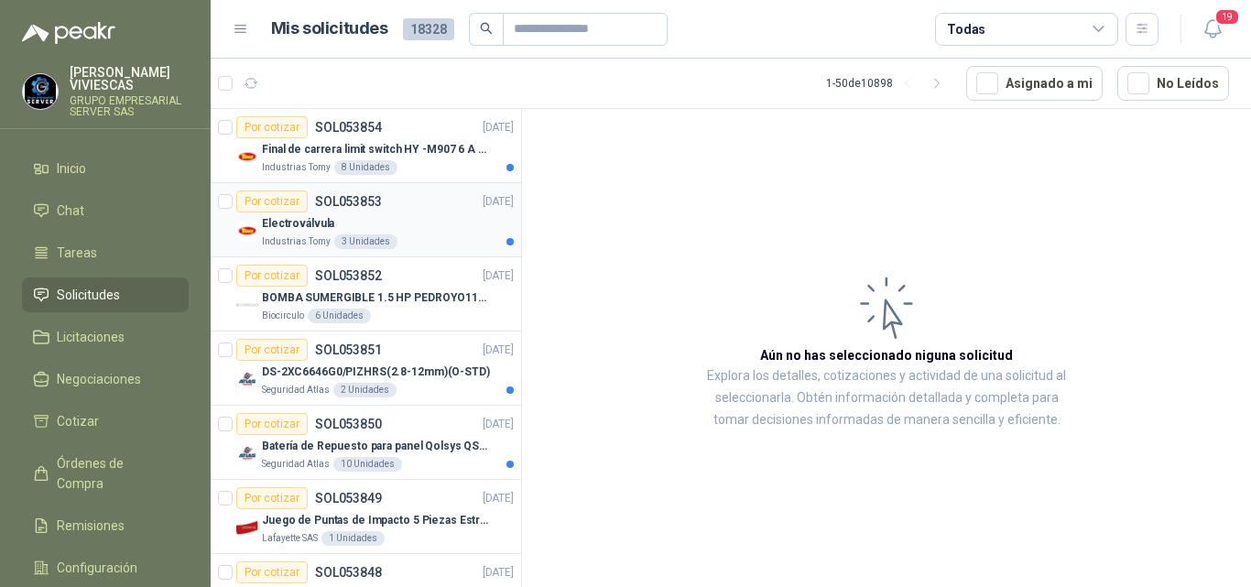
click at [319, 222] on p "Electroválvula" at bounding box center [298, 223] width 72 height 17
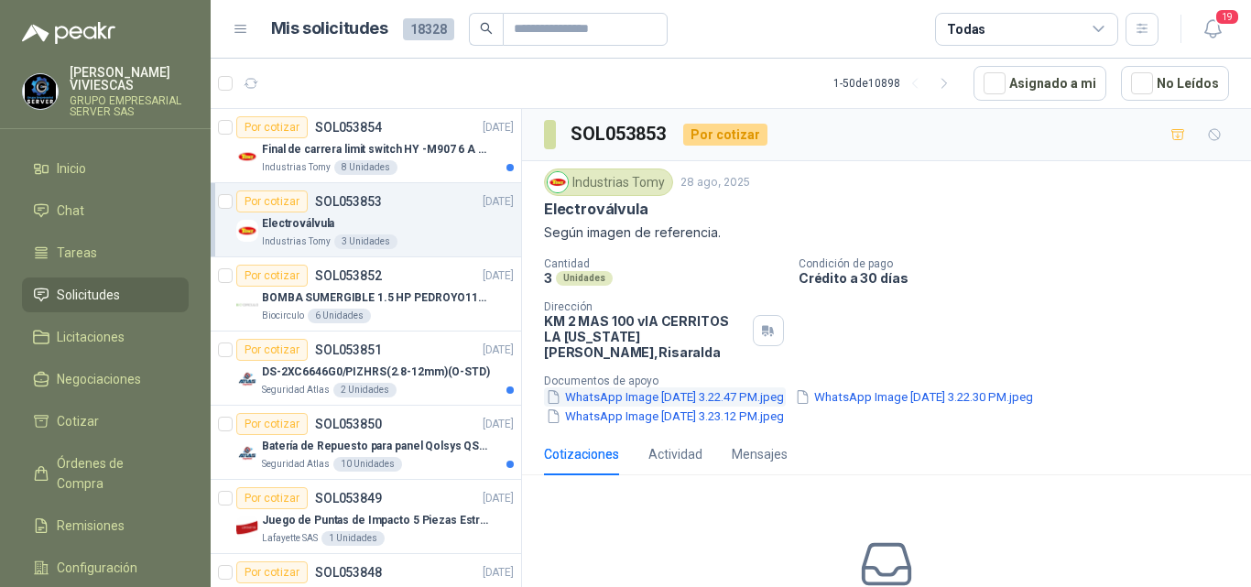
click at [676, 392] on button "WhatsApp Image [DATE] 3.22.47 PM.jpeg" at bounding box center [665, 396] width 242 height 19
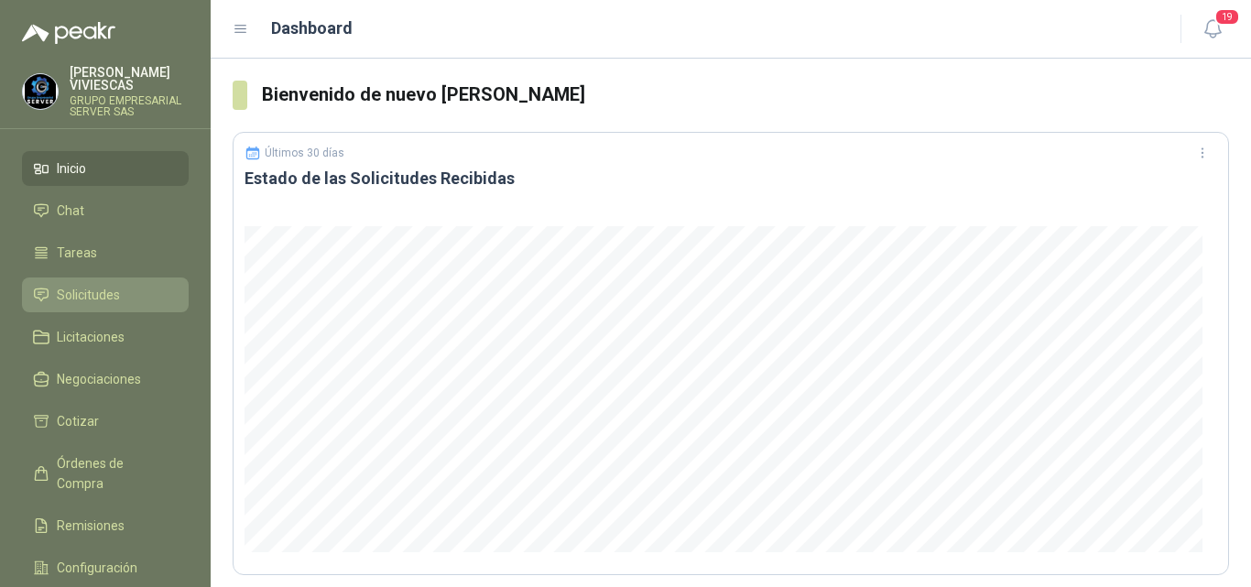
click at [105, 286] on span "Solicitudes" at bounding box center [88, 295] width 63 height 20
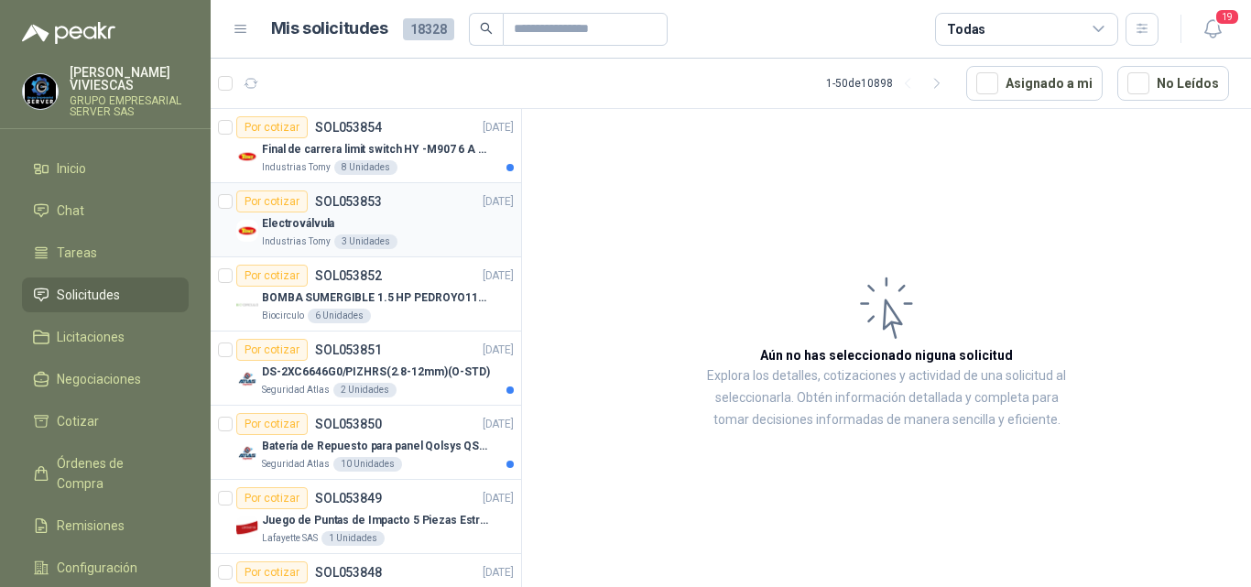
click at [321, 218] on p "Electroválvula" at bounding box center [298, 223] width 72 height 17
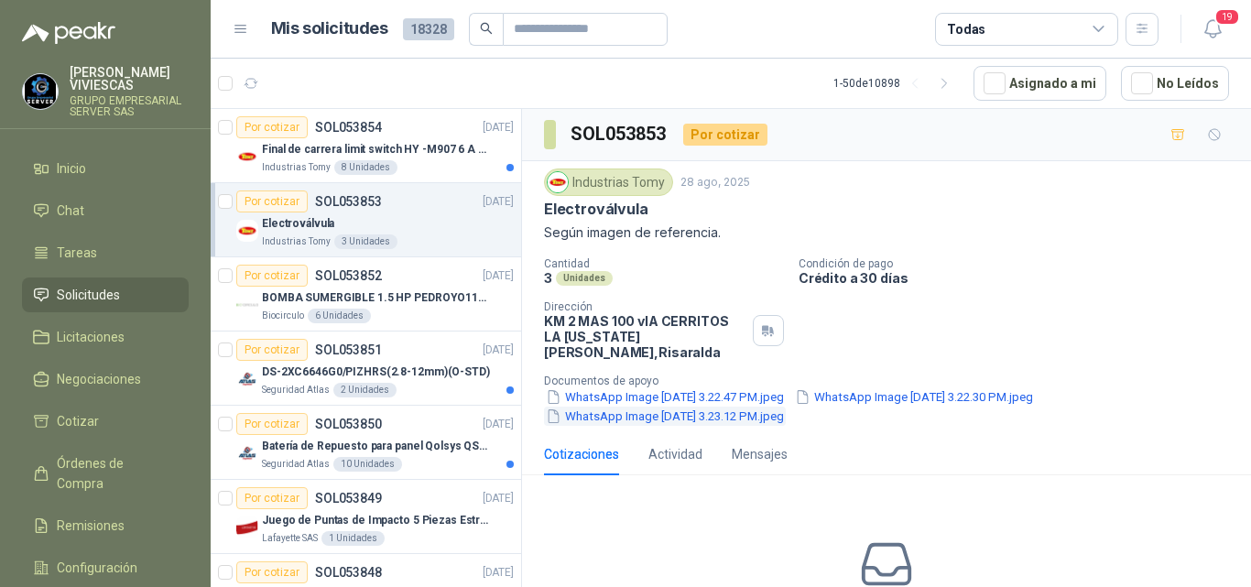
click at [631, 418] on button "WhatsApp Image [DATE] 3.23.12 PM.jpeg" at bounding box center [665, 416] width 242 height 19
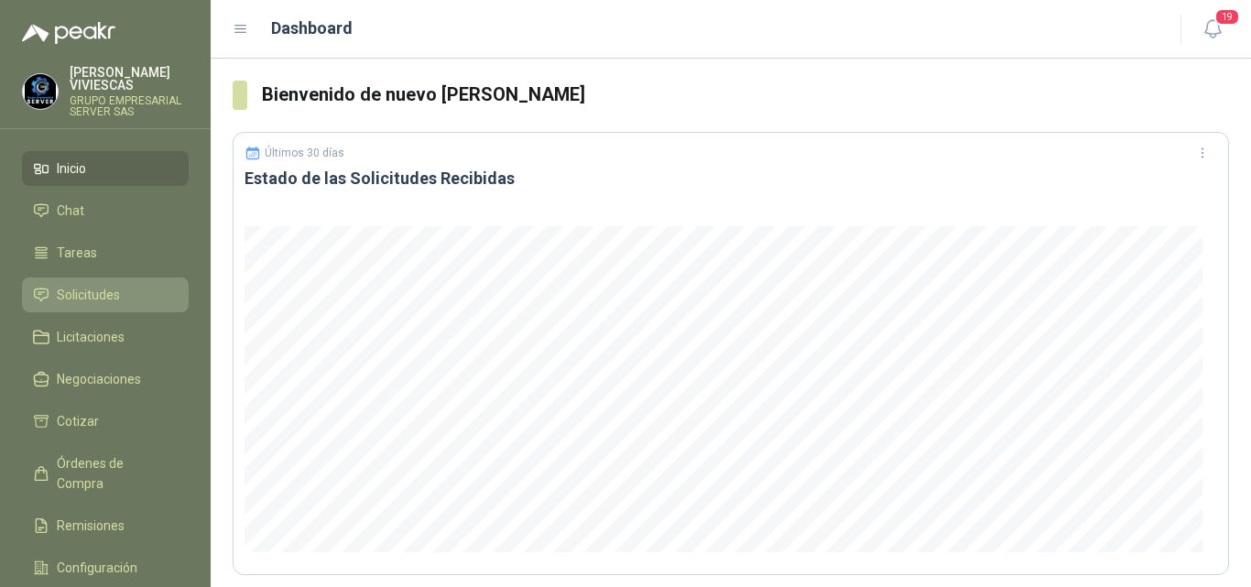
click at [92, 291] on span "Solicitudes" at bounding box center [88, 295] width 63 height 20
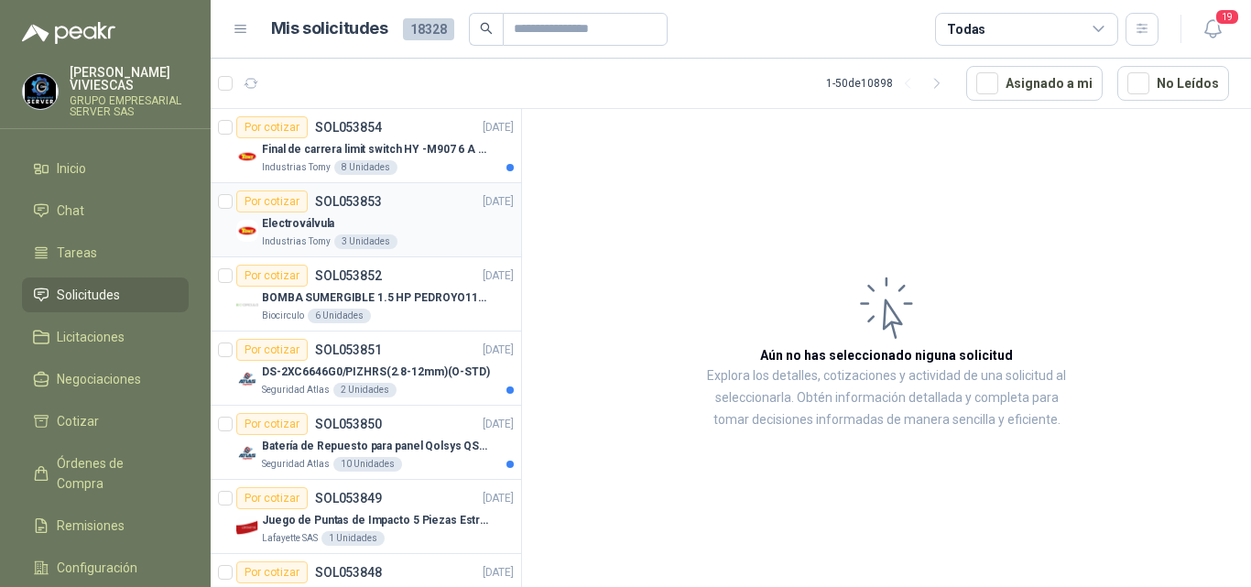
click at [333, 234] on div "Electroválvula" at bounding box center [388, 224] width 252 height 22
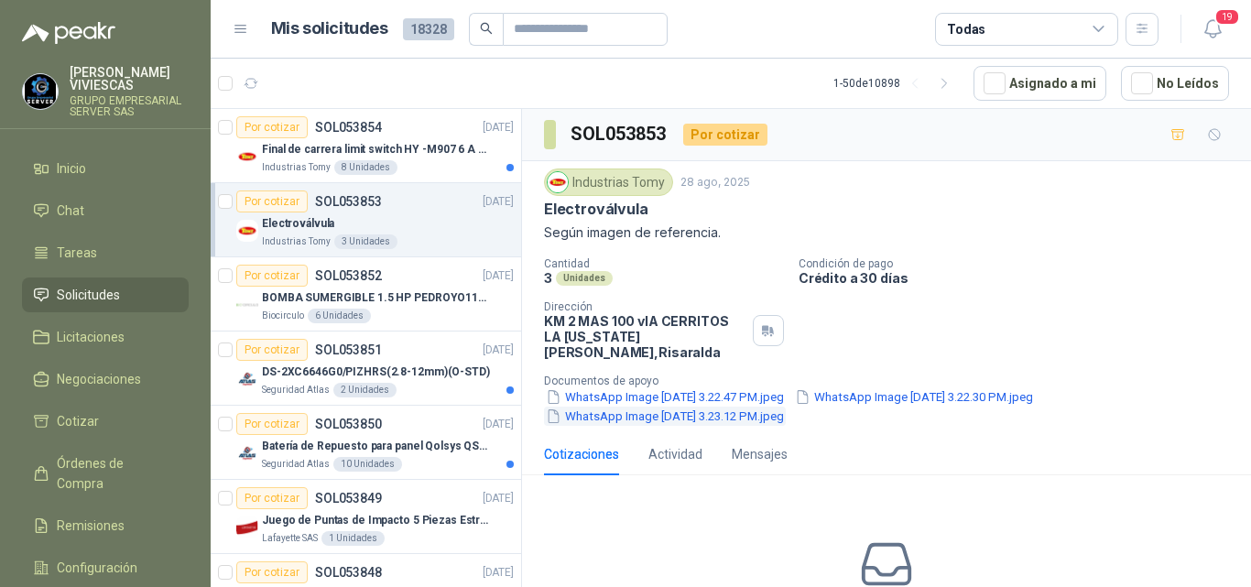
click at [667, 416] on button "WhatsApp Image [DATE] 3.23.12 PM.jpeg" at bounding box center [665, 416] width 242 height 19
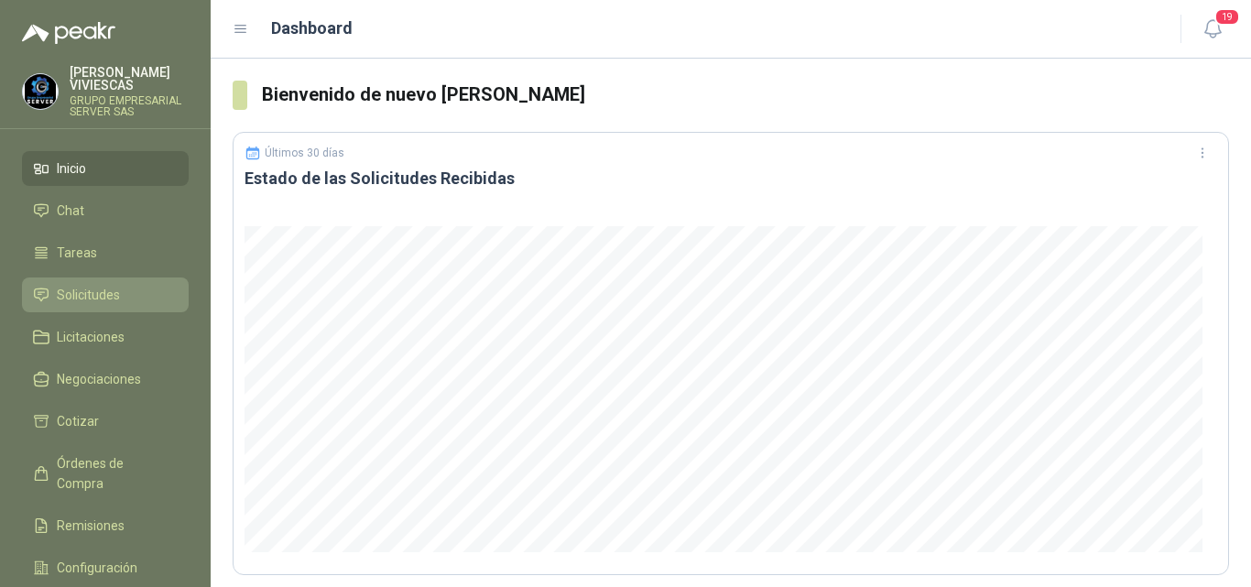
click at [111, 287] on span "Solicitudes" at bounding box center [88, 295] width 63 height 20
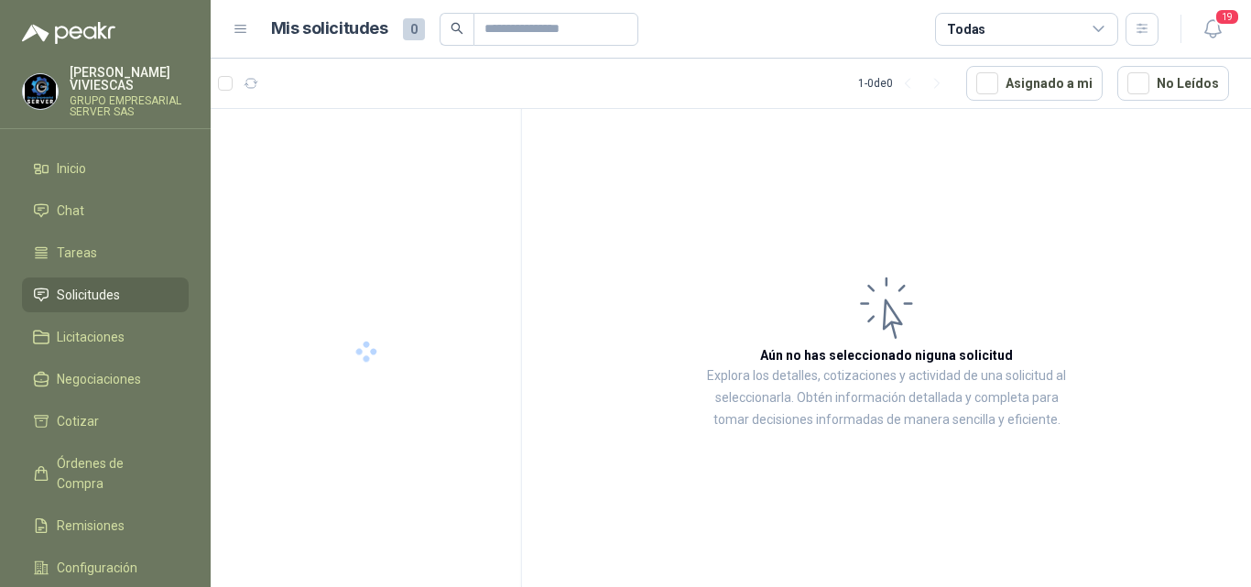
click at [93, 289] on span "Solicitudes" at bounding box center [88, 295] width 63 height 20
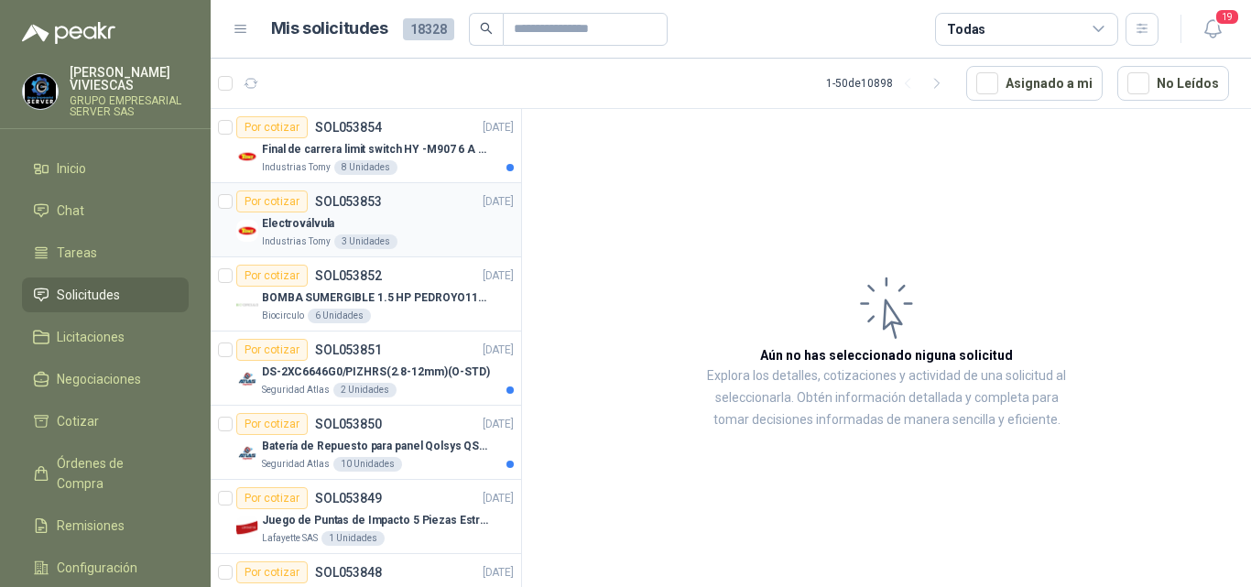
click at [320, 227] on p "Electroválvula" at bounding box center [298, 223] width 72 height 17
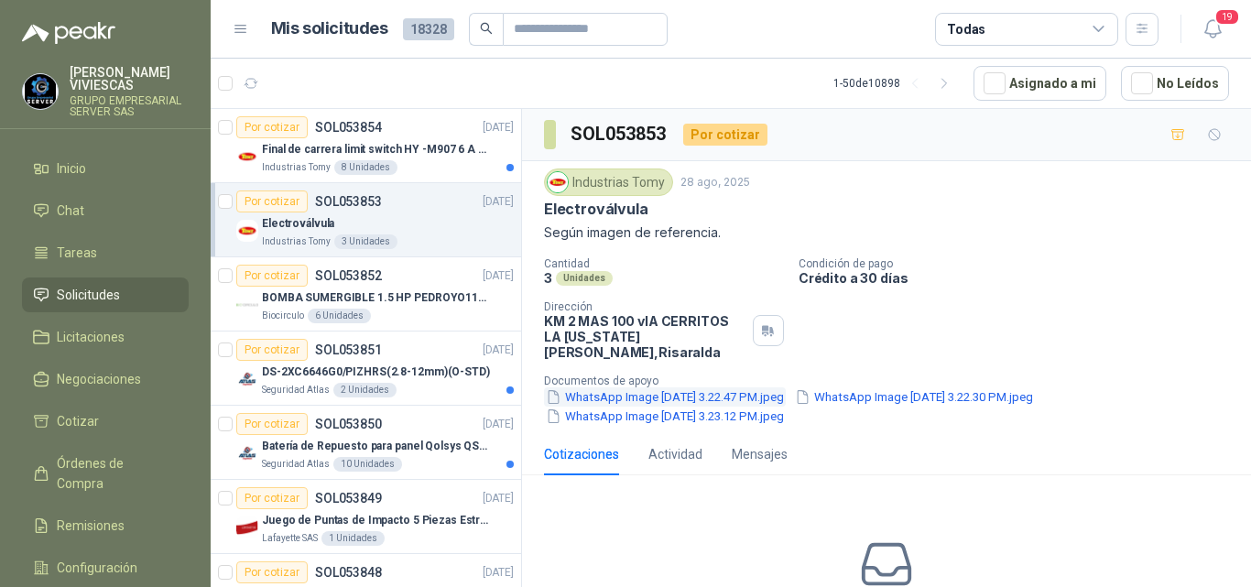
click at [608, 394] on button "WhatsApp Image [DATE] 3.22.47 PM.jpeg" at bounding box center [665, 396] width 242 height 19
